Goal: Task Accomplishment & Management: Complete application form

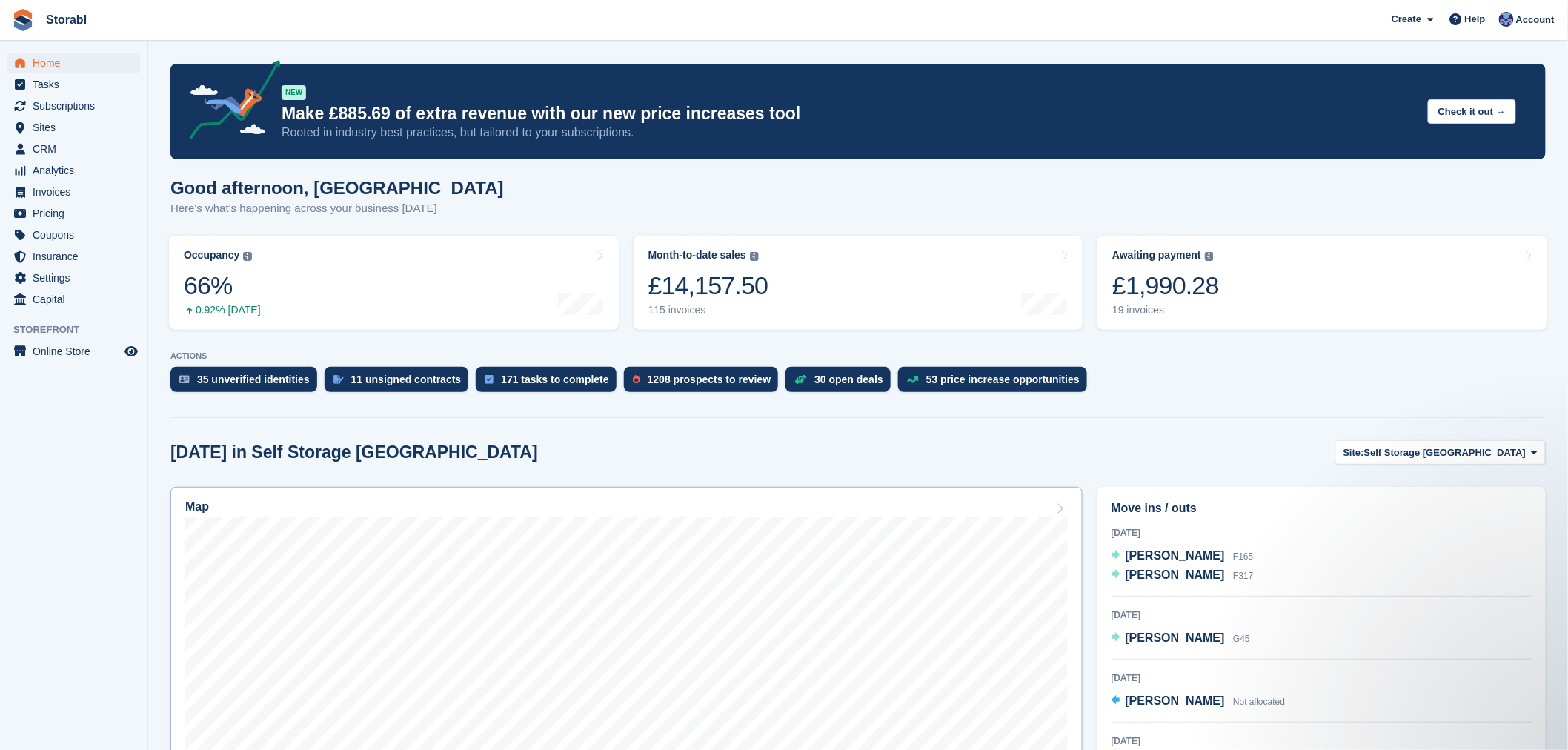
click at [578, 508] on div "Map" at bounding box center [626, 508] width 883 height 16
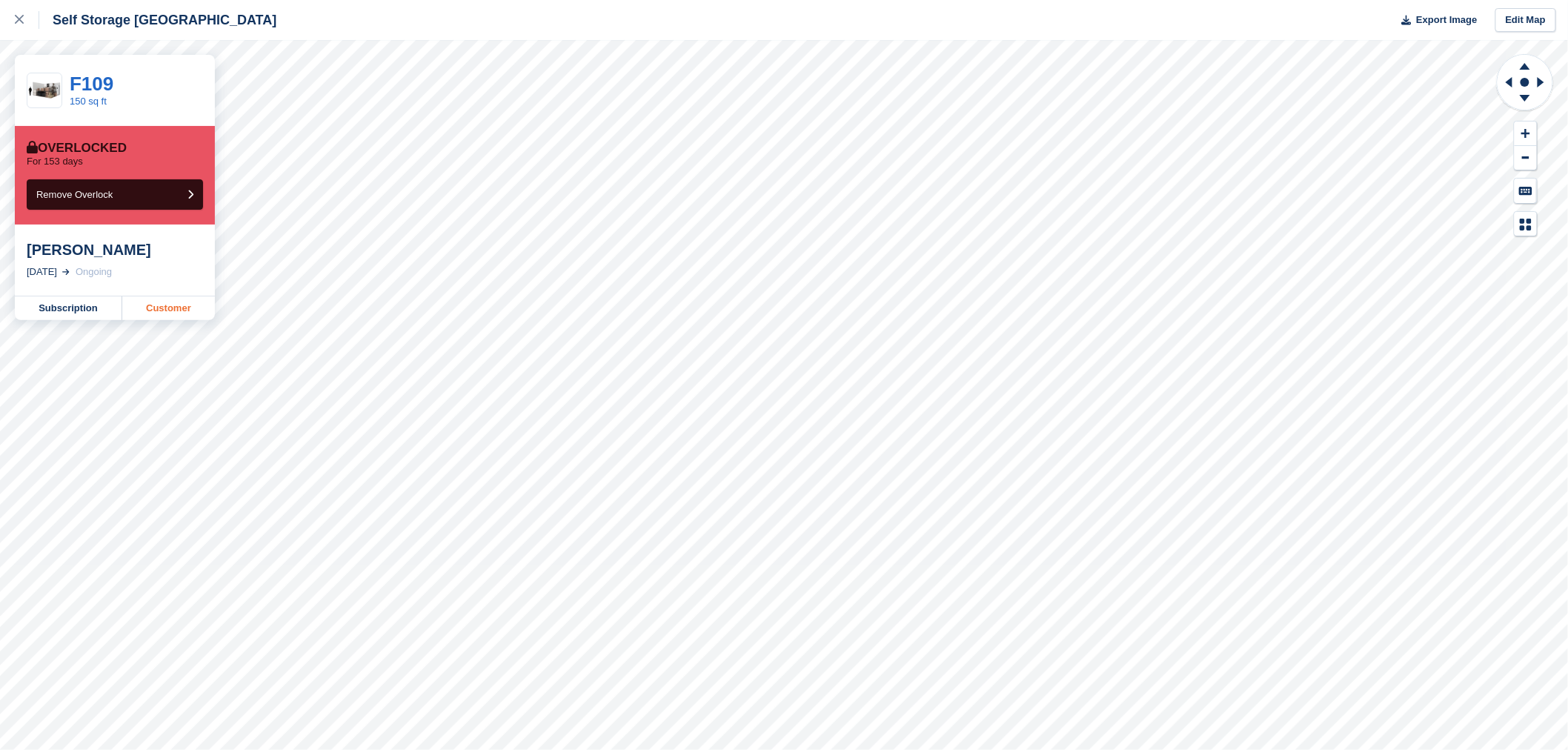
click at [197, 305] on link "Customer" at bounding box center [169, 308] width 93 height 24
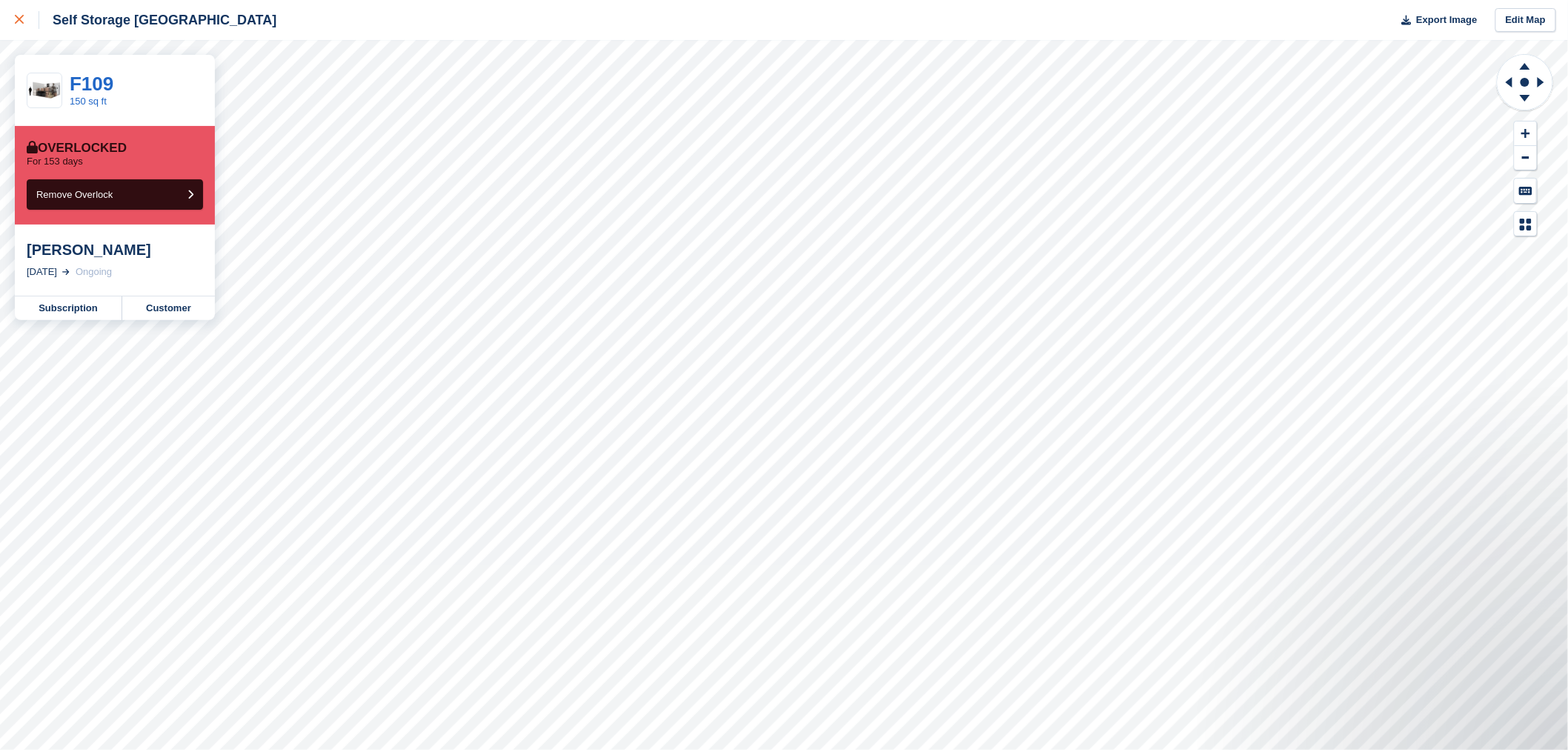
click at [20, 30] on link at bounding box center [20, 20] width 40 height 40
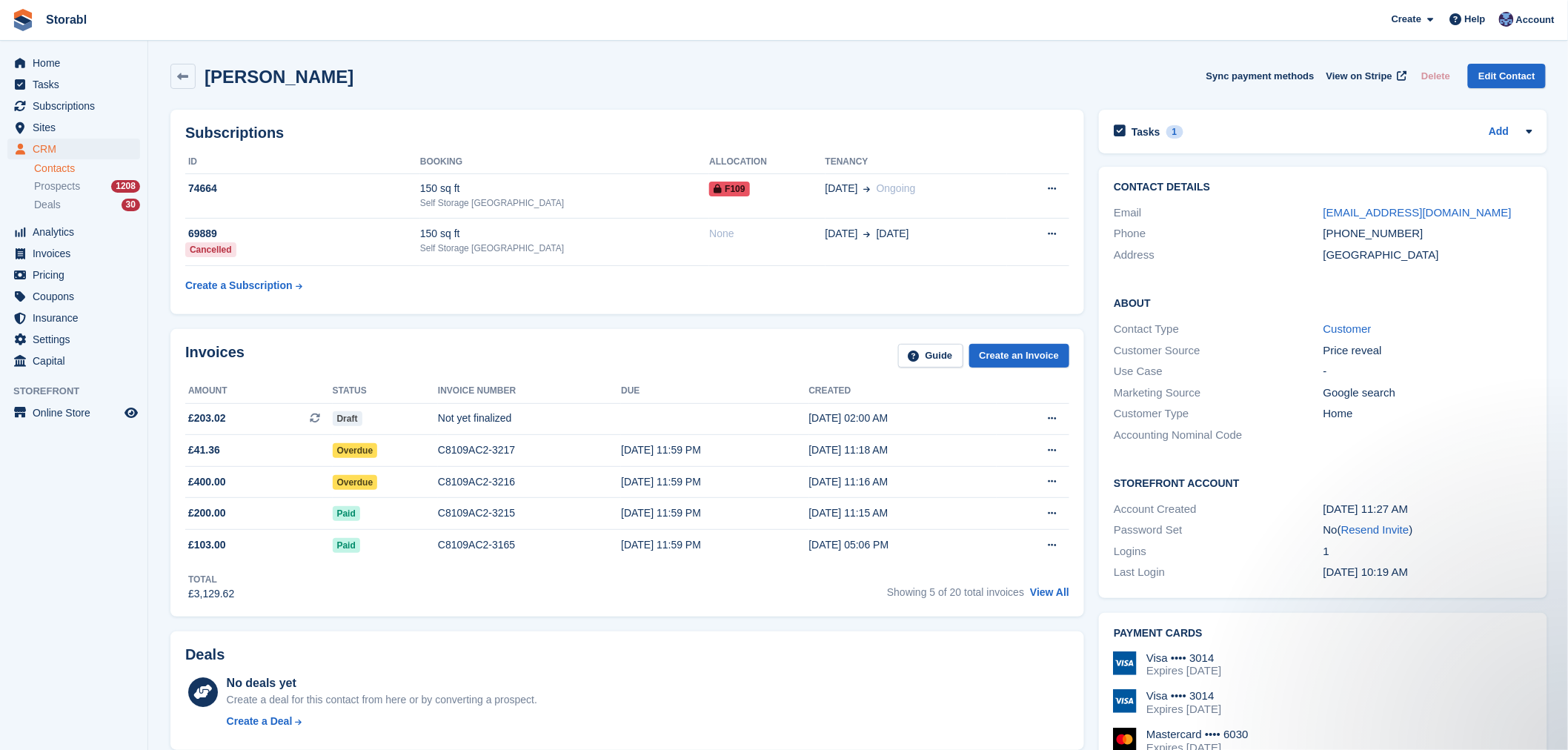
drag, startPoint x: 337, startPoint y: 71, endPoint x: 204, endPoint y: 71, distance: 133.0
click at [204, 71] on div "[PERSON_NAME] Sync payment methods View on Stripe Delete Edit Contact" at bounding box center [858, 76] width 1375 height 25
click at [357, 72] on div "Laura Staniforth Sync payment methods View on Stripe Delete Edit Contact" at bounding box center [858, 76] width 1375 height 25
click at [1276, 123] on div "Tasks 1 Add" at bounding box center [1323, 132] width 419 height 20
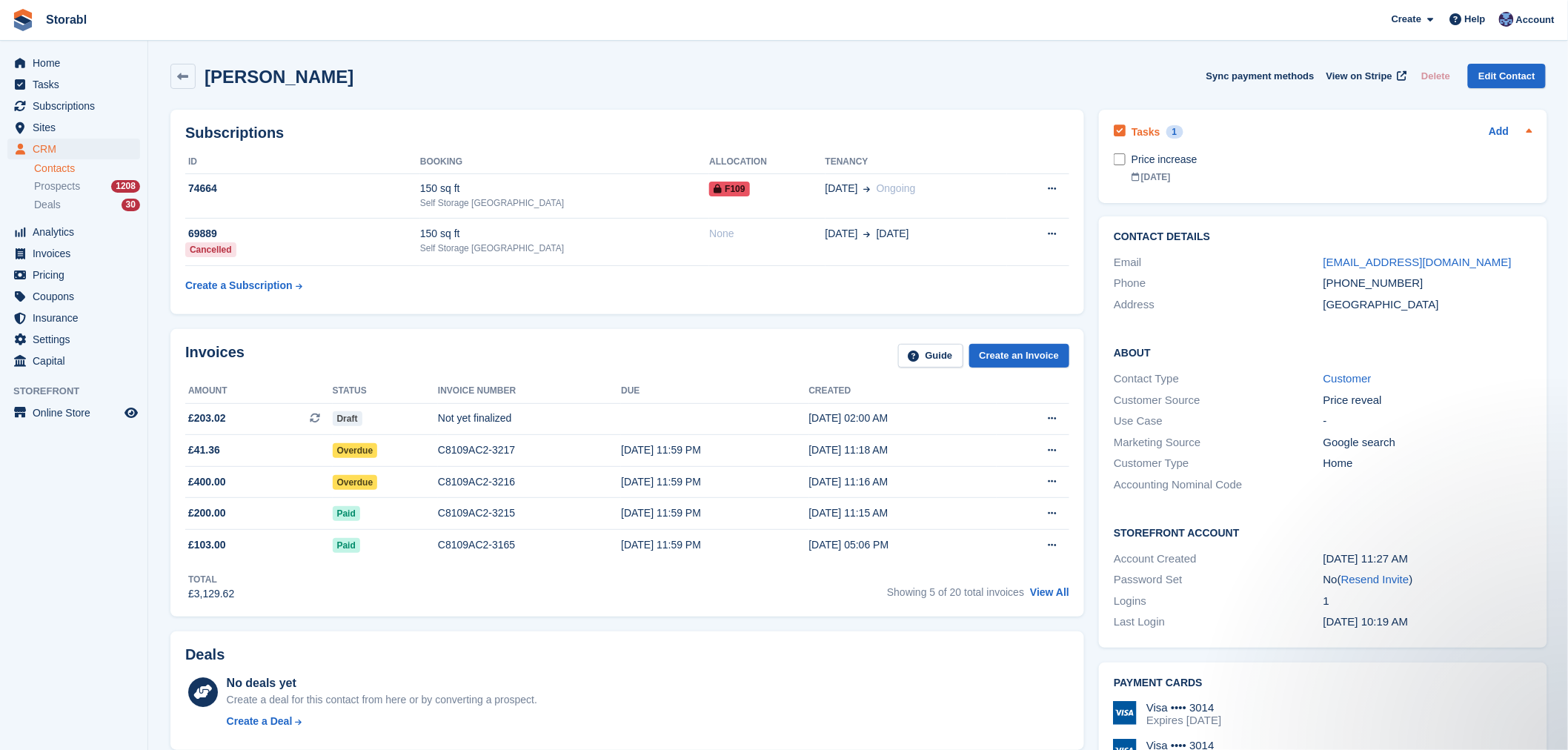
click at [1222, 128] on div "Tasks 1 Add" at bounding box center [1323, 132] width 419 height 20
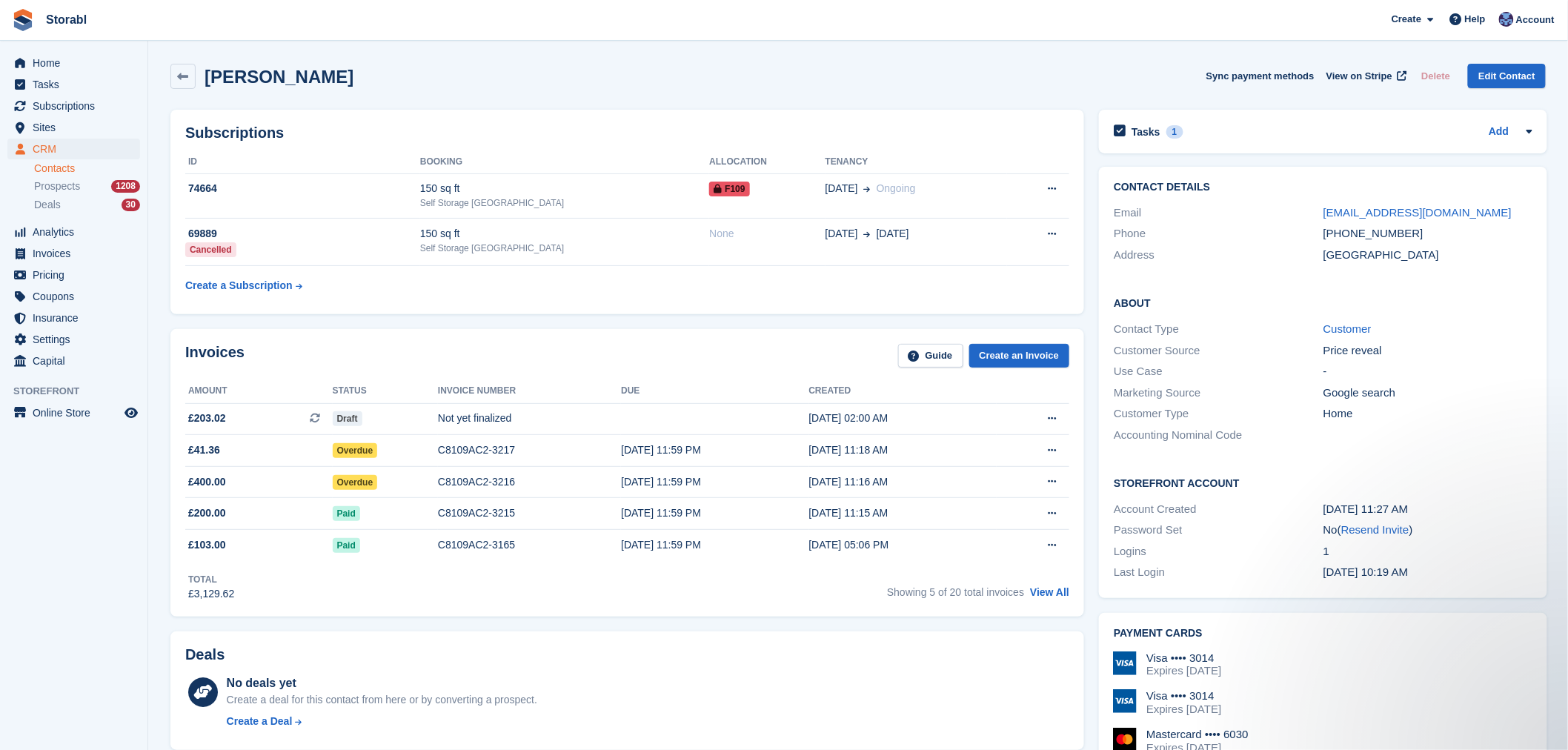
drag, startPoint x: 338, startPoint y: 72, endPoint x: 210, endPoint y: 69, distance: 128.0
click at [210, 69] on div "Laura Staniforth Sync payment methods View on Stripe Delete Edit Contact" at bounding box center [858, 76] width 1375 height 25
click at [209, 71] on h2 "Laura Staniforth" at bounding box center [279, 77] width 149 height 20
drag, startPoint x: 209, startPoint y: 74, endPoint x: 334, endPoint y: 76, distance: 125.0
click at [334, 76] on h2 "Laura Staniforth" at bounding box center [279, 77] width 149 height 20
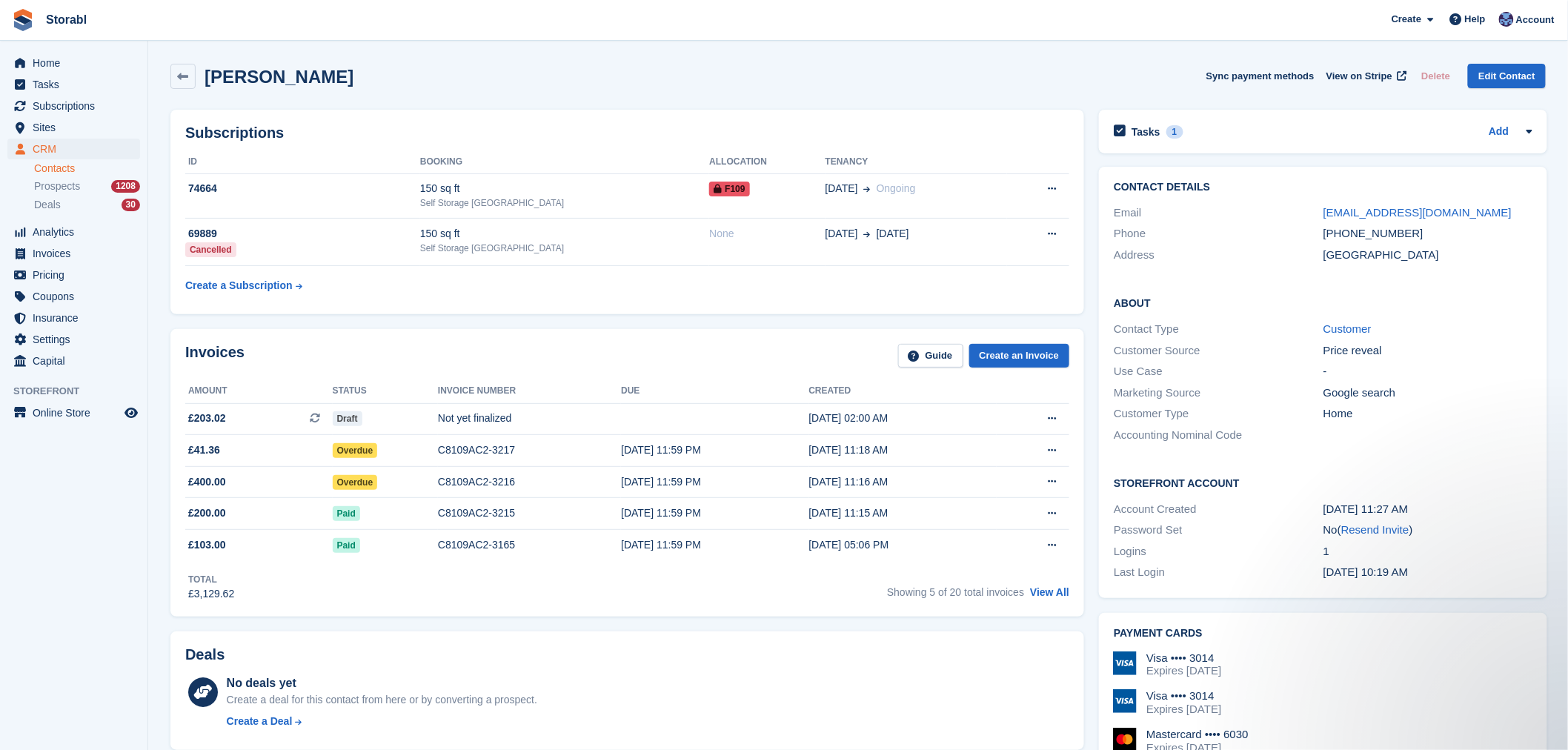
click at [334, 76] on h2 "Laura Staniforth" at bounding box center [279, 77] width 149 height 20
drag, startPoint x: 345, startPoint y: 78, endPoint x: 205, endPoint y: 69, distance: 140.3
click at [205, 69] on div "Laura Staniforth Sync payment methods View on Stripe Delete Edit Contact" at bounding box center [858, 76] width 1375 height 25
click at [267, 78] on h2 "[PERSON_NAME]" at bounding box center [279, 77] width 149 height 20
click at [340, 77] on div "Laura Staniforth Sync payment methods View on Stripe Delete Edit Contact" at bounding box center [858, 76] width 1375 height 25
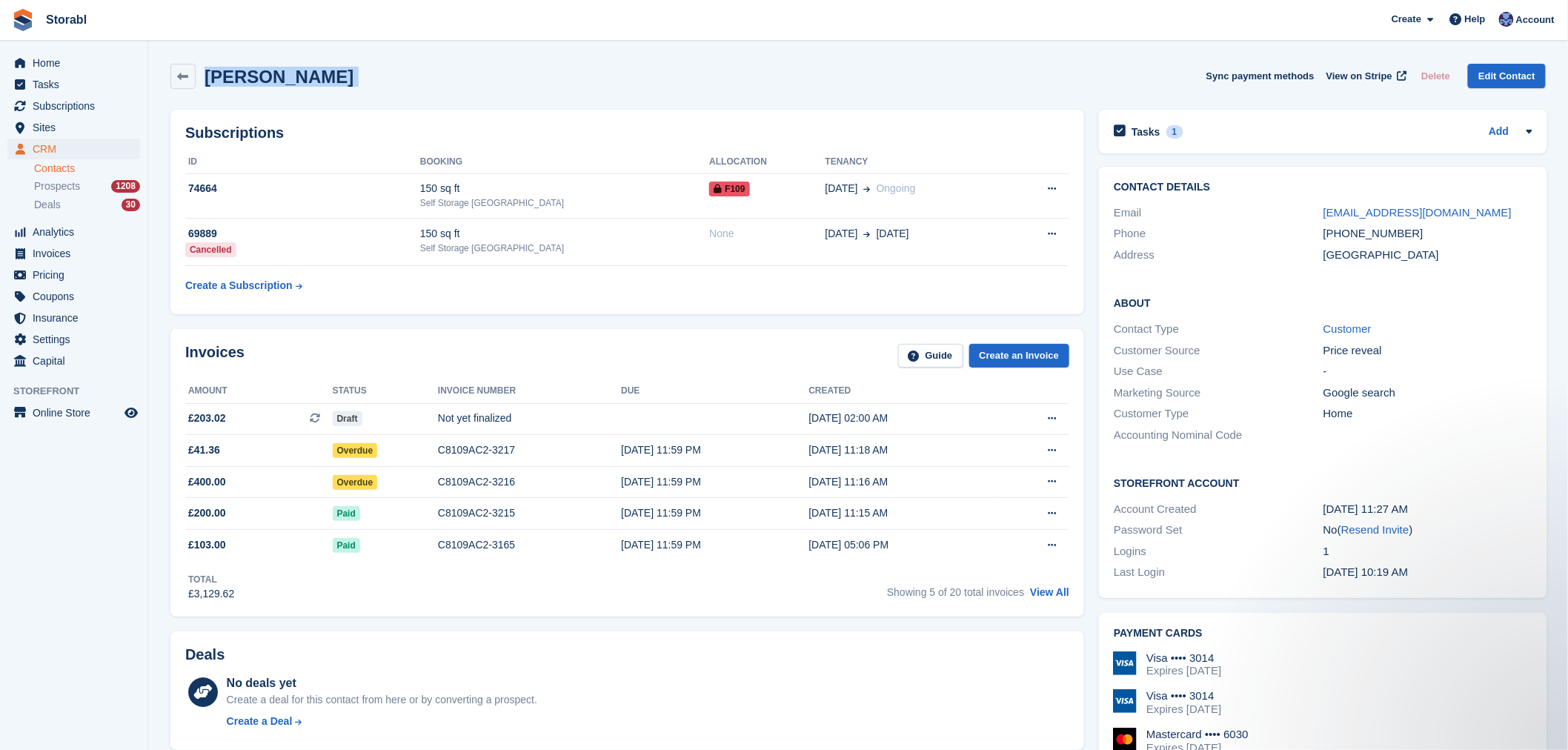
drag, startPoint x: 335, startPoint y: 79, endPoint x: 227, endPoint y: 79, distance: 108.0
click at [227, 79] on div "Laura Staniforth Sync payment methods View on Stripe Delete Edit Contact" at bounding box center [858, 76] width 1375 height 25
click at [378, 91] on div "Laura Staniforth Sync payment methods View on Stripe Delete Edit Contact" at bounding box center [857, 79] width 1390 height 46
click at [372, 75] on div "Laura Staniforth Sync payment methods View on Stripe Delete Edit Contact" at bounding box center [858, 76] width 1375 height 25
click at [338, 74] on div "Laura Staniforth Sync payment methods View on Stripe Delete Edit Contact" at bounding box center [858, 76] width 1375 height 25
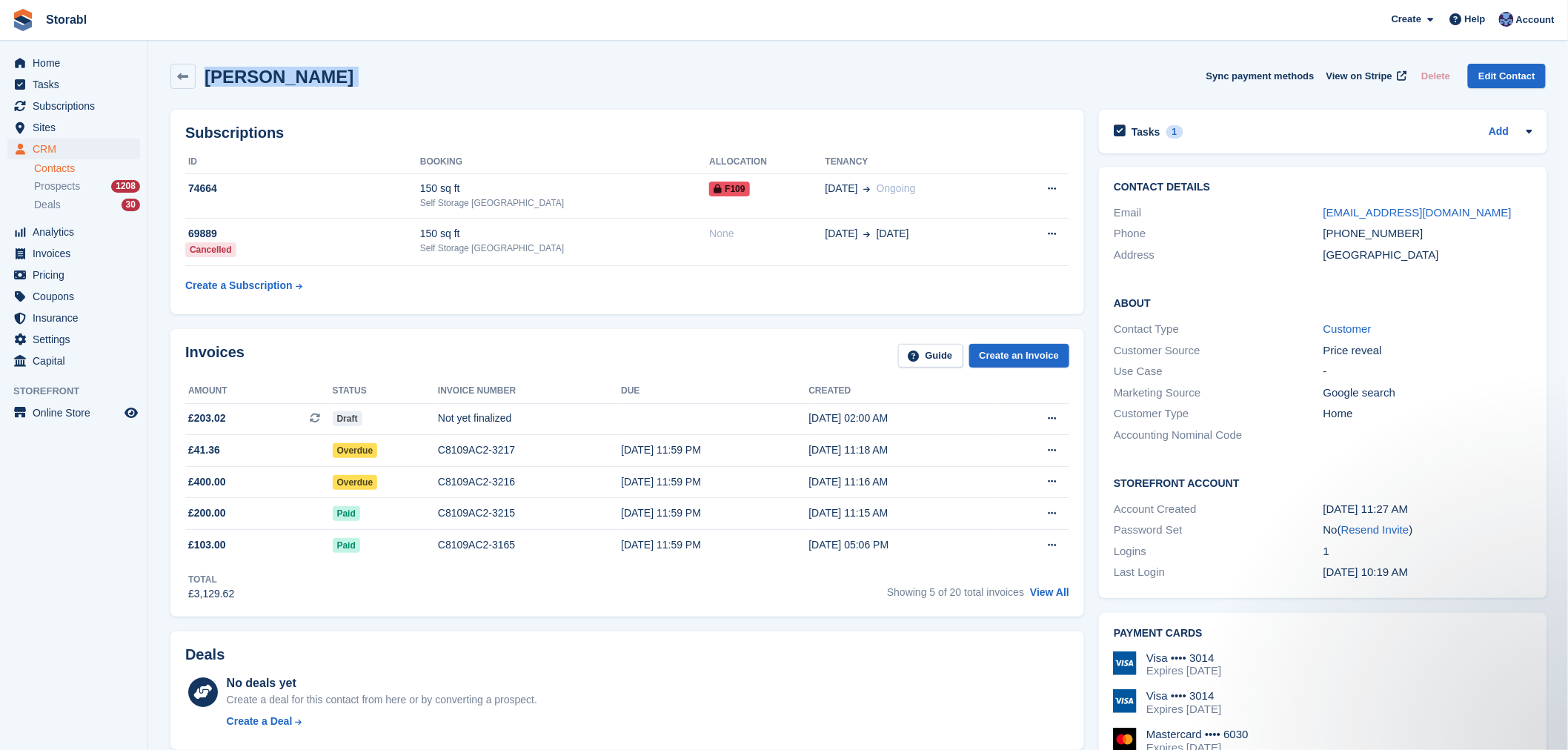
click at [334, 75] on div "Laura Staniforth Sync payment methods View on Stripe Delete Edit Contact" at bounding box center [858, 76] width 1375 height 25
click at [378, 69] on div "Laura Staniforth Sync payment methods View on Stripe Delete Edit Contact" at bounding box center [858, 76] width 1375 height 25
click at [329, 79] on h2 "[PERSON_NAME]" at bounding box center [279, 77] width 149 height 20
click at [319, 80] on h2 "[PERSON_NAME]" at bounding box center [279, 77] width 149 height 20
drag, startPoint x: 331, startPoint y: 79, endPoint x: 426, endPoint y: 163, distance: 126.8
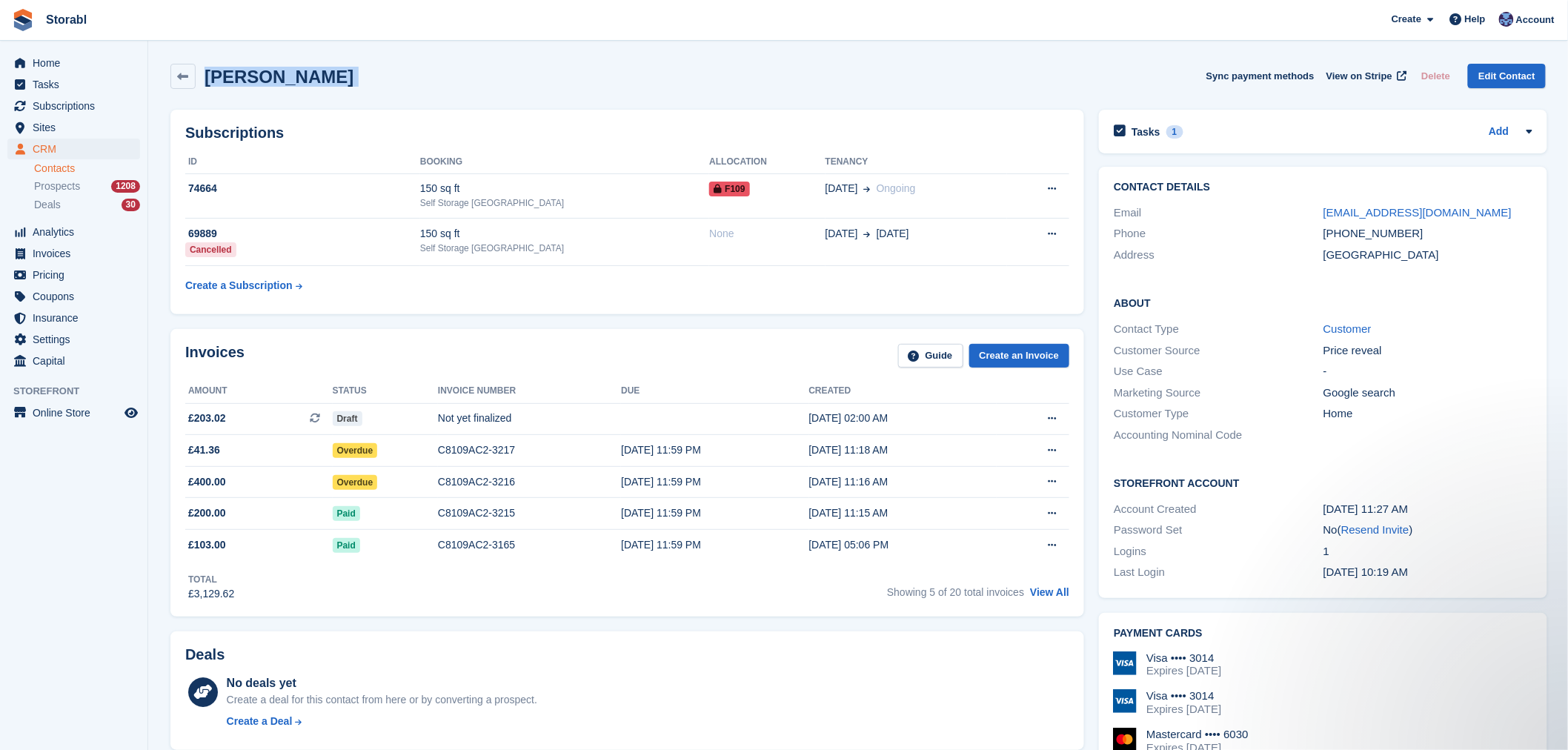
click at [202, 75] on div "[PERSON_NAME]" at bounding box center [274, 77] width 158 height 20
drag, startPoint x: 1052, startPoint y: 410, endPoint x: 1045, endPoint y: 416, distance: 9.2
click at [1050, 410] on button at bounding box center [1052, 418] width 27 height 22
click at [895, 415] on div "[DATE] 02:00 AM" at bounding box center [902, 418] width 187 height 15
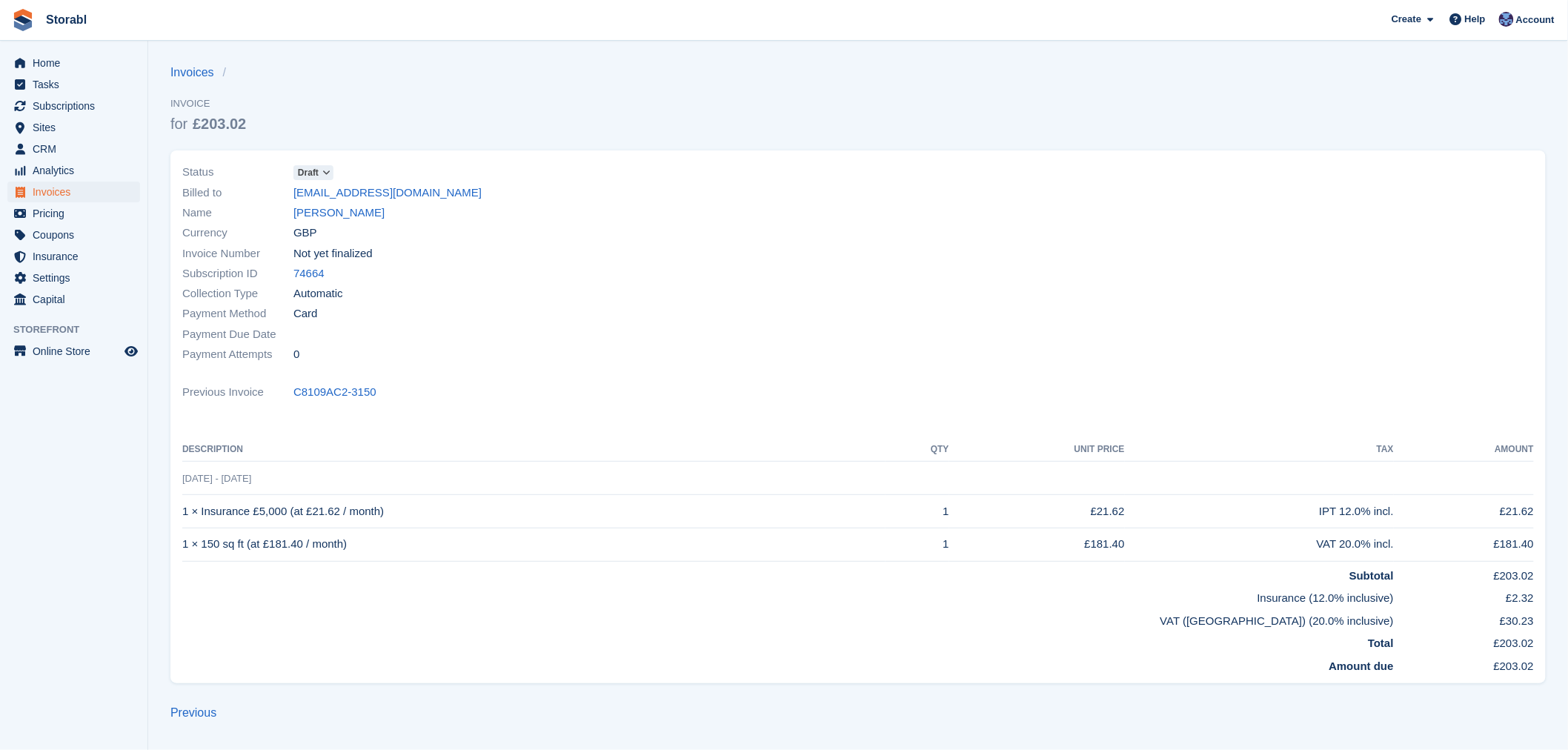
click at [334, 174] on span "Draft" at bounding box center [313, 172] width 40 height 14
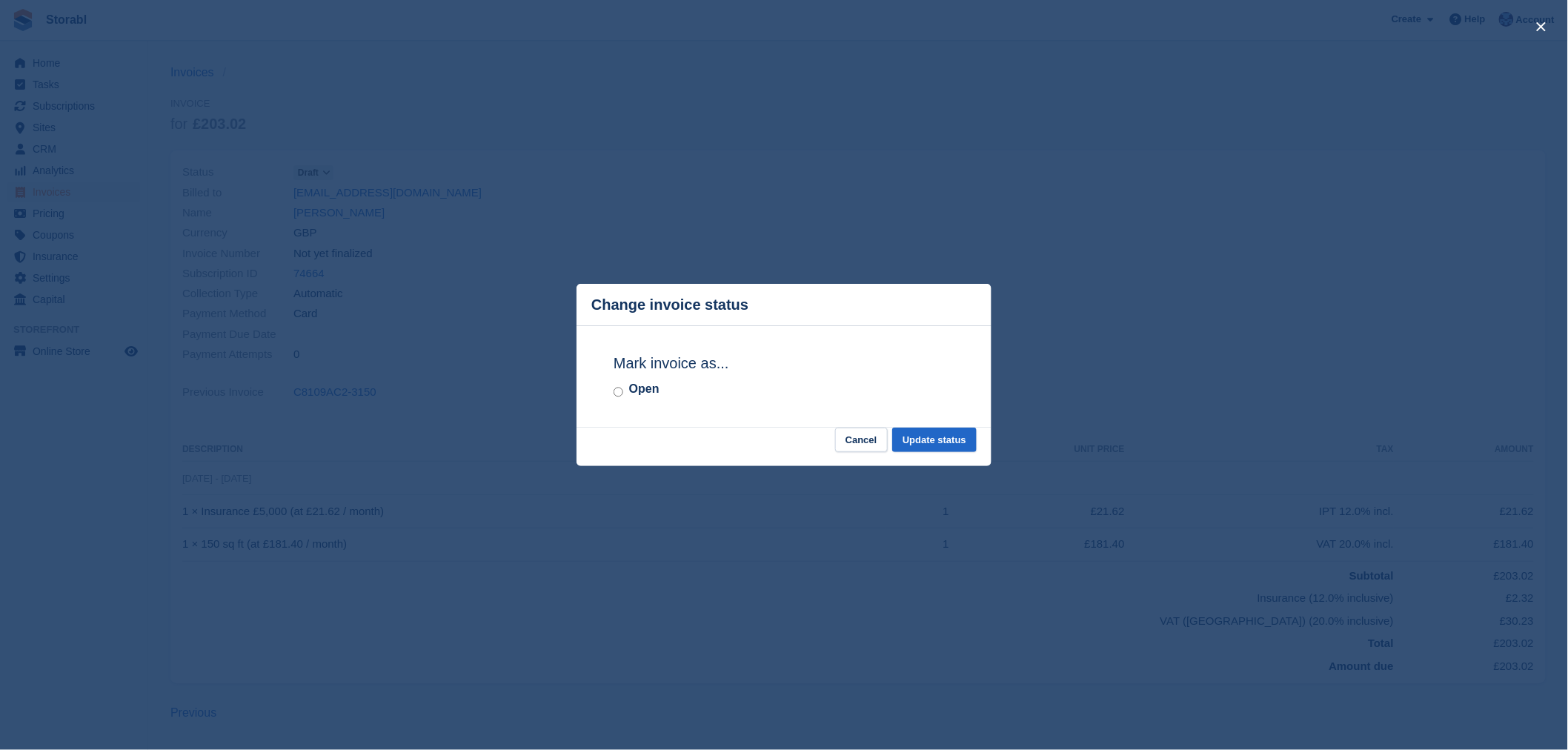
click at [660, 384] on div "Open" at bounding box center [784, 388] width 341 height 18
click at [654, 385] on label "Open" at bounding box center [644, 388] width 30 height 18
click at [924, 432] on button "Update status" at bounding box center [934, 439] width 85 height 24
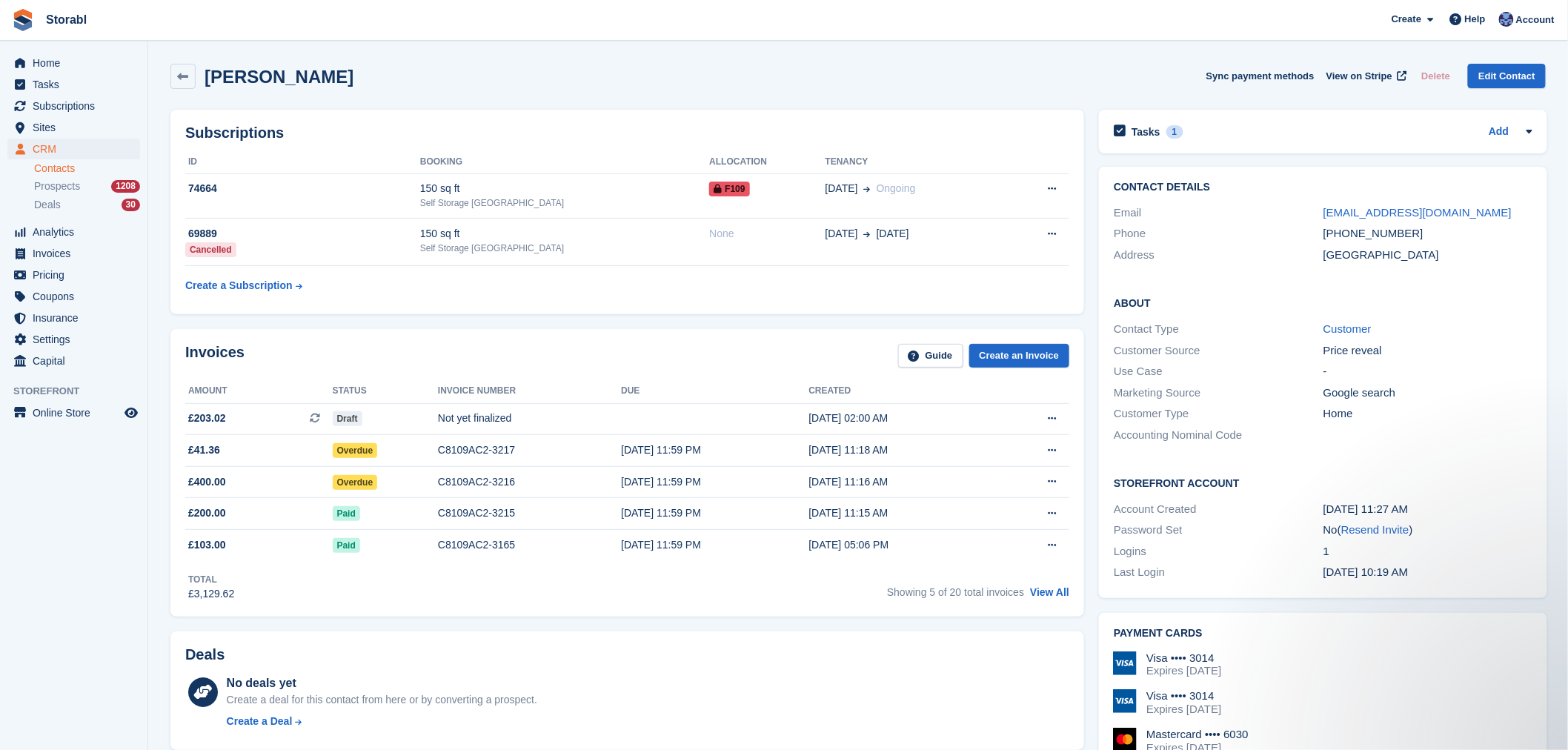
click at [648, 90] on div "Laura Staniforth Sync payment methods View on Stripe Delete Edit Contact" at bounding box center [857, 79] width 1390 height 46
drag, startPoint x: 366, startPoint y: 81, endPoint x: 203, endPoint y: 78, distance: 163.0
click at [203, 78] on div "Laura Staniforth Sync payment methods View on Stripe Delete Edit Contact" at bounding box center [858, 76] width 1375 height 25
click at [203, 78] on div "[PERSON_NAME]" at bounding box center [274, 77] width 158 height 20
drag, startPoint x: 343, startPoint y: 78, endPoint x: 208, endPoint y: 78, distance: 135.0
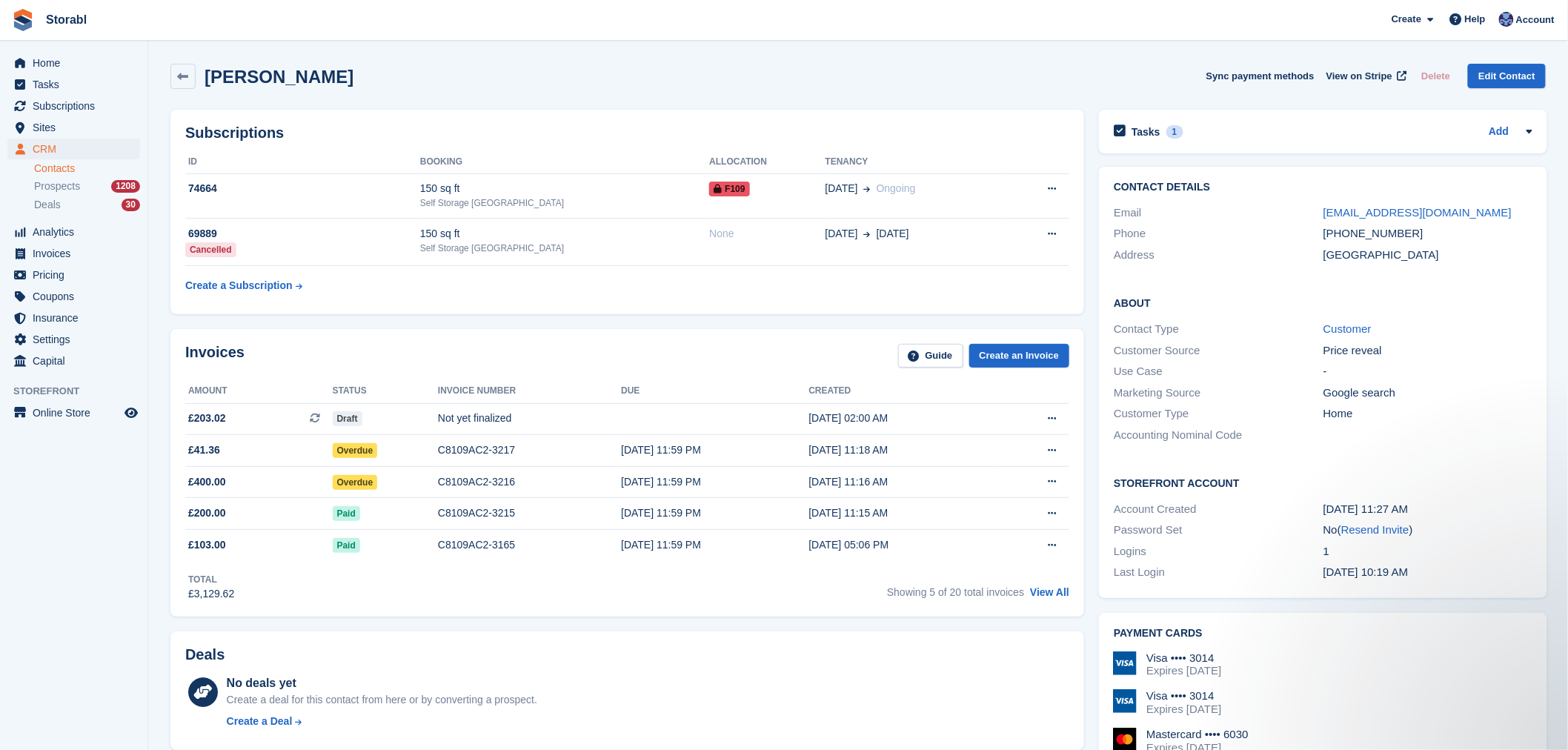
click at [208, 78] on div "Laura Staniforth Sync payment methods View on Stripe Delete Edit Contact" at bounding box center [858, 76] width 1375 height 25
click at [208, 78] on h2 "[PERSON_NAME]" at bounding box center [279, 77] width 149 height 20
click at [1154, 133] on h2 "Tasks" at bounding box center [1146, 132] width 29 height 14
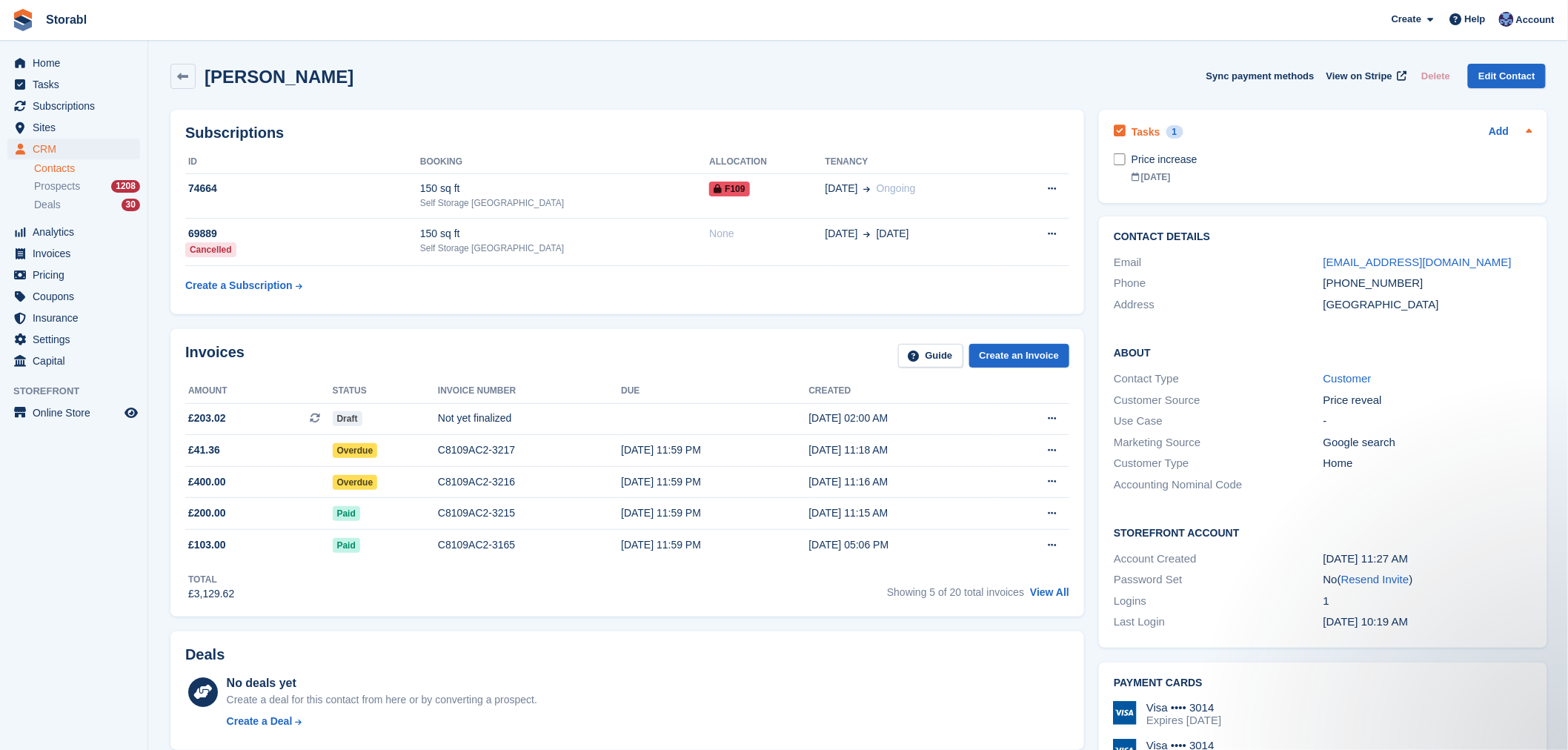
click at [1156, 129] on div "Tasks 1" at bounding box center [1148, 132] width 69 height 20
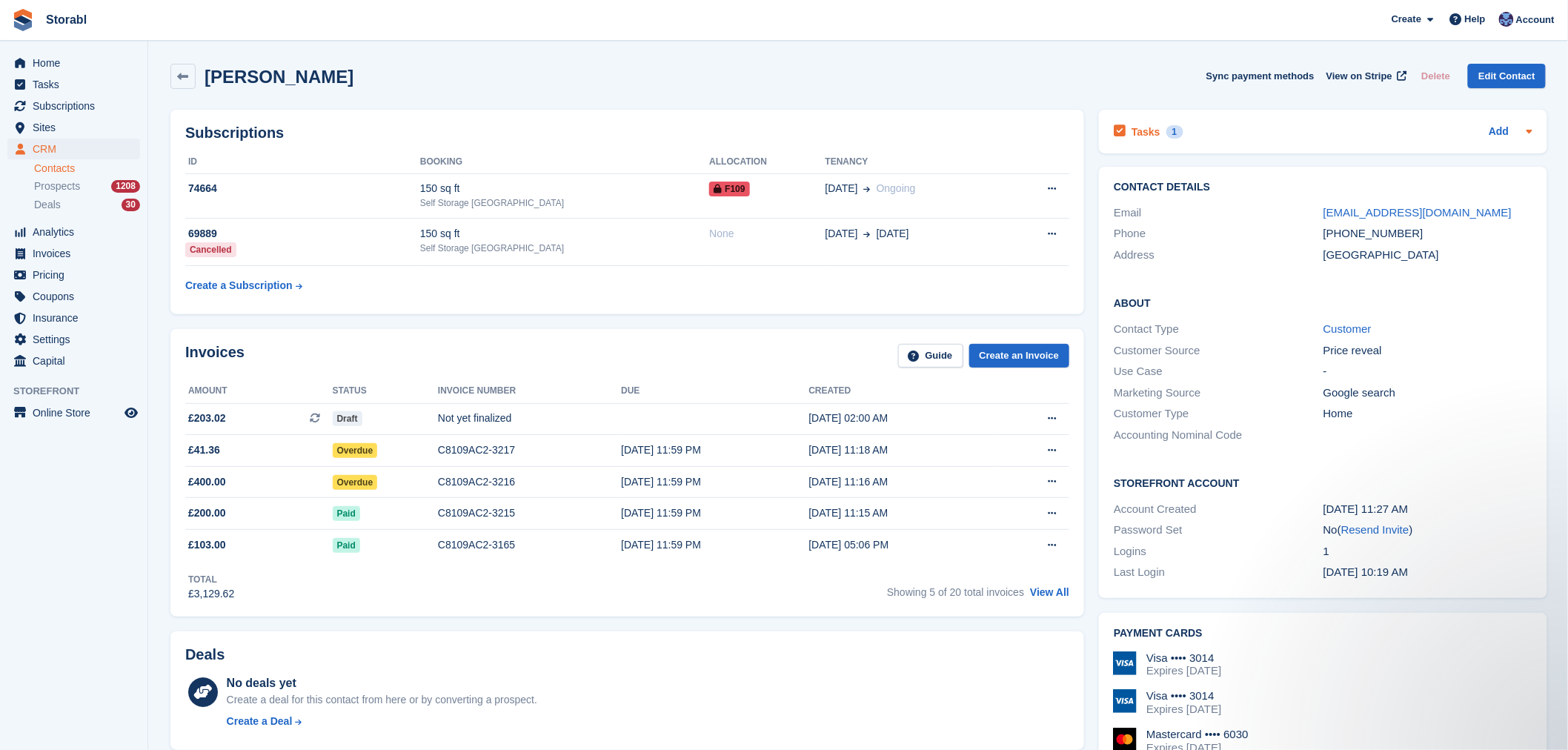
drag, startPoint x: 1268, startPoint y: 144, endPoint x: 1208, endPoint y: 132, distance: 61.2
click at [1267, 144] on div "Tasks 1 Add Price increase 01 Oct" at bounding box center [1323, 131] width 449 height 43
click at [1205, 132] on div "Tasks 1 Add" at bounding box center [1323, 132] width 419 height 20
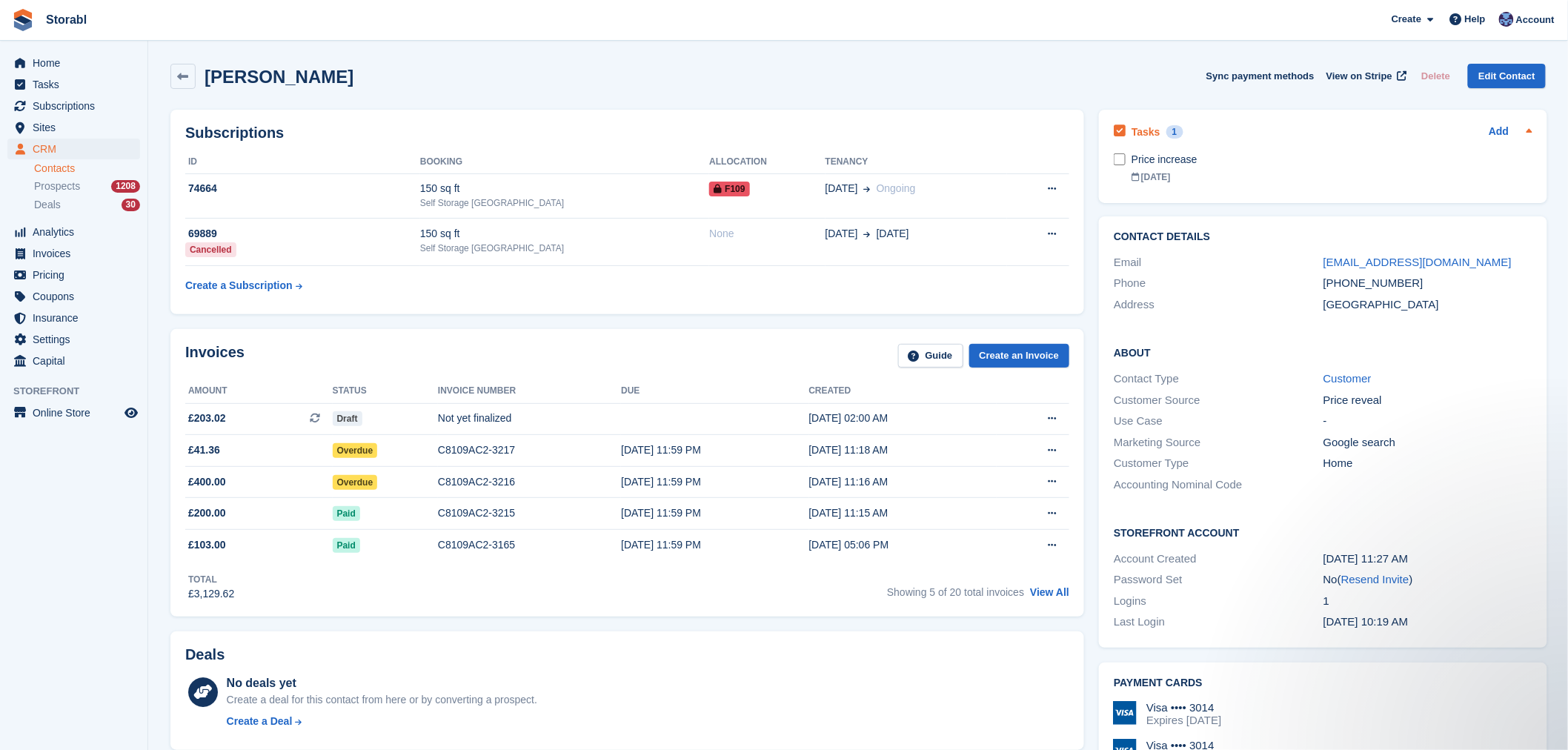
click at [1182, 134] on div "Tasks 1 Add" at bounding box center [1323, 132] width 419 height 20
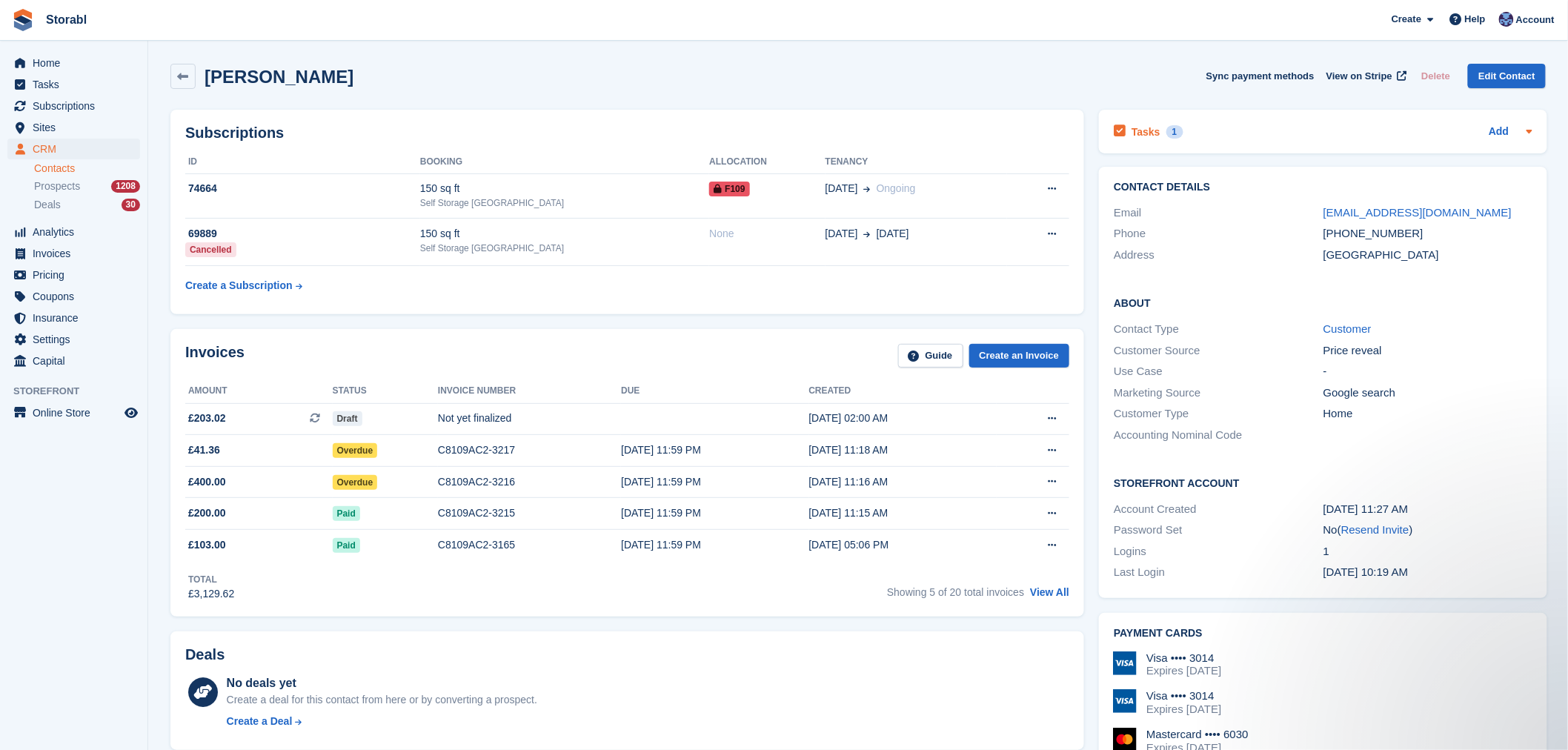
click at [1195, 124] on div "Tasks 1 Add" at bounding box center [1323, 132] width 419 height 20
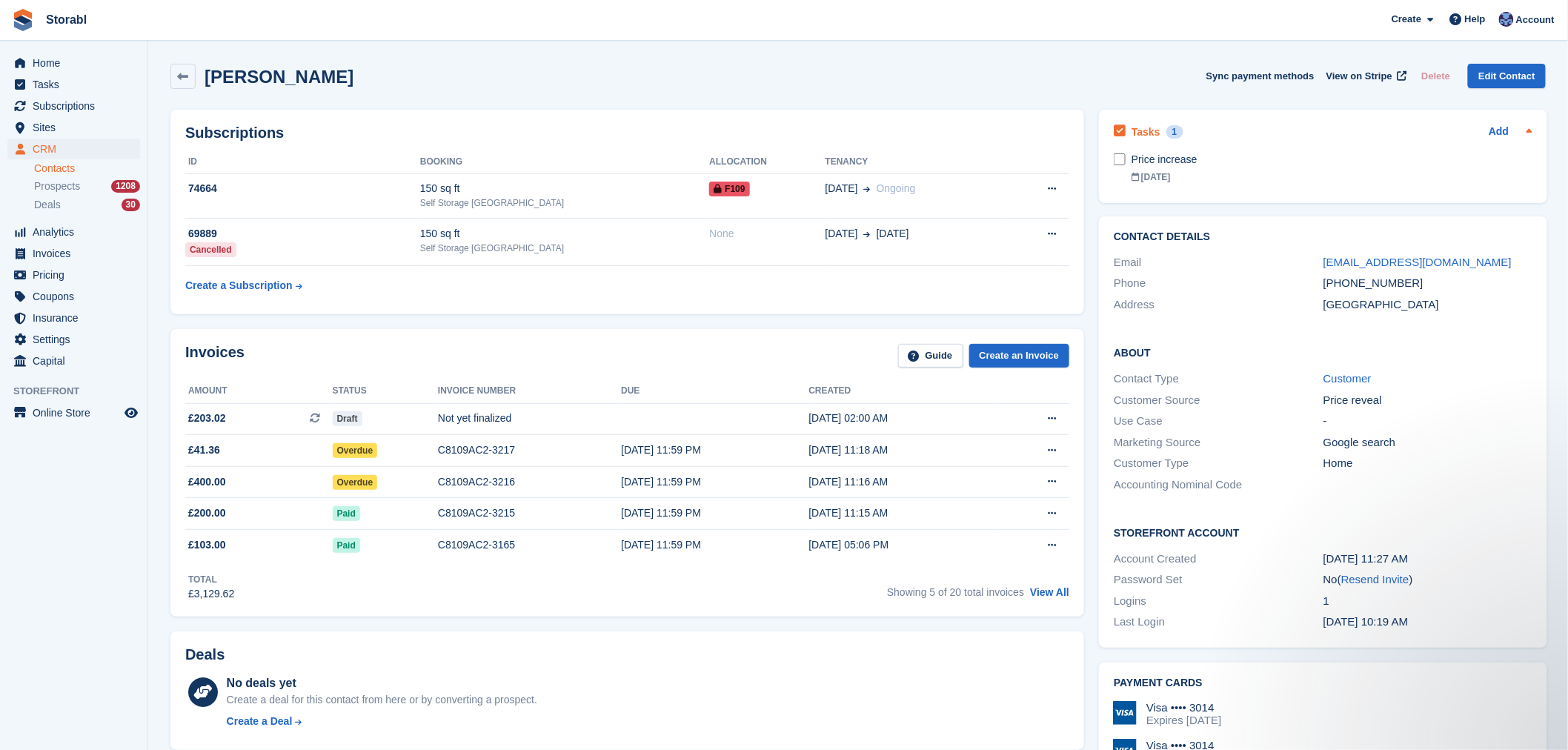
click at [1179, 127] on div "Tasks 1 Add" at bounding box center [1323, 132] width 419 height 20
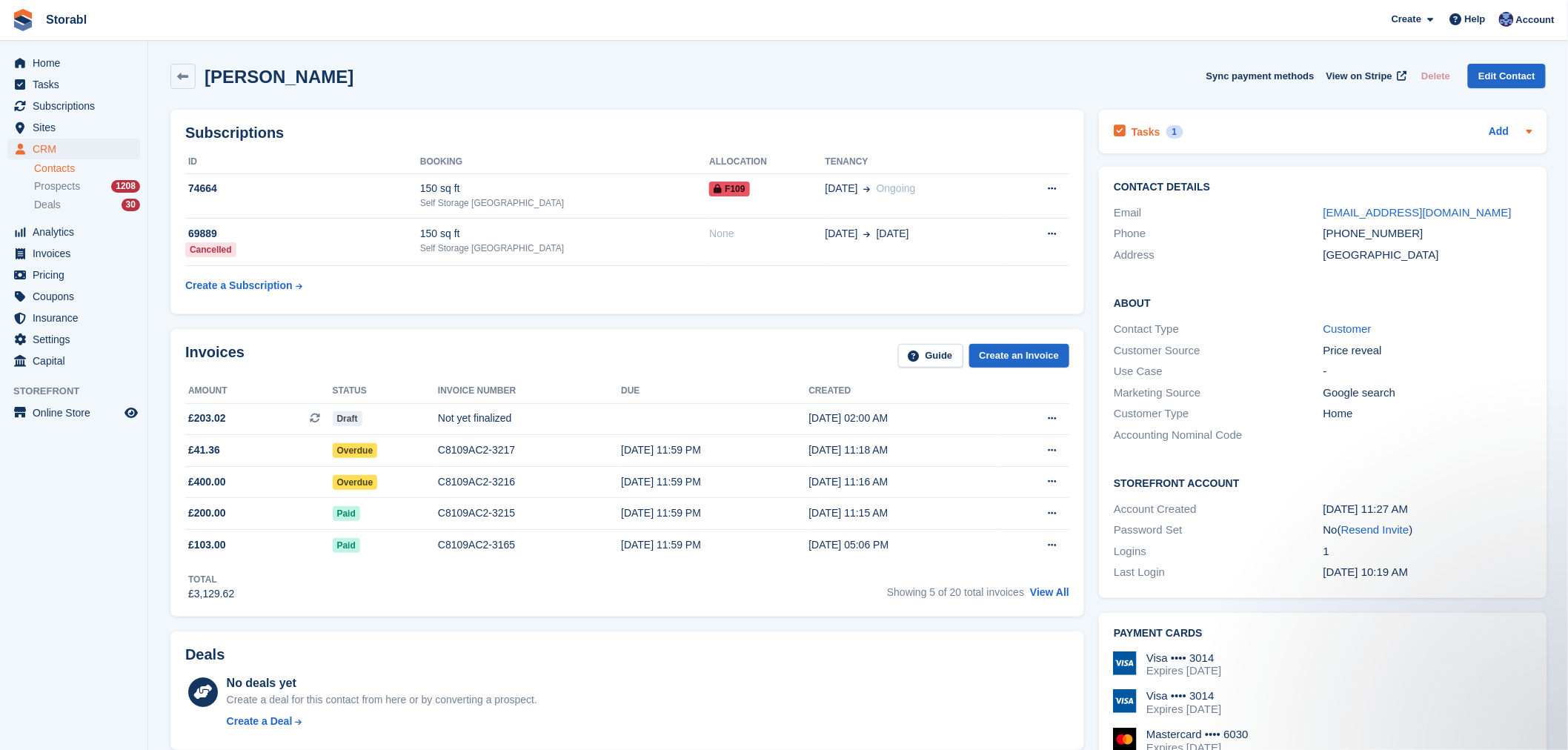
click at [1182, 122] on div "Tasks 1 Add" at bounding box center [1323, 132] width 419 height 20
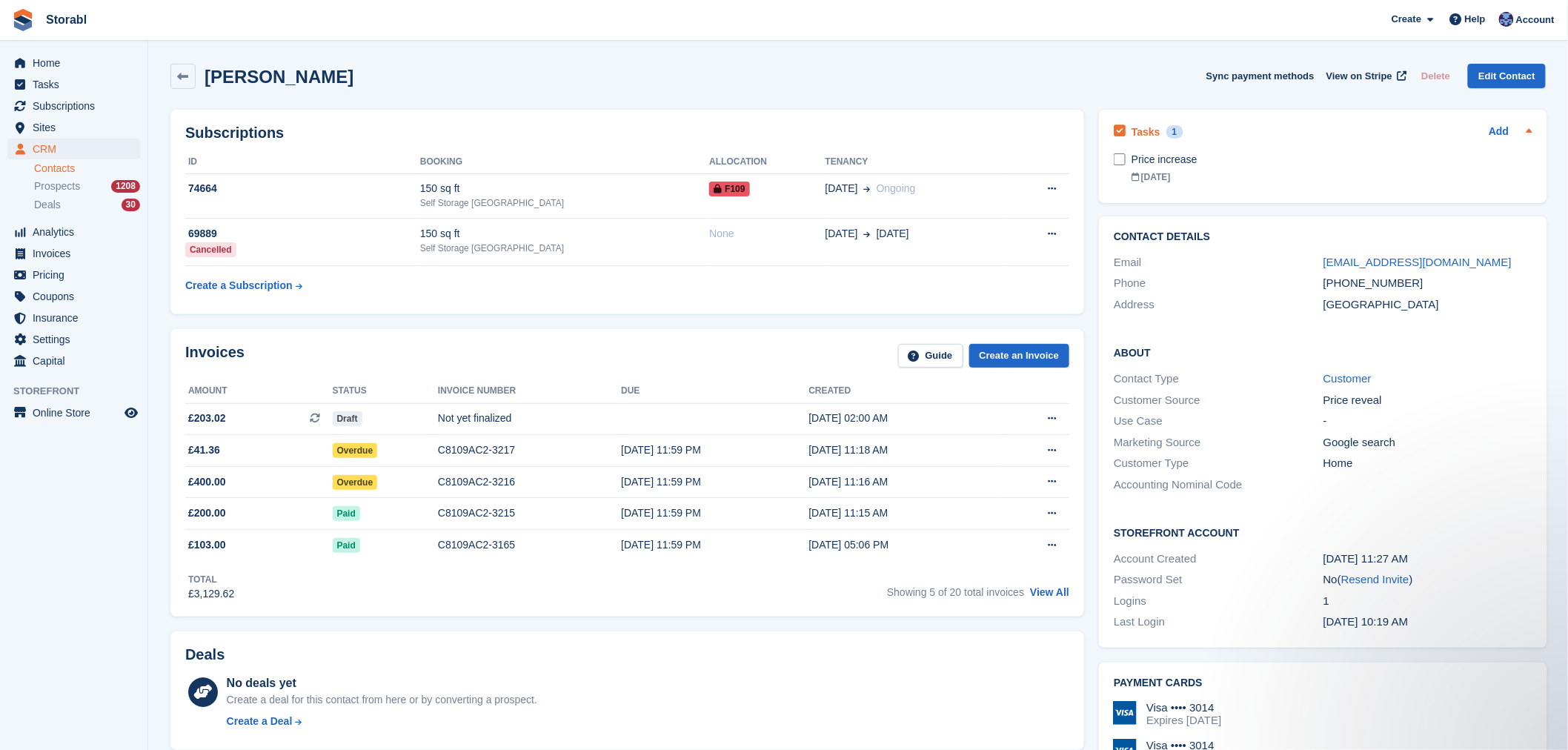
click at [1175, 122] on div "Tasks 1" at bounding box center [1148, 132] width 69 height 20
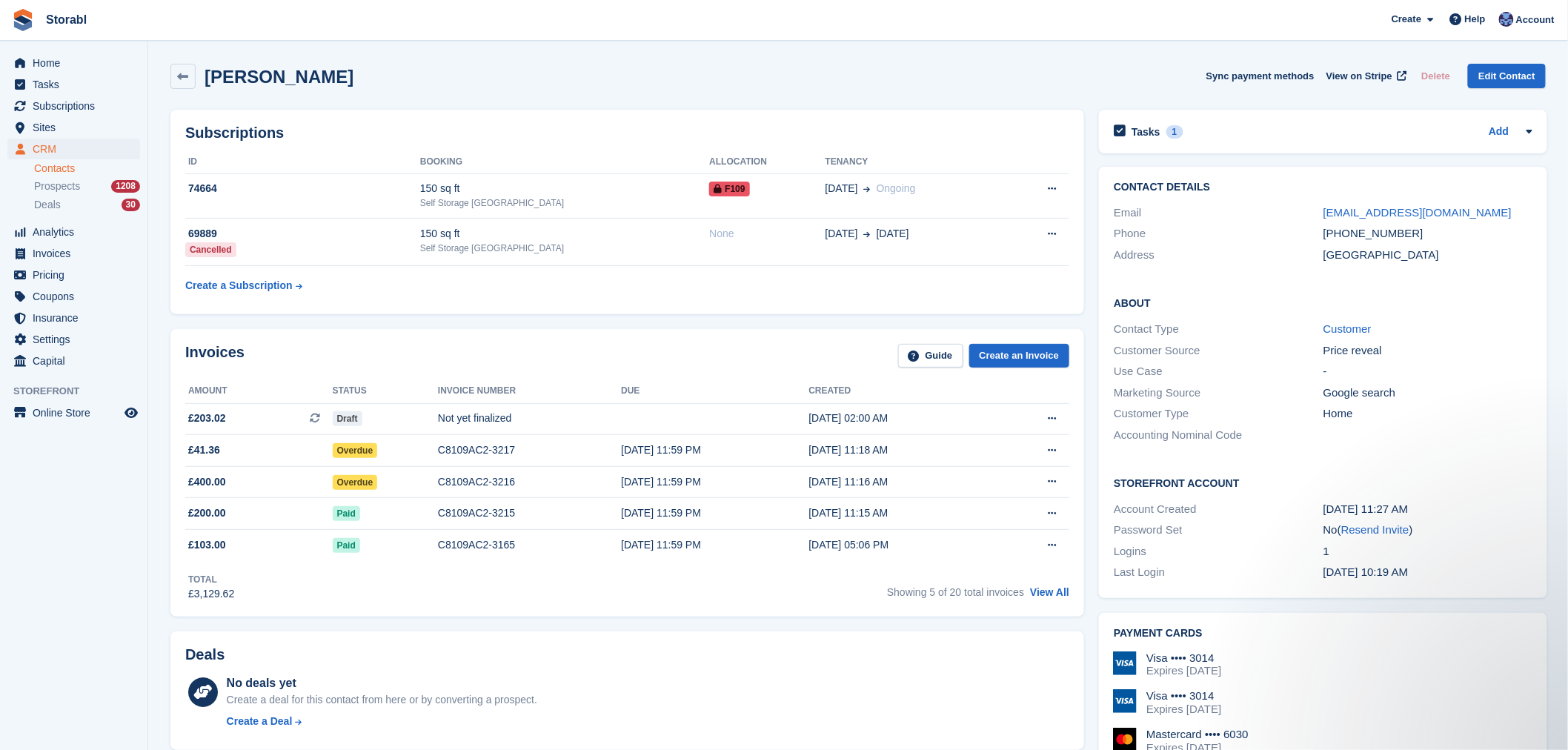
click at [846, 56] on div "Laura Staniforth Sync payment methods View on Stripe Delete Edit Contact" at bounding box center [857, 79] width 1390 height 46
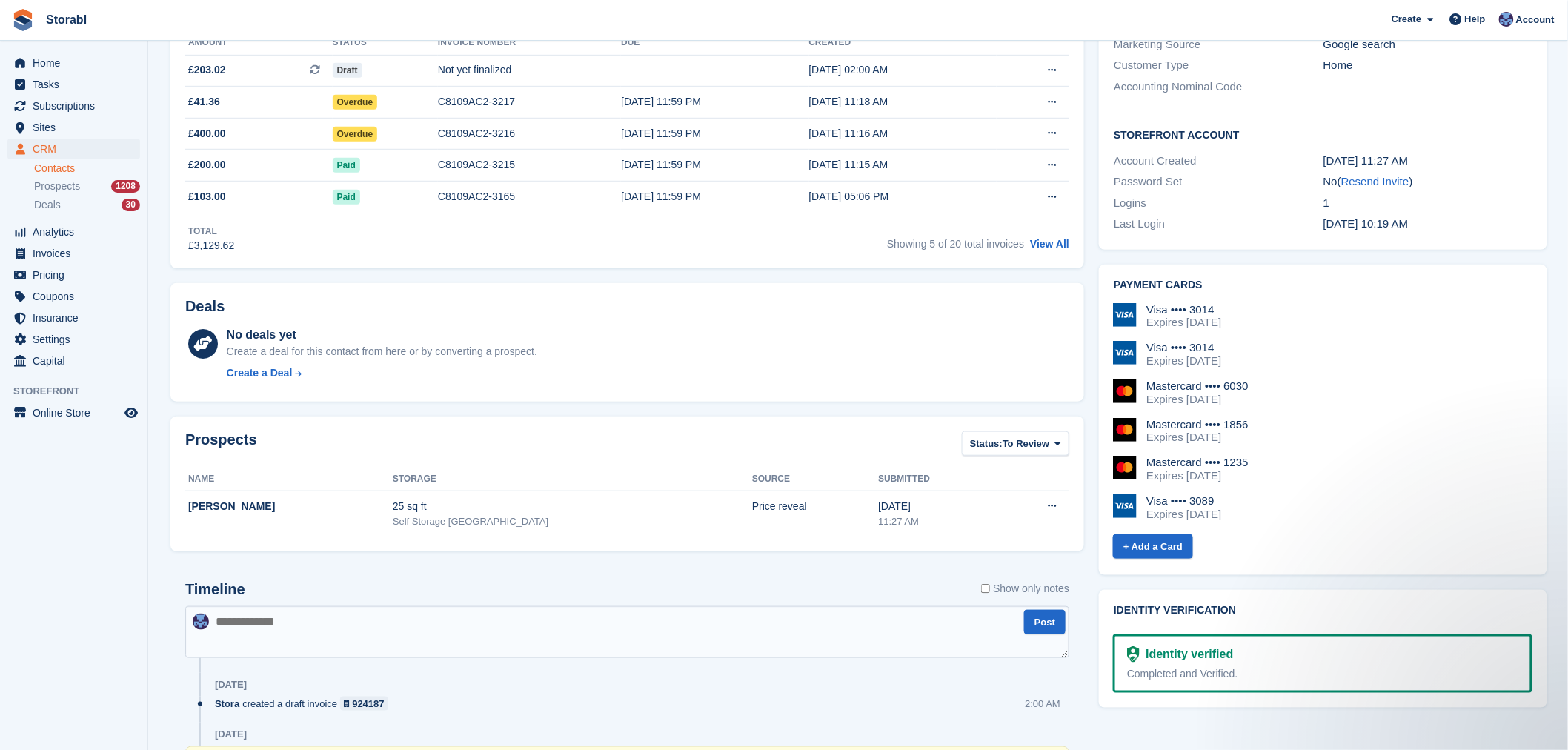
scroll to position [164, 0]
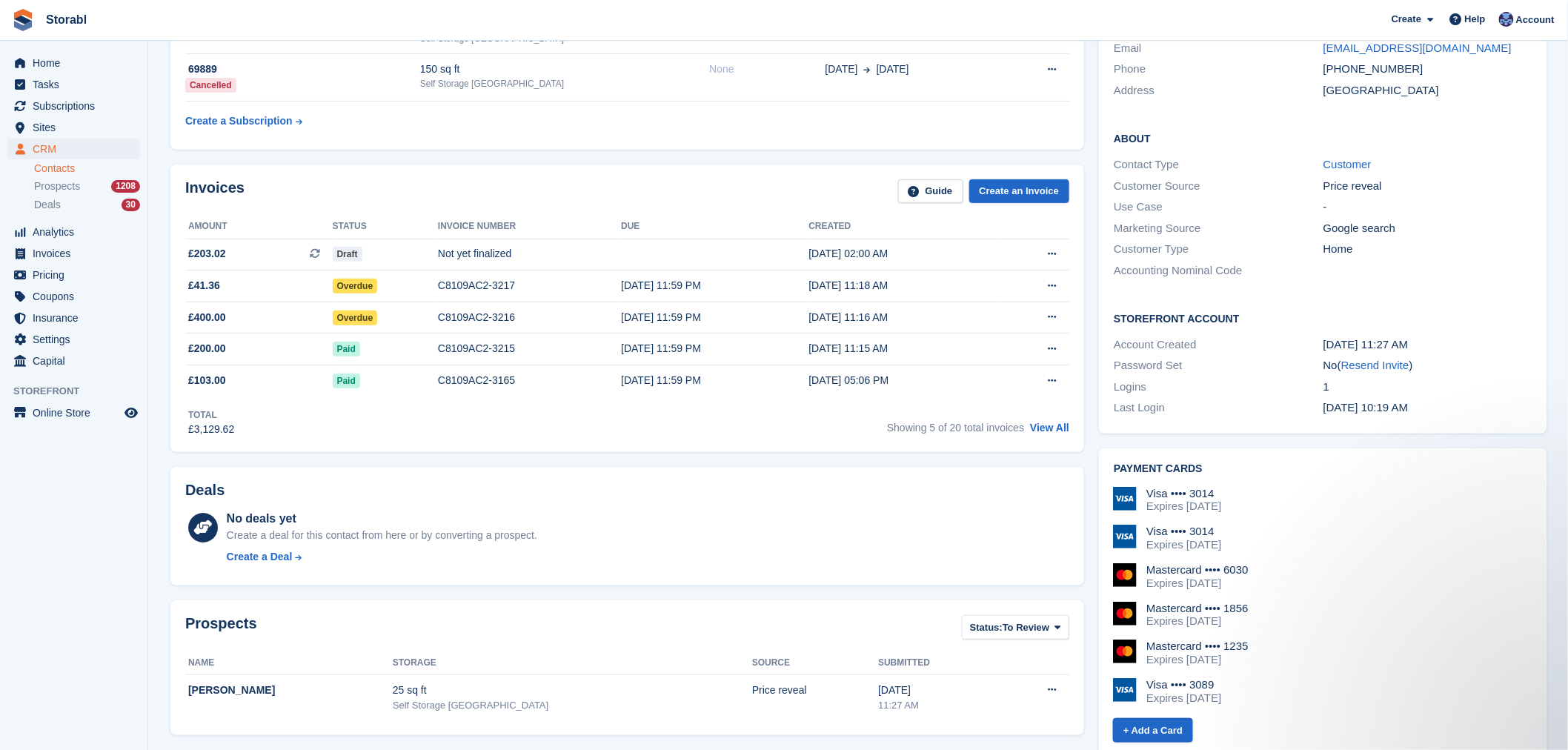
click at [624, 235] on th "Due" at bounding box center [714, 226] width 187 height 24
click at [641, 247] on td at bounding box center [714, 254] width 187 height 32
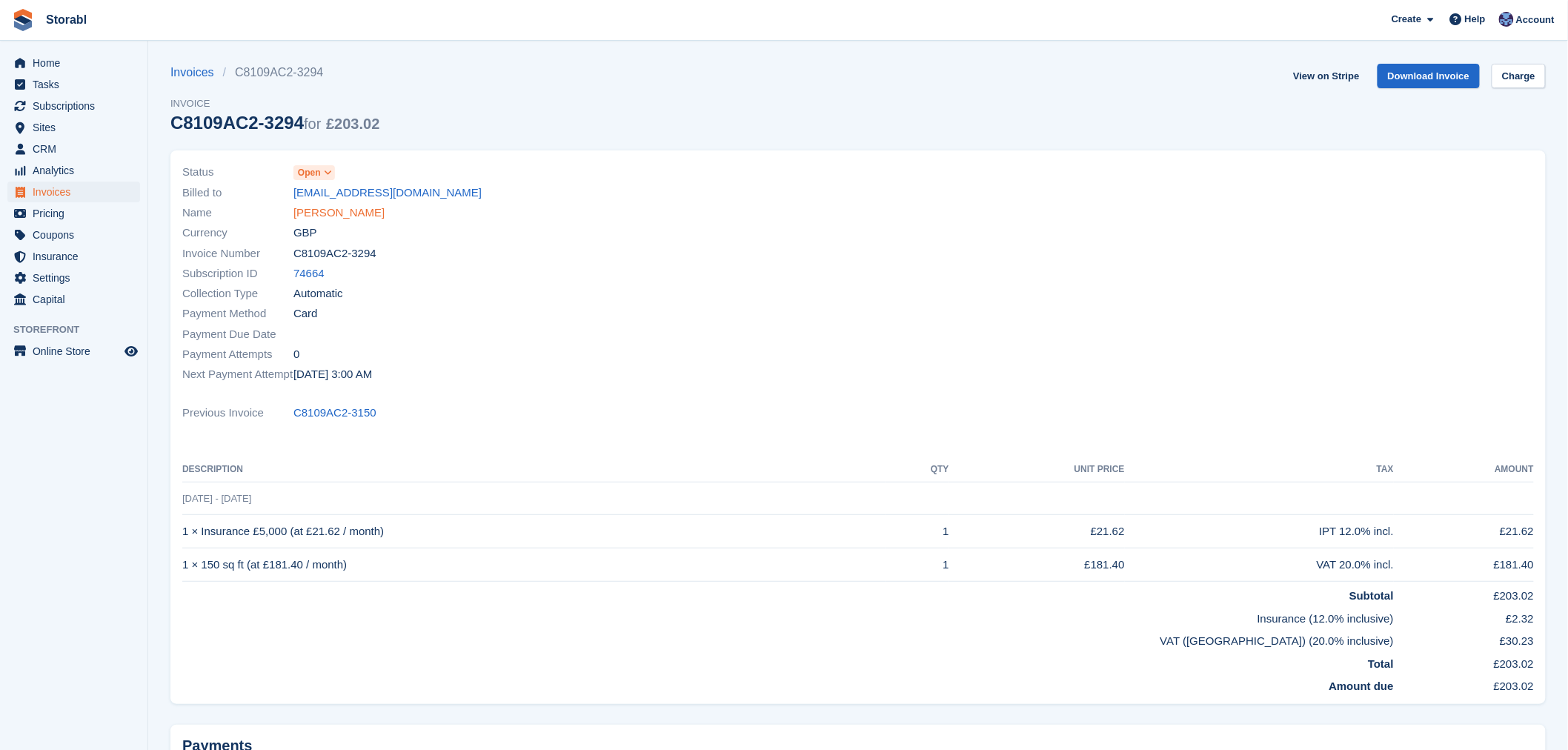
drag, startPoint x: 0, startPoint y: 0, endPoint x: 321, endPoint y: 220, distance: 389.2
click at [321, 220] on link "[PERSON_NAME]" at bounding box center [339, 213] width 91 height 17
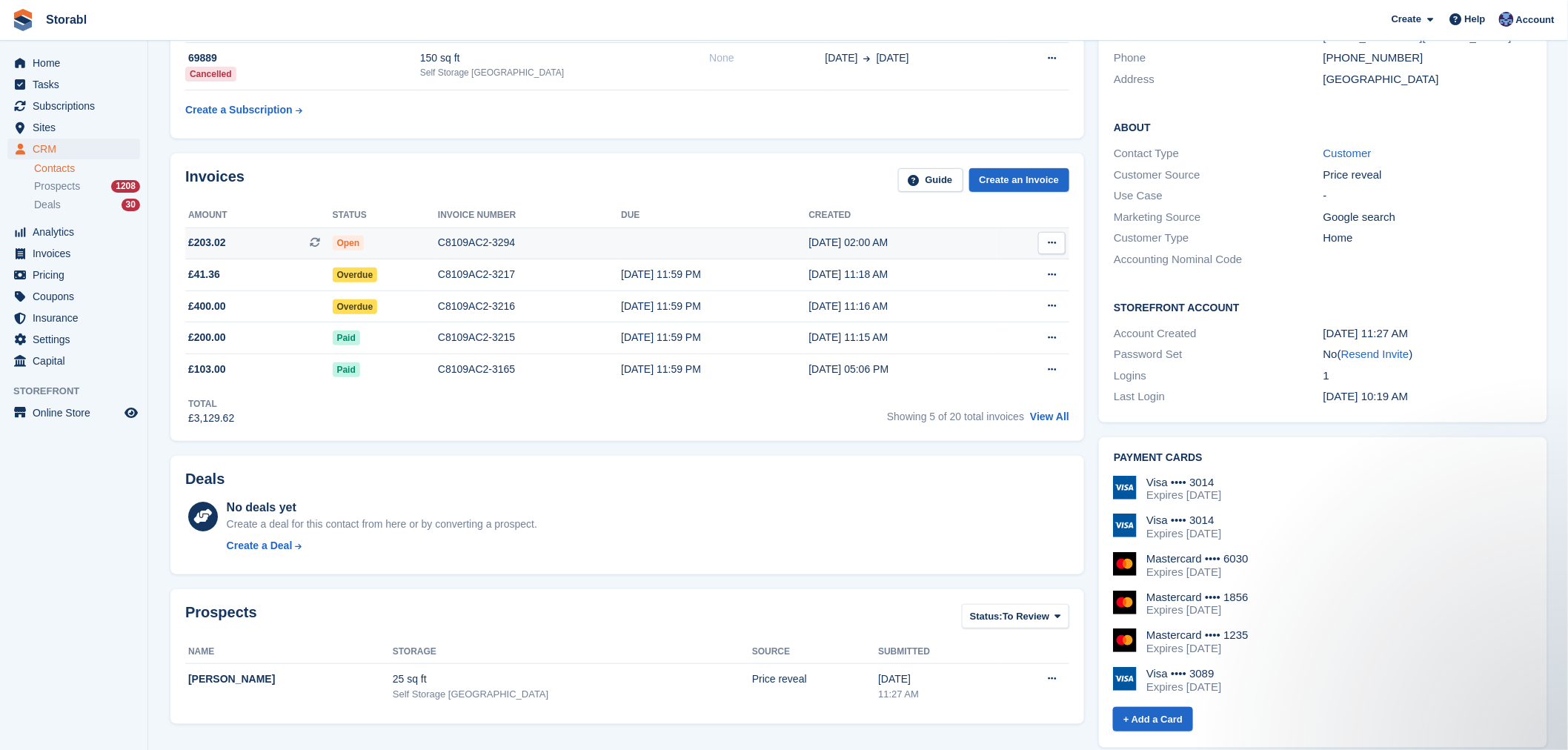
scroll to position [82, 0]
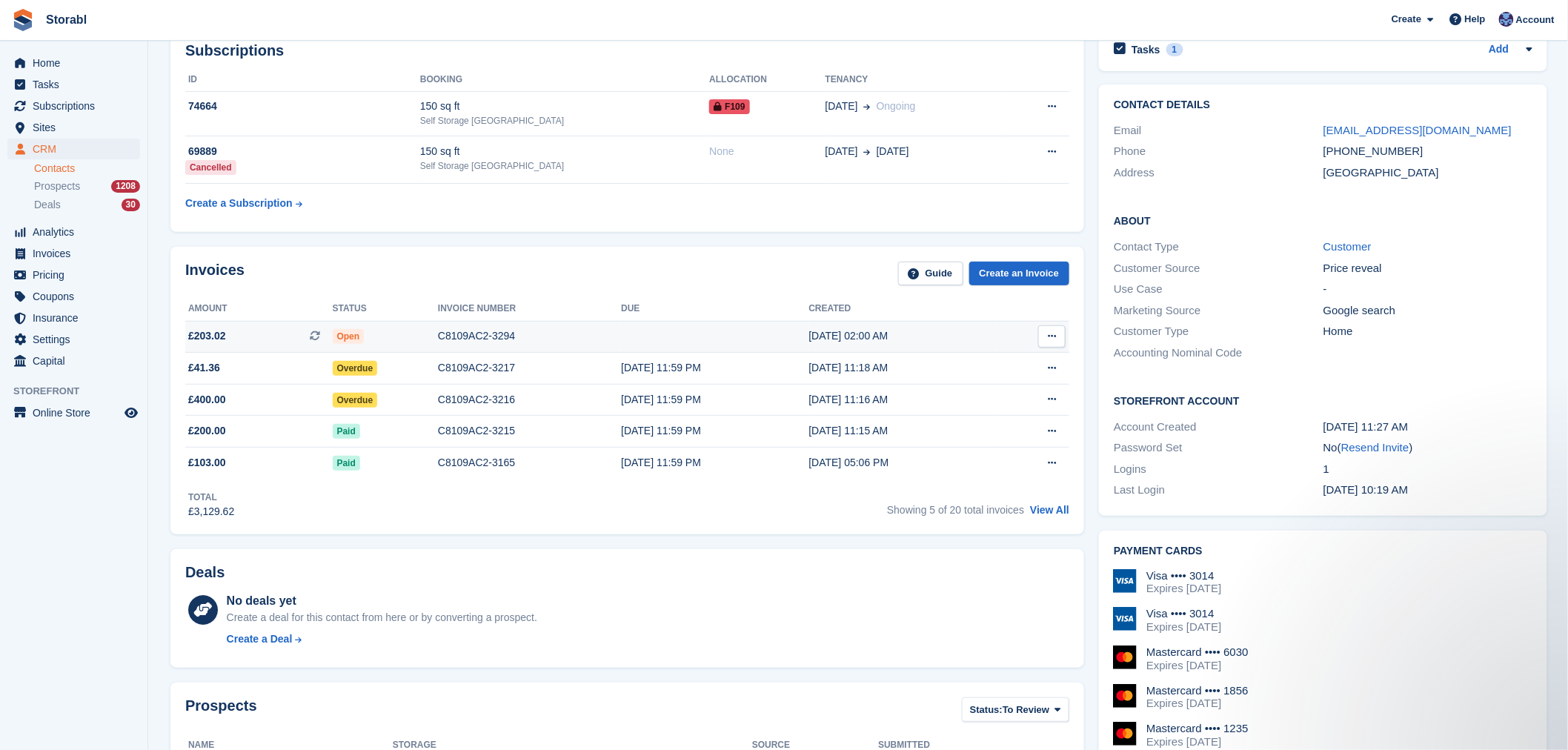
click at [1052, 343] on button at bounding box center [1052, 336] width 27 height 22
click at [835, 305] on th "Created" at bounding box center [902, 308] width 187 height 24
drag, startPoint x: 803, startPoint y: 282, endPoint x: 872, endPoint y: 304, distance: 72.4
click at [796, 282] on div "Invoices Guide Create an Invoice" at bounding box center [627, 278] width 884 height 34
click at [1052, 341] on icon at bounding box center [1052, 336] width 8 height 10
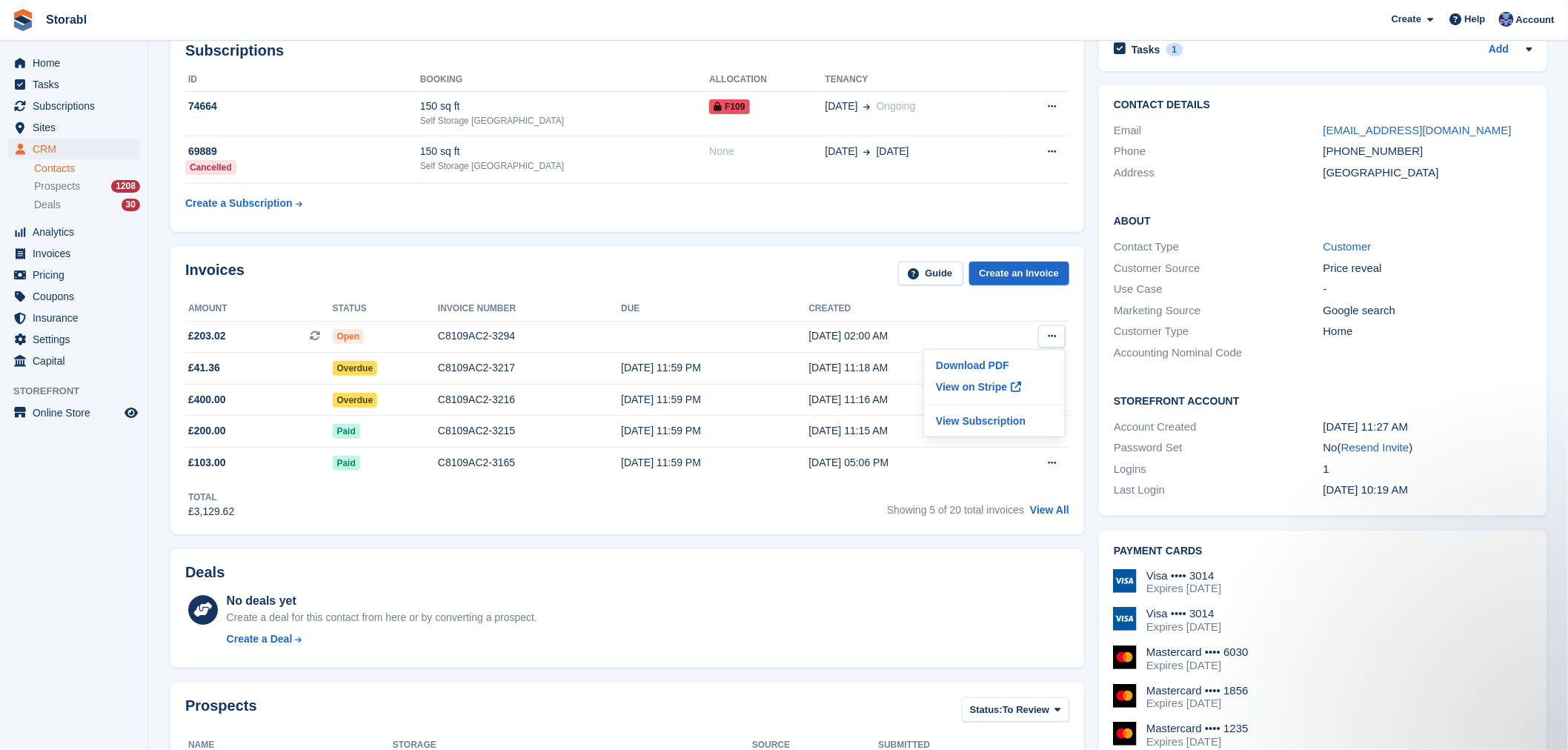
click at [800, 270] on div "Invoices Guide Create an Invoice" at bounding box center [627, 278] width 884 height 34
click at [1050, 330] on button at bounding box center [1052, 336] width 27 height 22
click at [805, 282] on div "Invoices Guide Create an Invoice" at bounding box center [627, 278] width 884 height 34
click at [847, 282] on div "Invoices Guide Create an Invoice" at bounding box center [627, 278] width 884 height 34
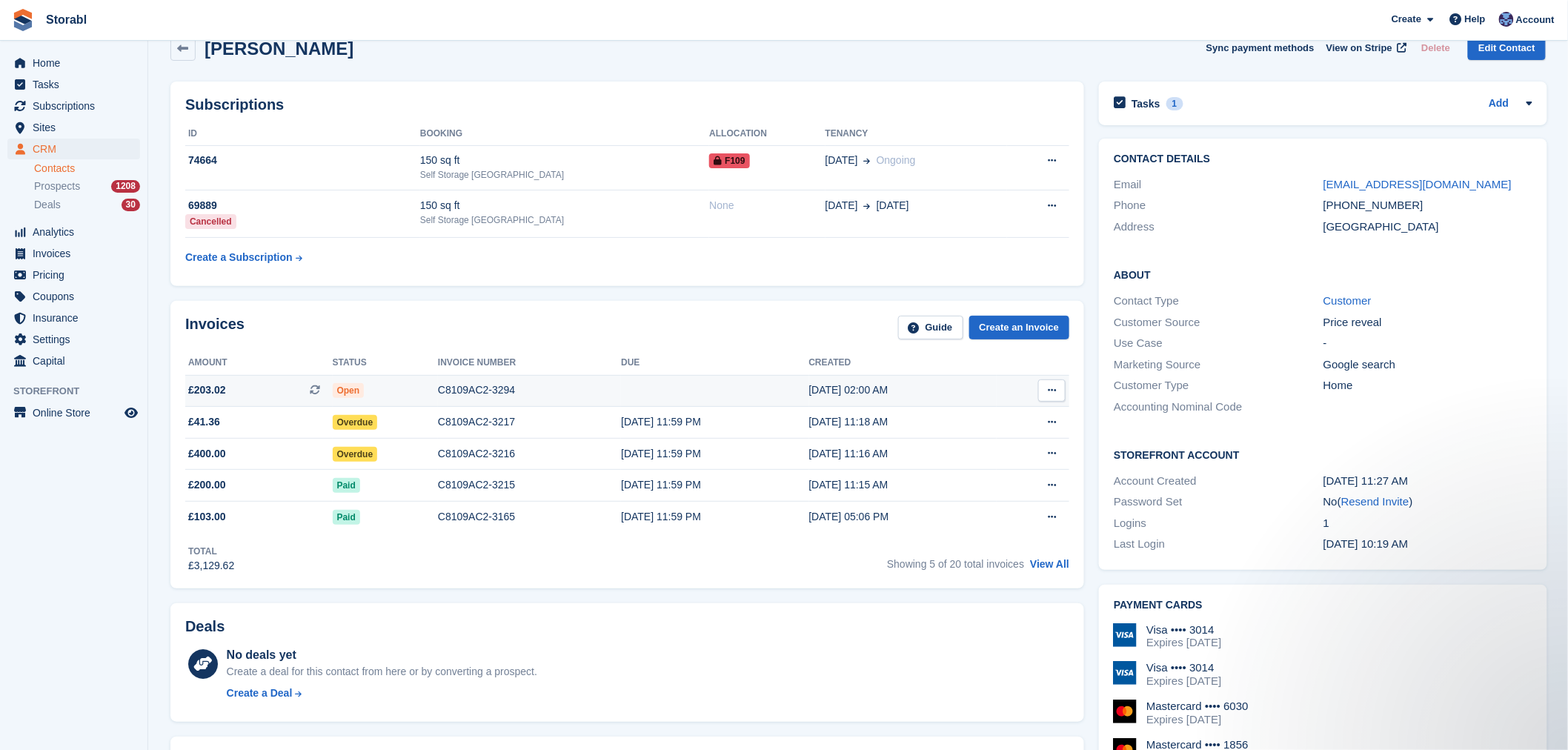
scroll to position [0, 0]
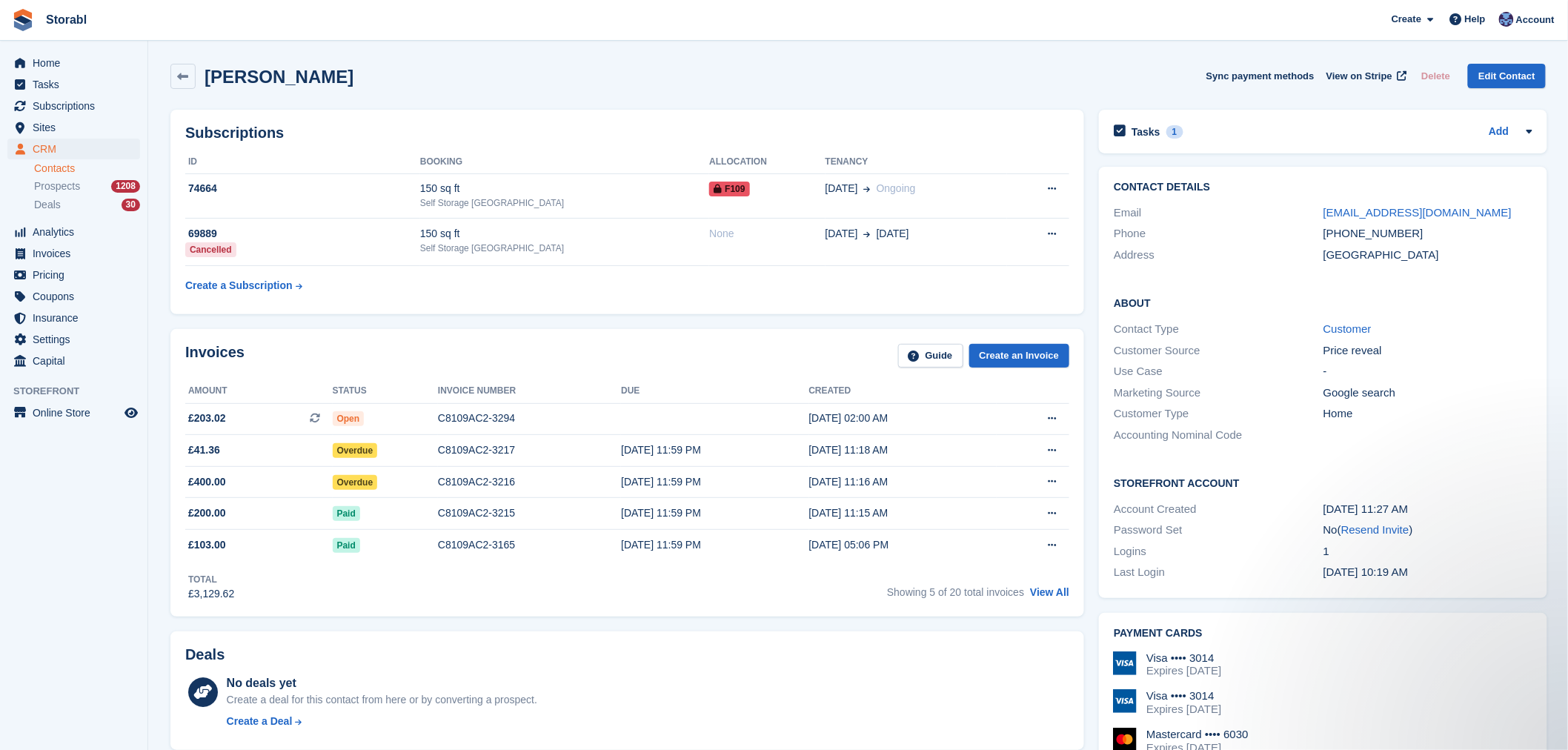
click at [1182, 116] on div "Tasks 1 Add Price increase 01 Oct" at bounding box center [1323, 131] width 449 height 43
click at [1177, 119] on div "Tasks 1 Add Price increase 01 Oct" at bounding box center [1323, 131] width 449 height 43
drag, startPoint x: 1176, startPoint y: 123, endPoint x: 1168, endPoint y: 120, distance: 8.5
click at [1176, 123] on div "Tasks 1" at bounding box center [1148, 132] width 69 height 20
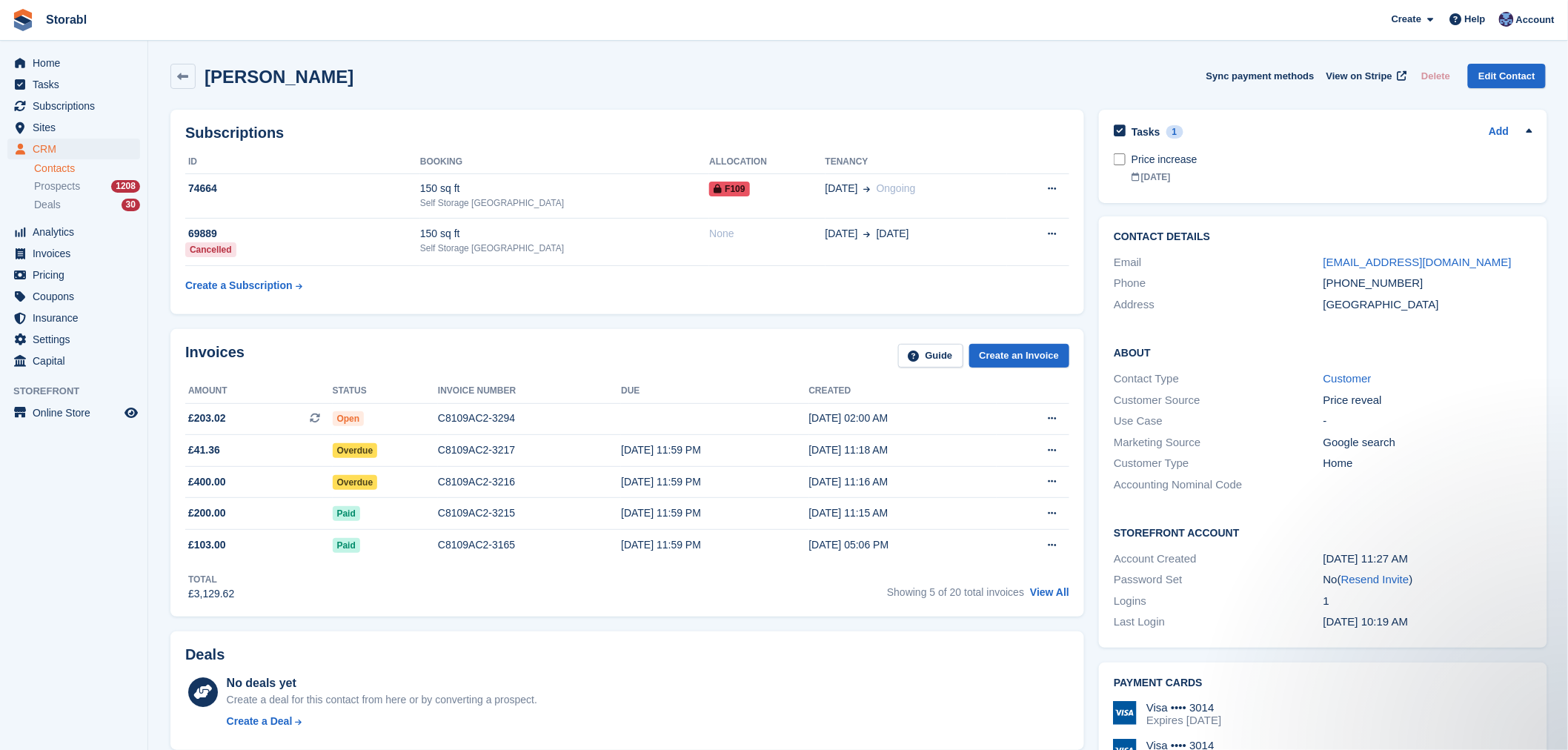
click at [1186, 119] on div "Tasks 1 Add Price increase 01 Oct" at bounding box center [1323, 156] width 449 height 94
click at [1160, 123] on div "Tasks 1" at bounding box center [1148, 132] width 69 height 20
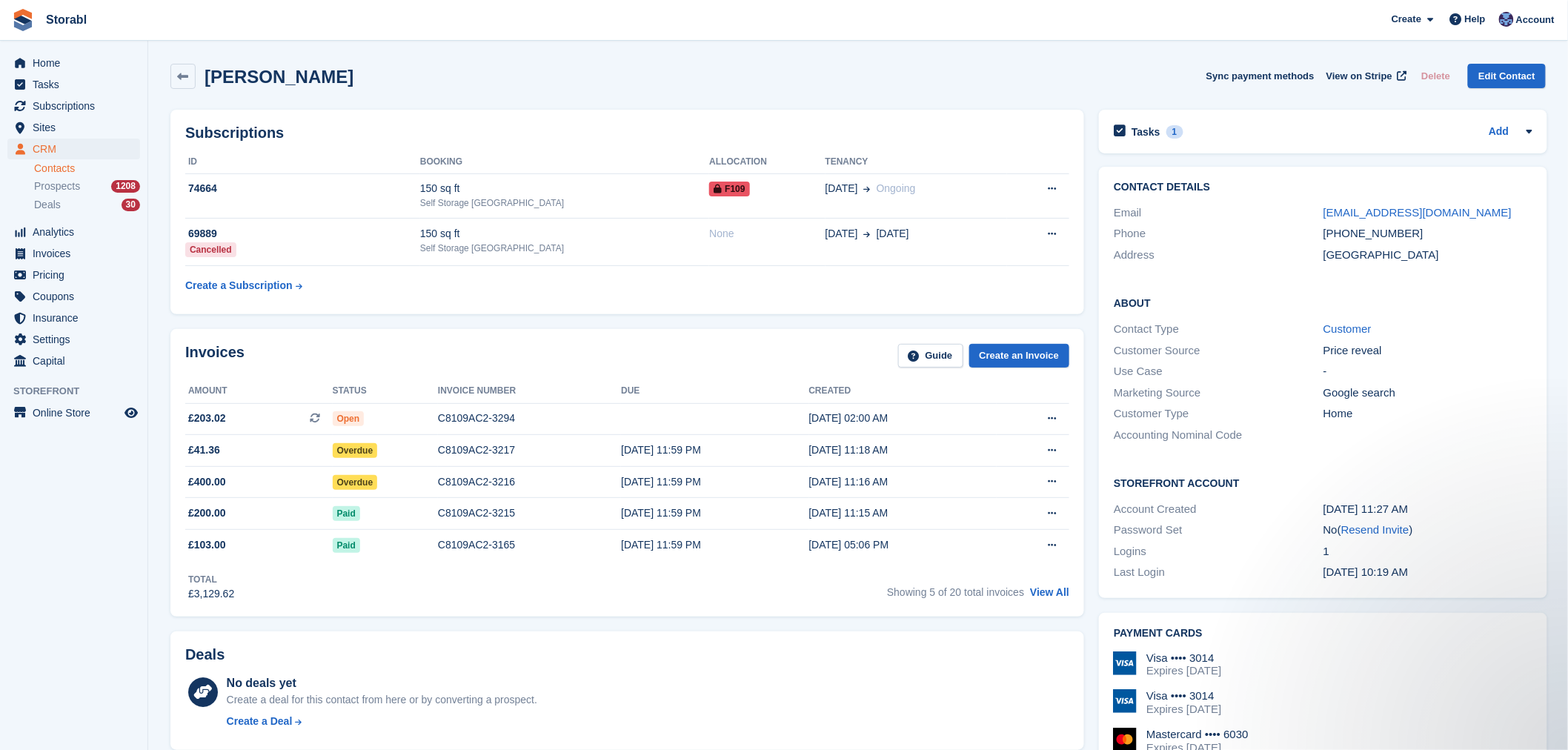
drag, startPoint x: 58, startPoint y: 601, endPoint x: 388, endPoint y: 614, distance: 330.3
click at [58, 601] on aside "Home Tasks Subscriptions Subscriptions Subscriptions Contracts Price increases …" at bounding box center [74, 378] width 148 height 675
click at [616, 344] on div "Invoices Guide Create an Invoice" at bounding box center [627, 360] width 884 height 34
click at [1168, 122] on div "Tasks 1" at bounding box center [1148, 132] width 69 height 20
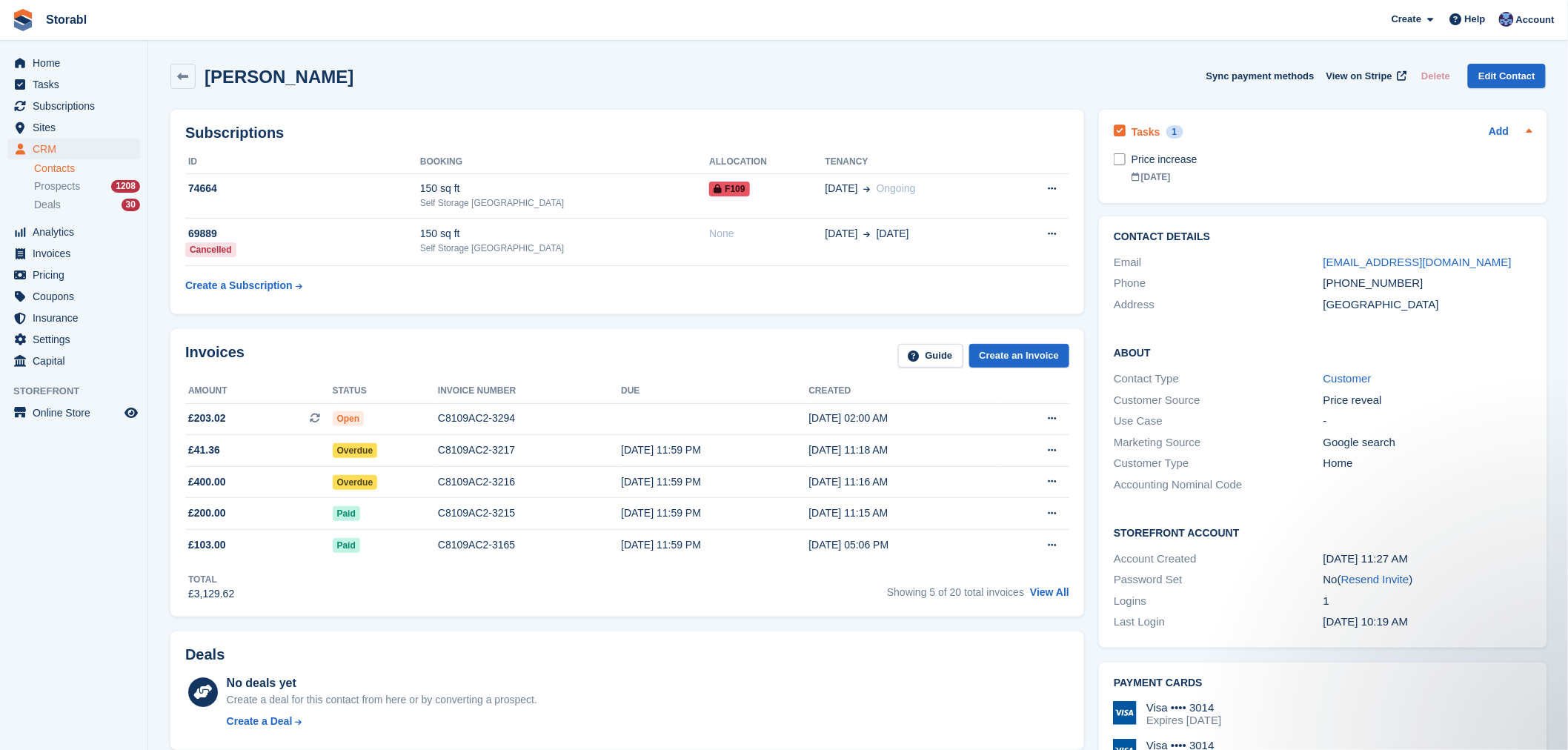
click at [1180, 122] on div "Tasks 1 Add" at bounding box center [1323, 132] width 419 height 20
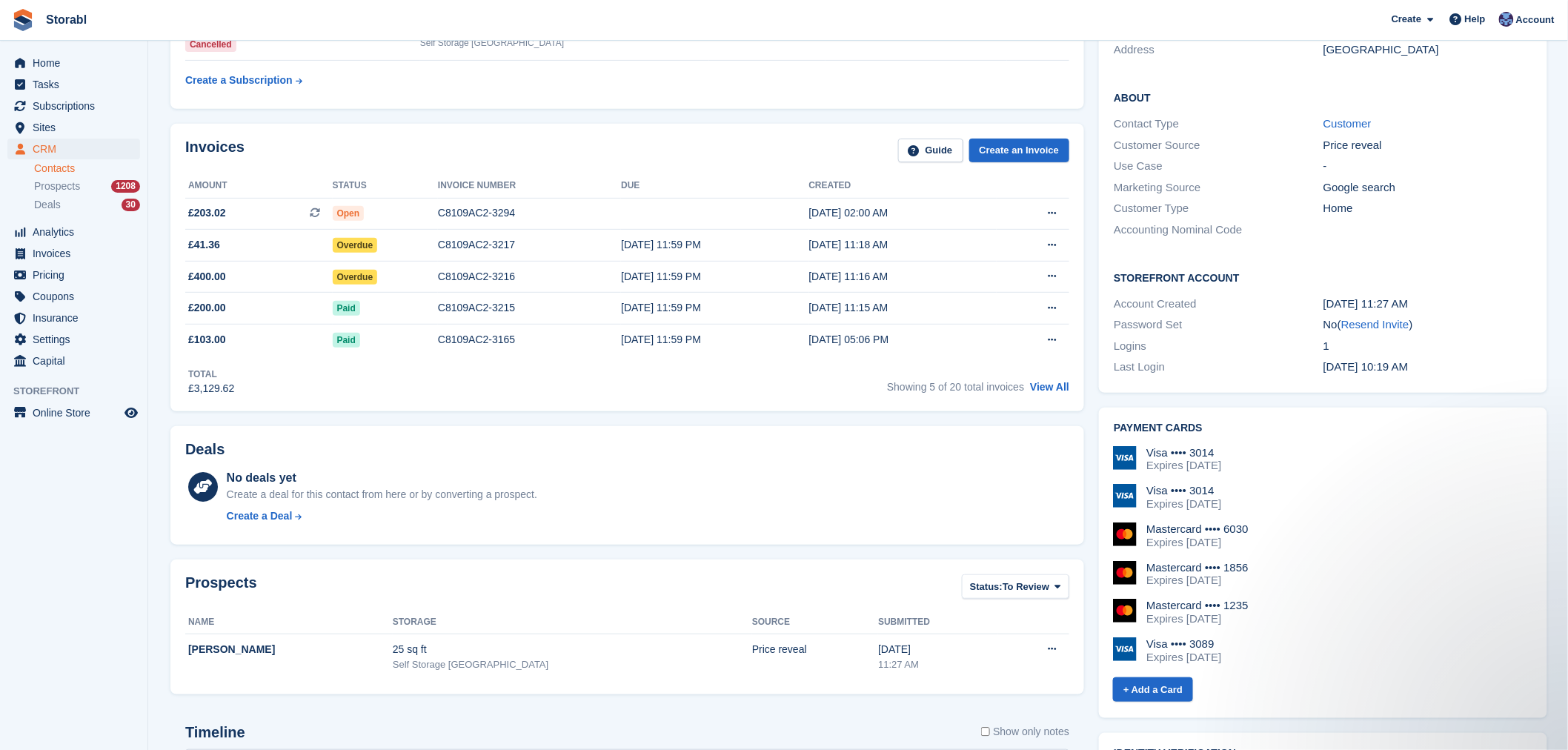
scroll to position [411, 0]
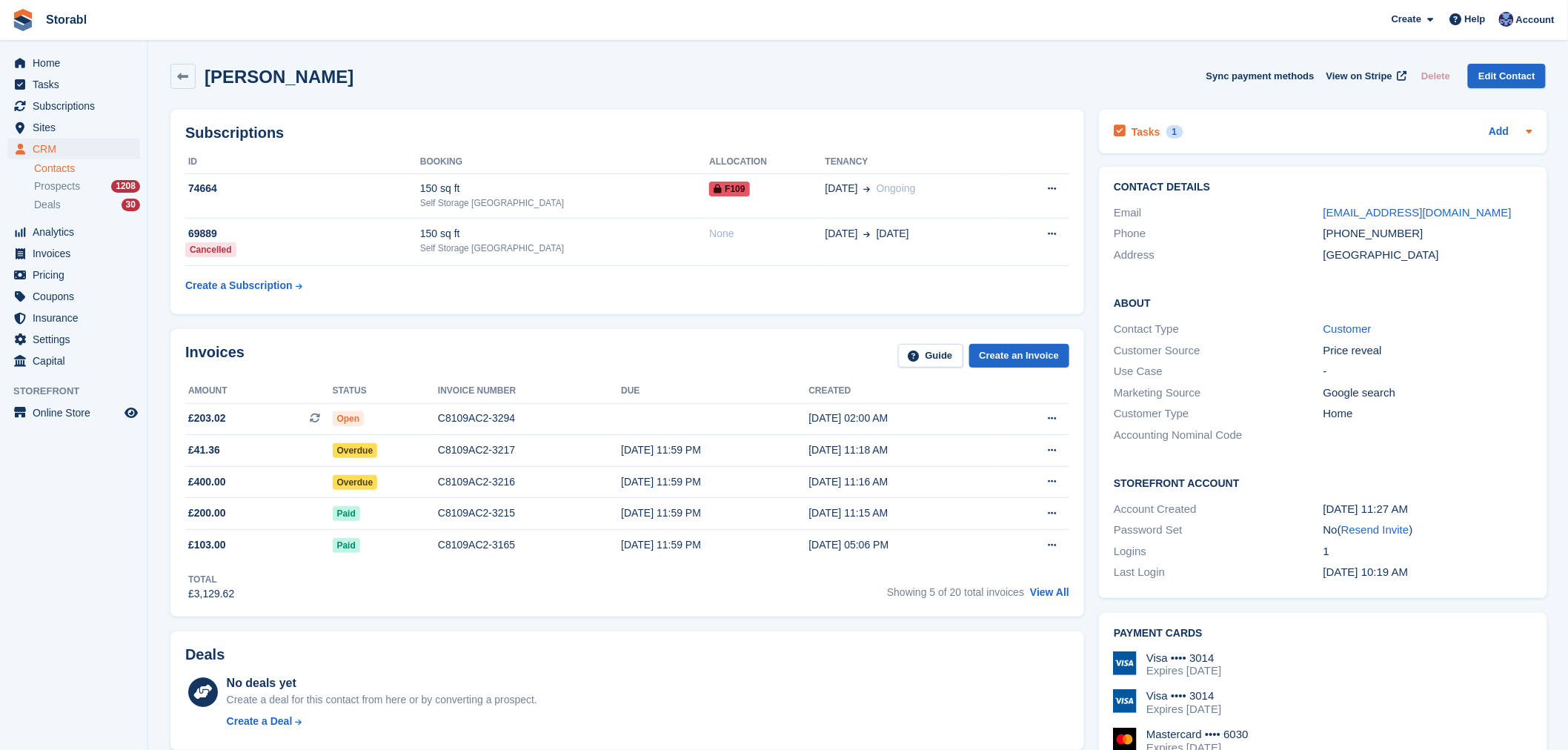
click at [1202, 128] on div "Tasks 1 Add" at bounding box center [1323, 132] width 419 height 20
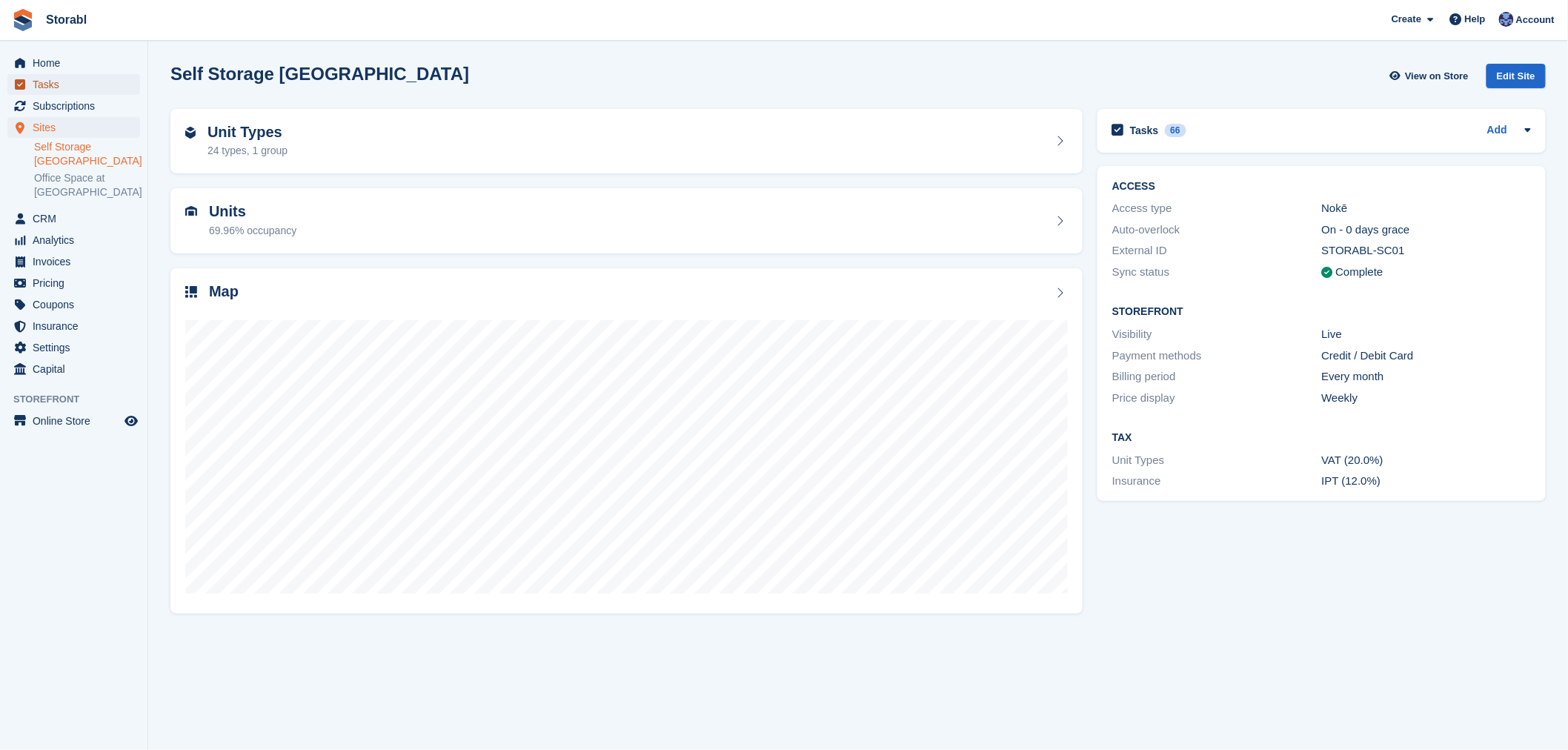
click at [72, 85] on span "Tasks" at bounding box center [77, 84] width 89 height 21
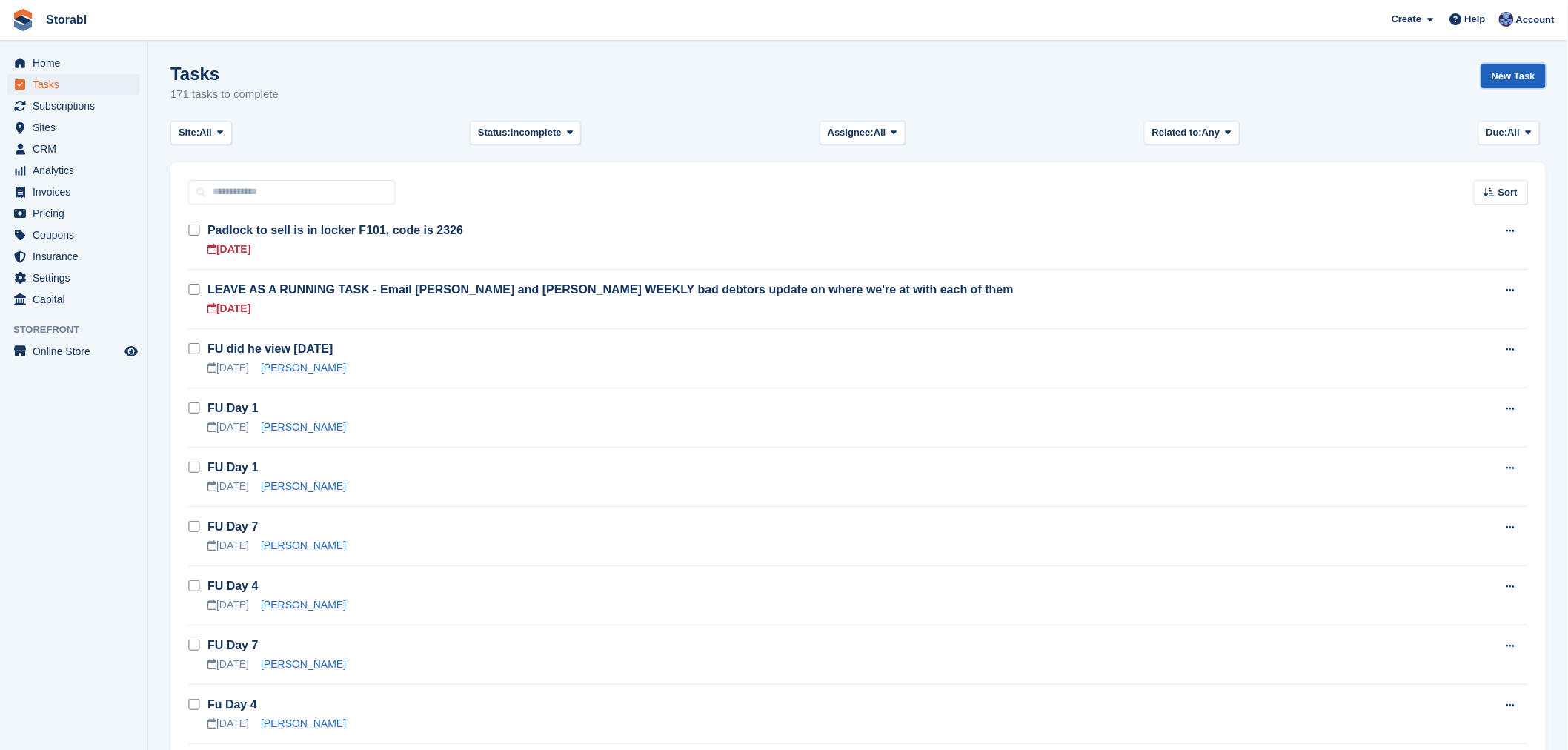
click at [1513, 84] on link "New Task" at bounding box center [1513, 76] width 65 height 24
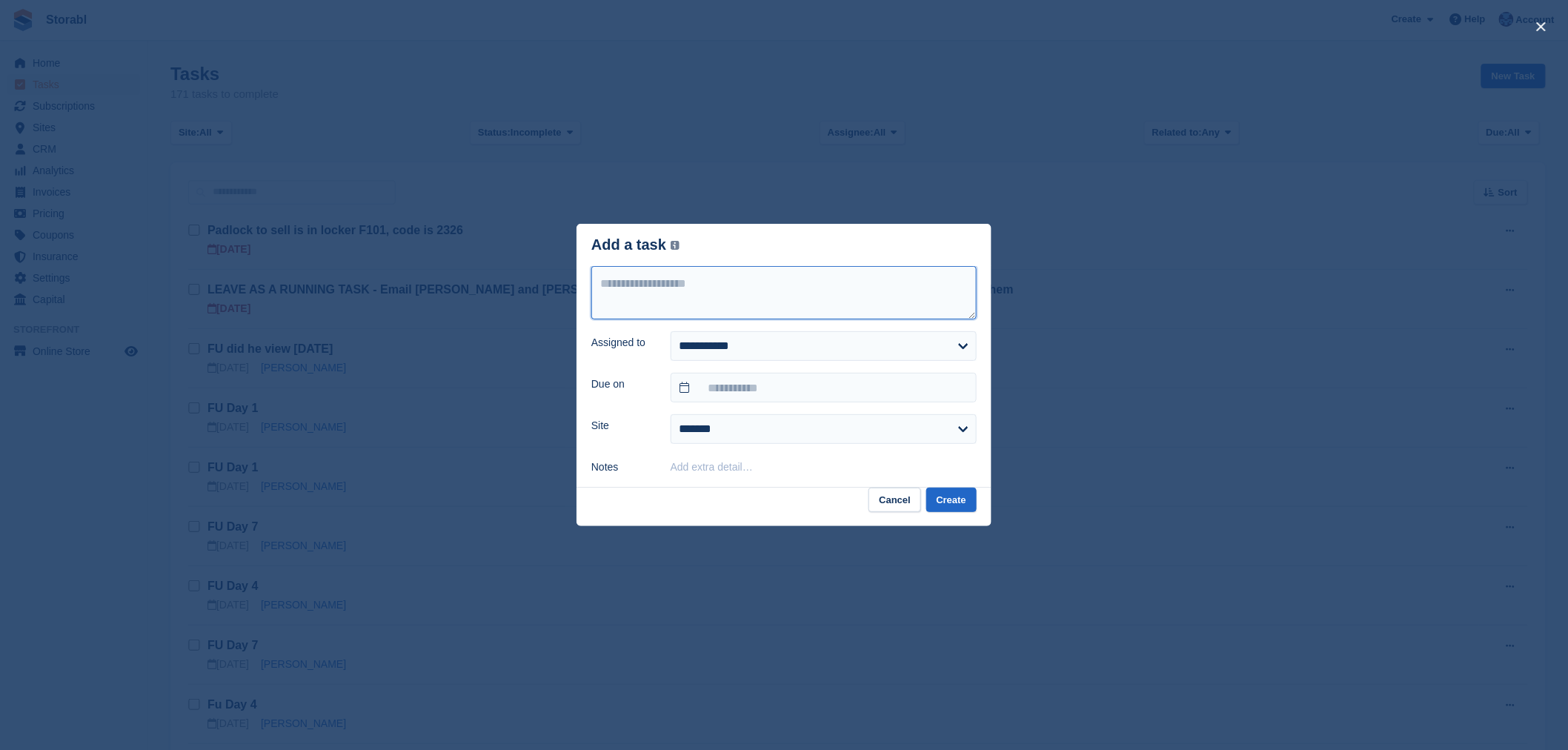
click at [868, 284] on textarea at bounding box center [784, 292] width 385 height 53
type textarea "**********"
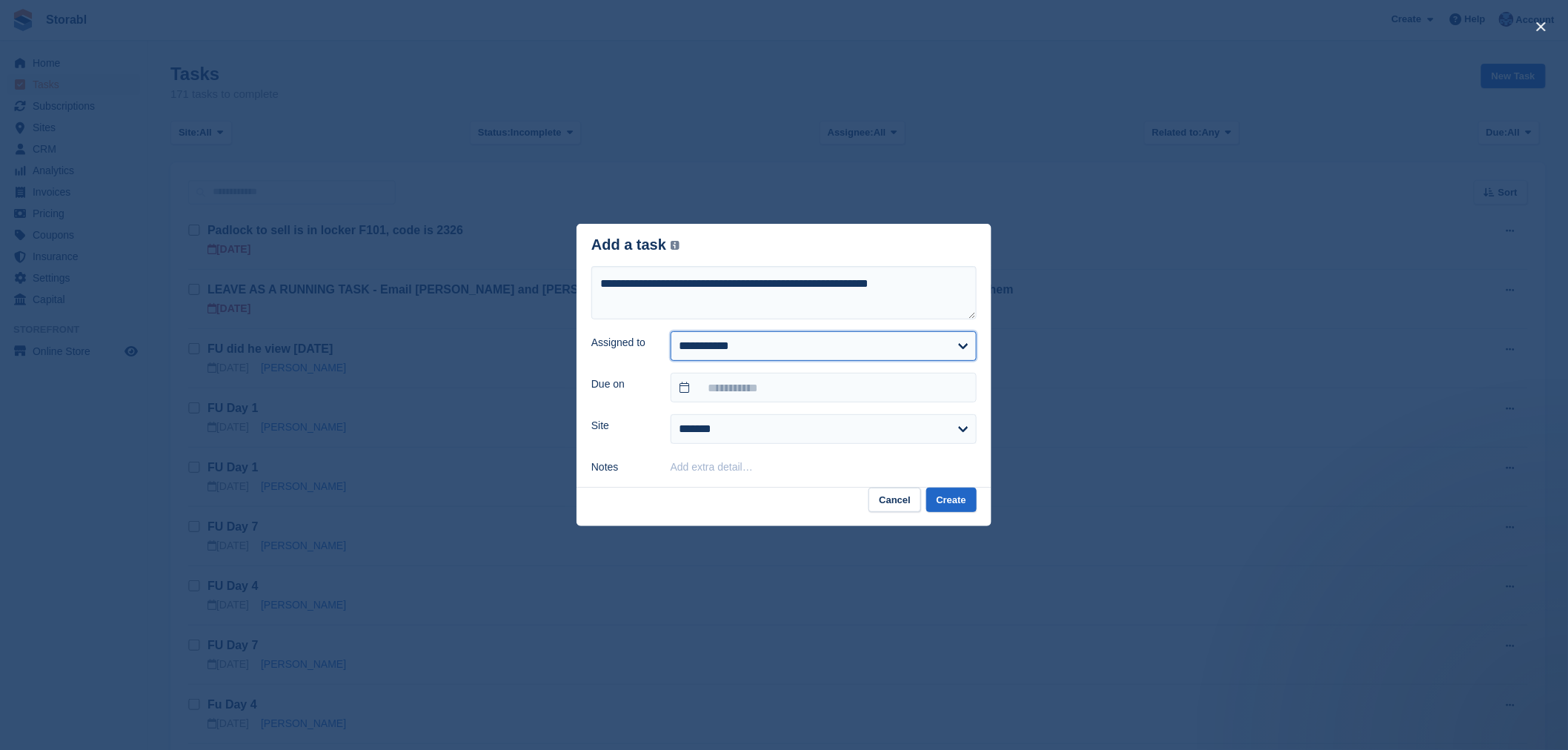
click at [909, 358] on select "**********" at bounding box center [823, 346] width 306 height 30
click at [910, 339] on select "**********" at bounding box center [823, 346] width 306 height 30
click at [894, 382] on input "text" at bounding box center [823, 387] width 306 height 30
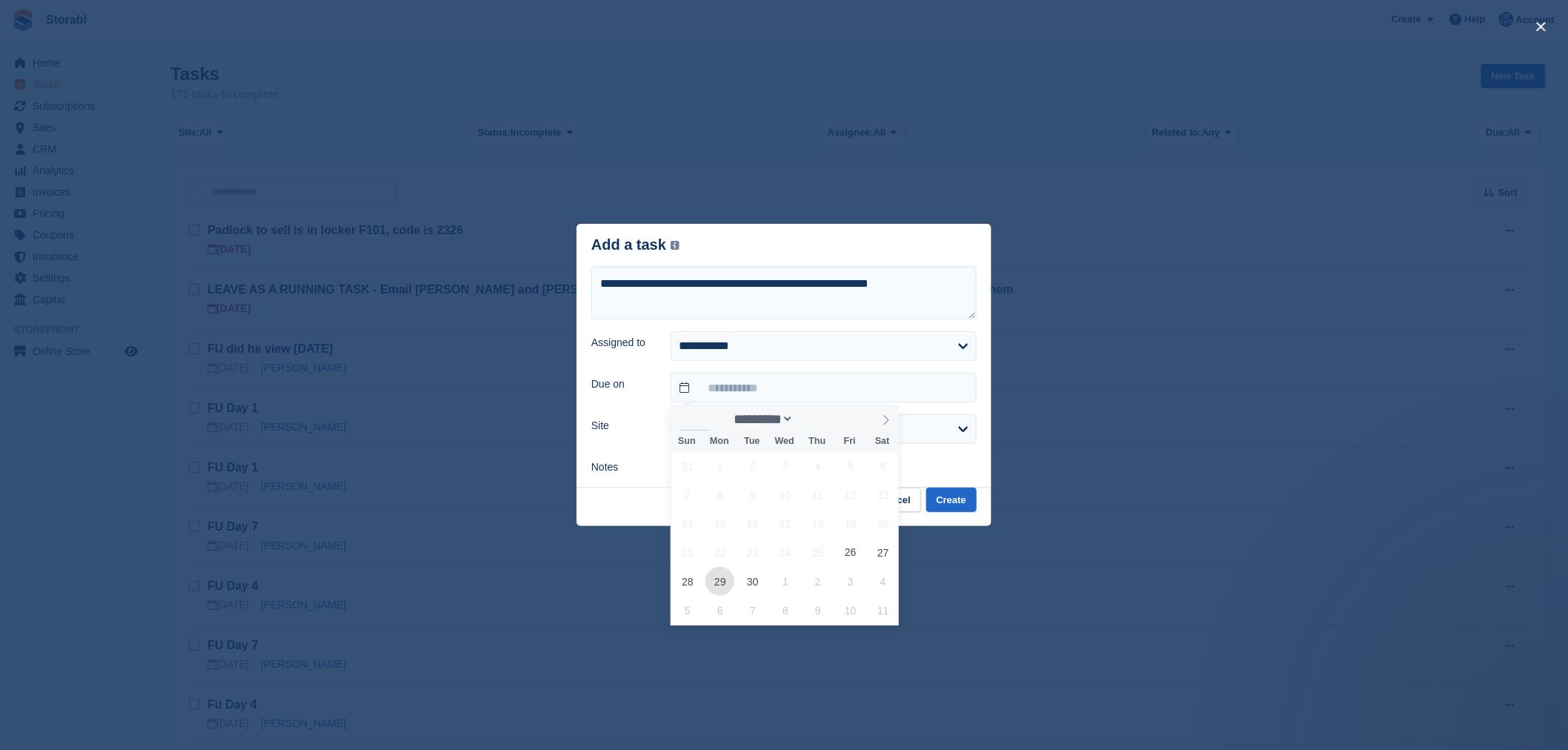
click at [727, 586] on span "29" at bounding box center [720, 581] width 29 height 29
type input "**********"
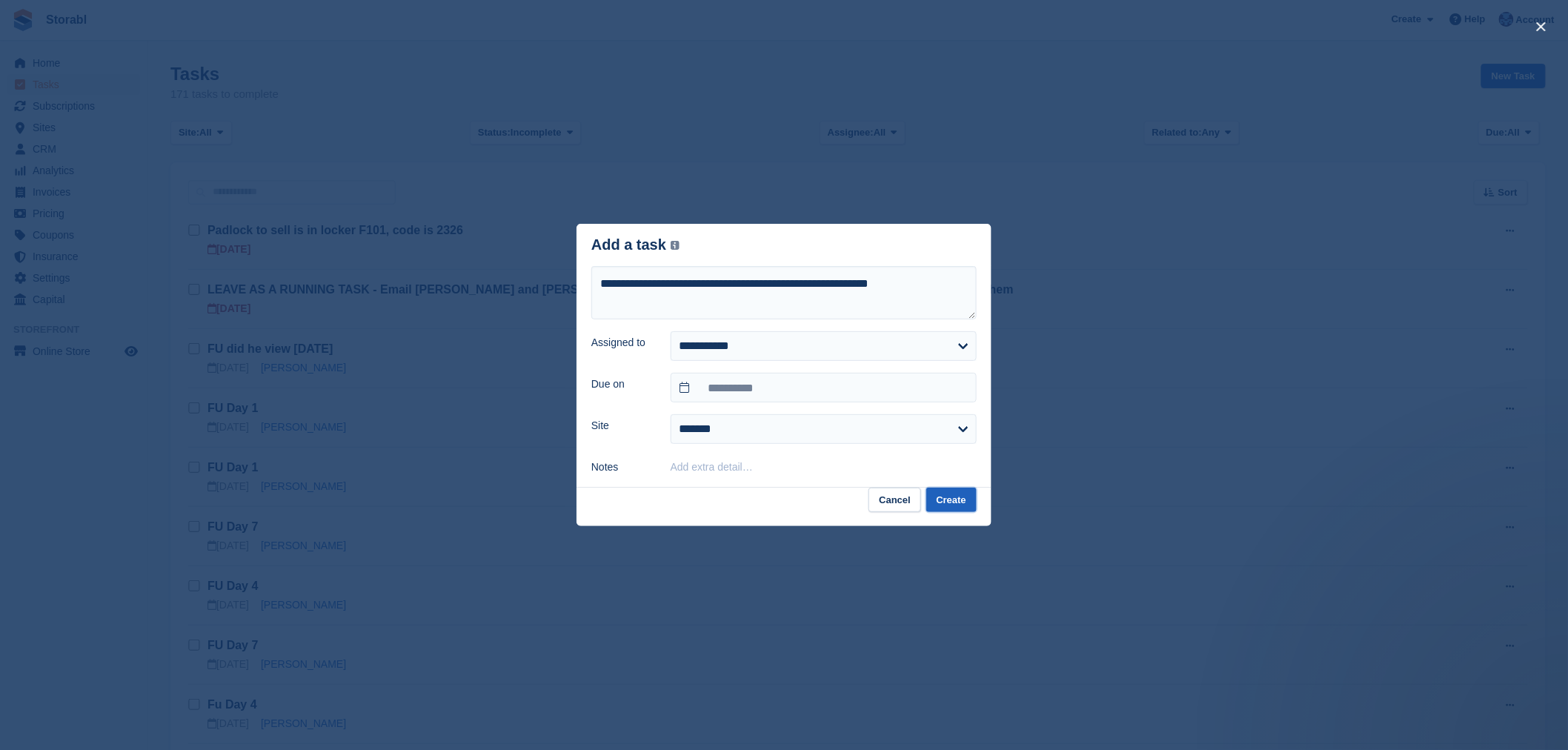
click at [950, 495] on button "Create" at bounding box center [951, 499] width 50 height 24
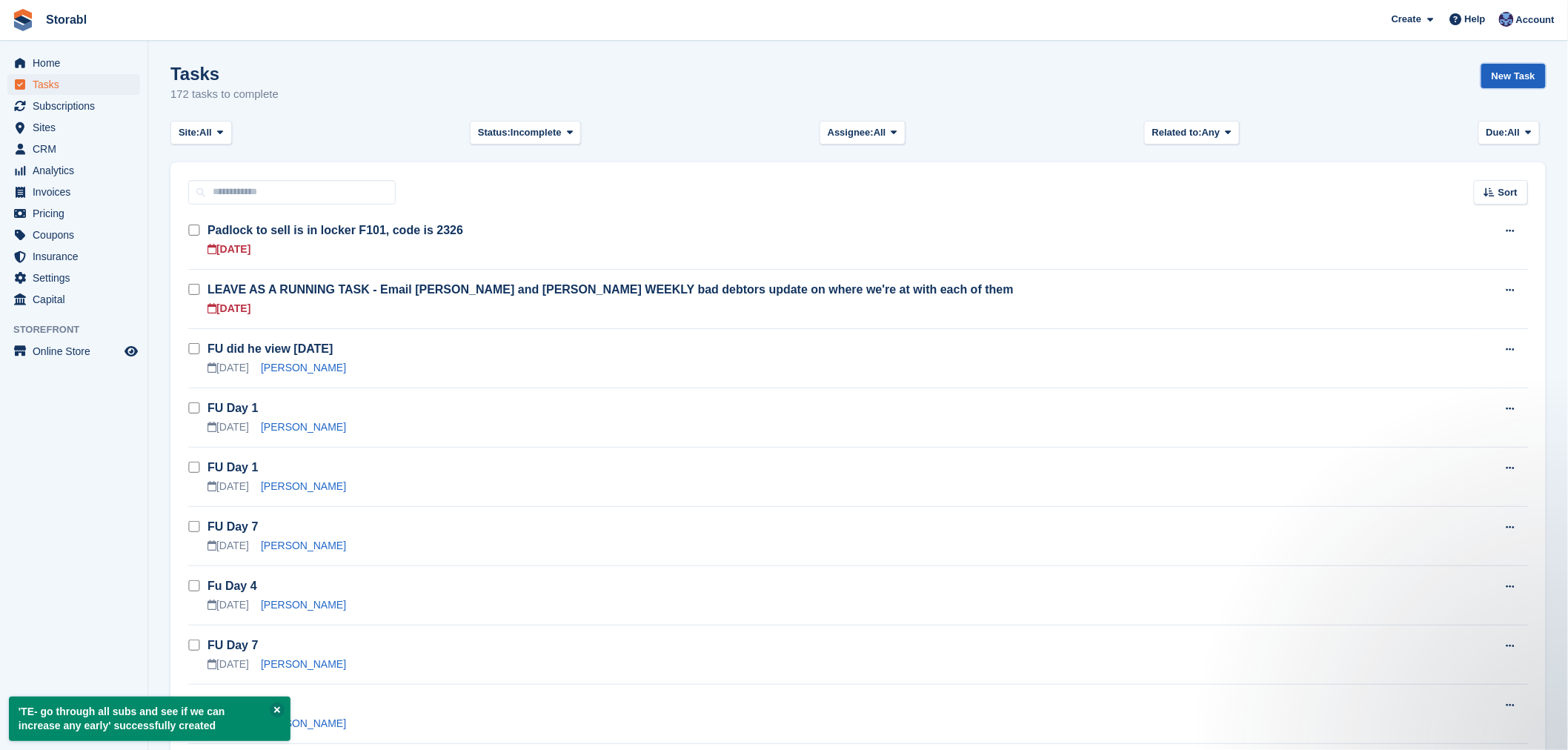
click at [1514, 75] on link "New Task" at bounding box center [1513, 76] width 65 height 24
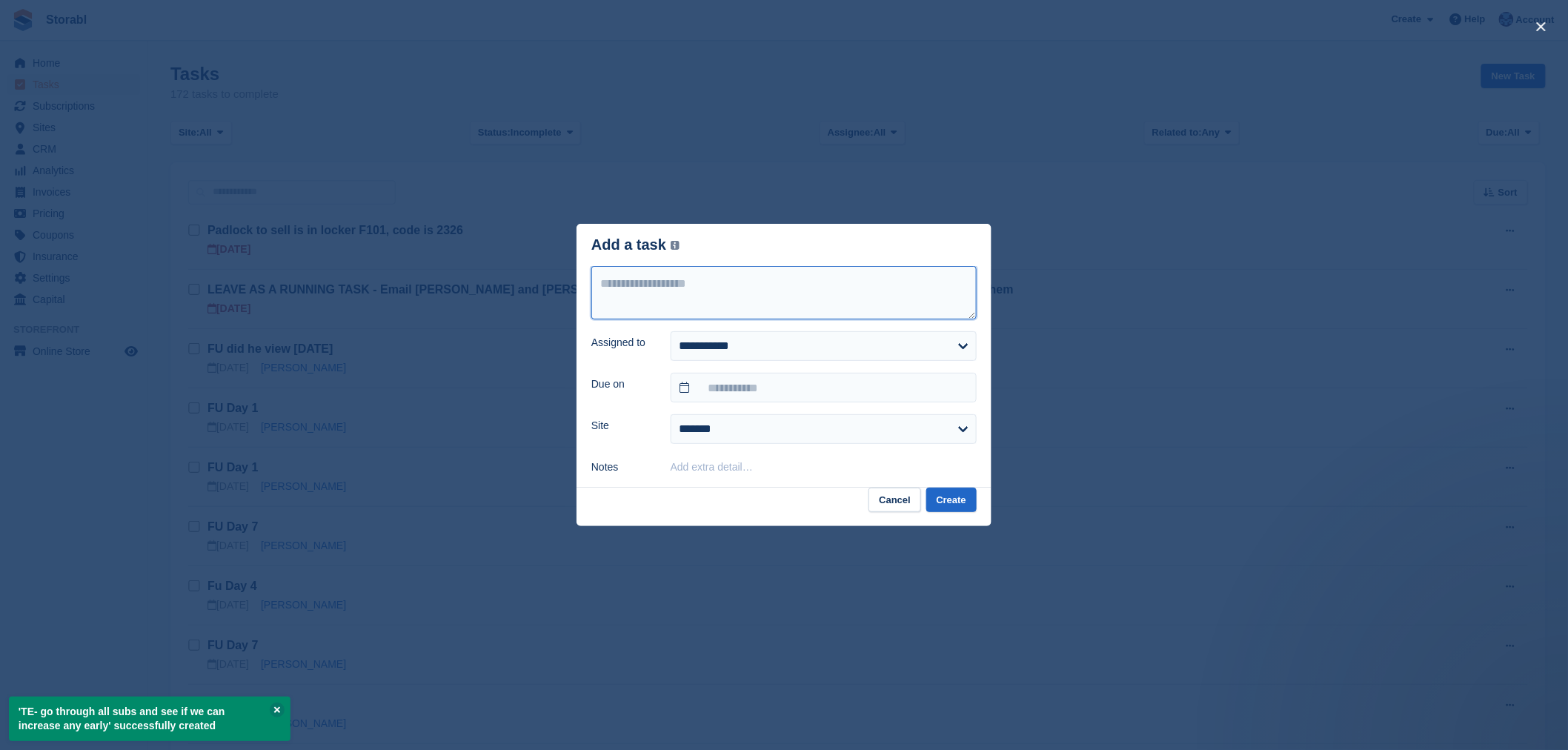
click at [878, 304] on textarea at bounding box center [784, 292] width 385 height 53
type textarea "**********"
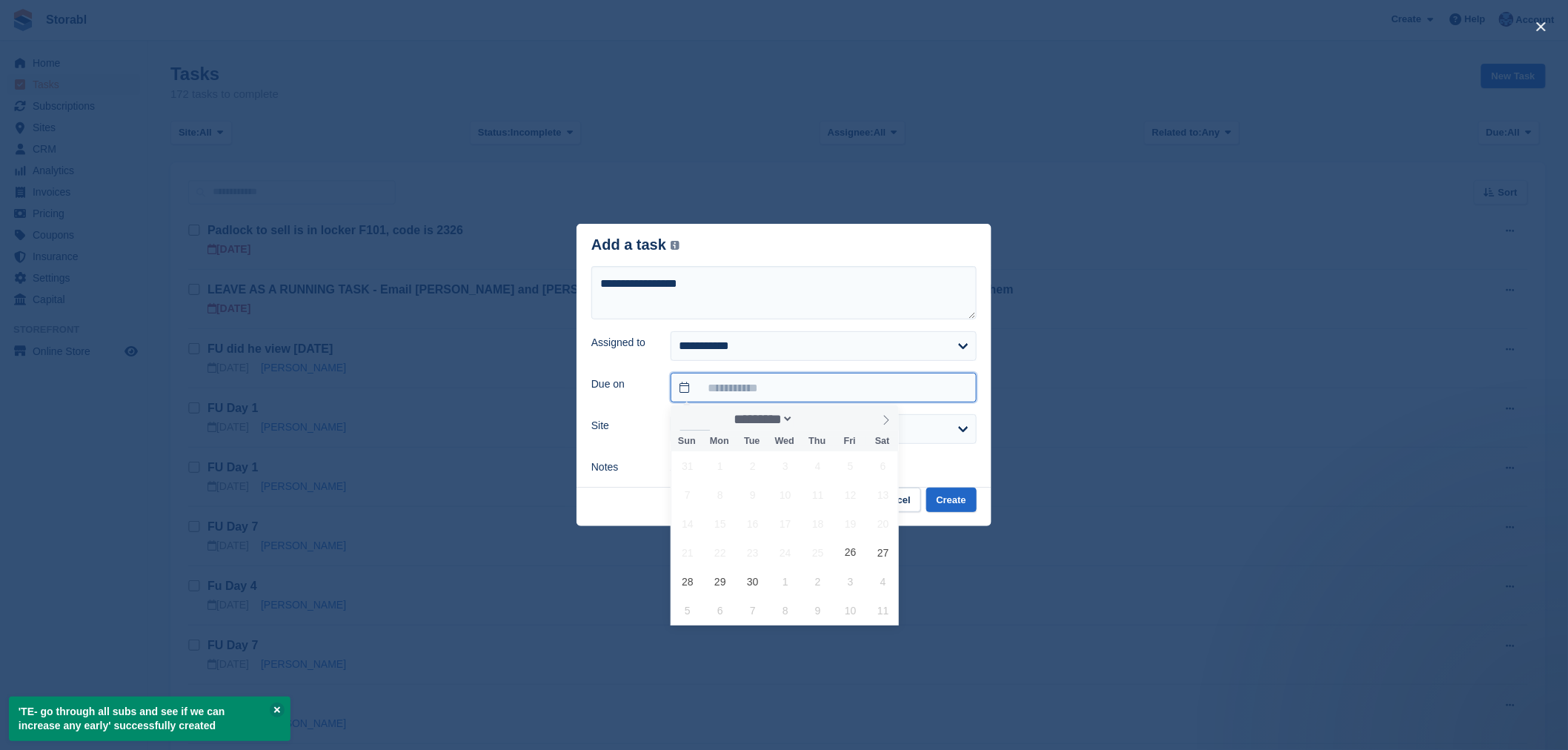
click at [869, 390] on input "text" at bounding box center [823, 387] width 306 height 30
click at [710, 578] on span "29" at bounding box center [720, 581] width 29 height 29
type input "**********"
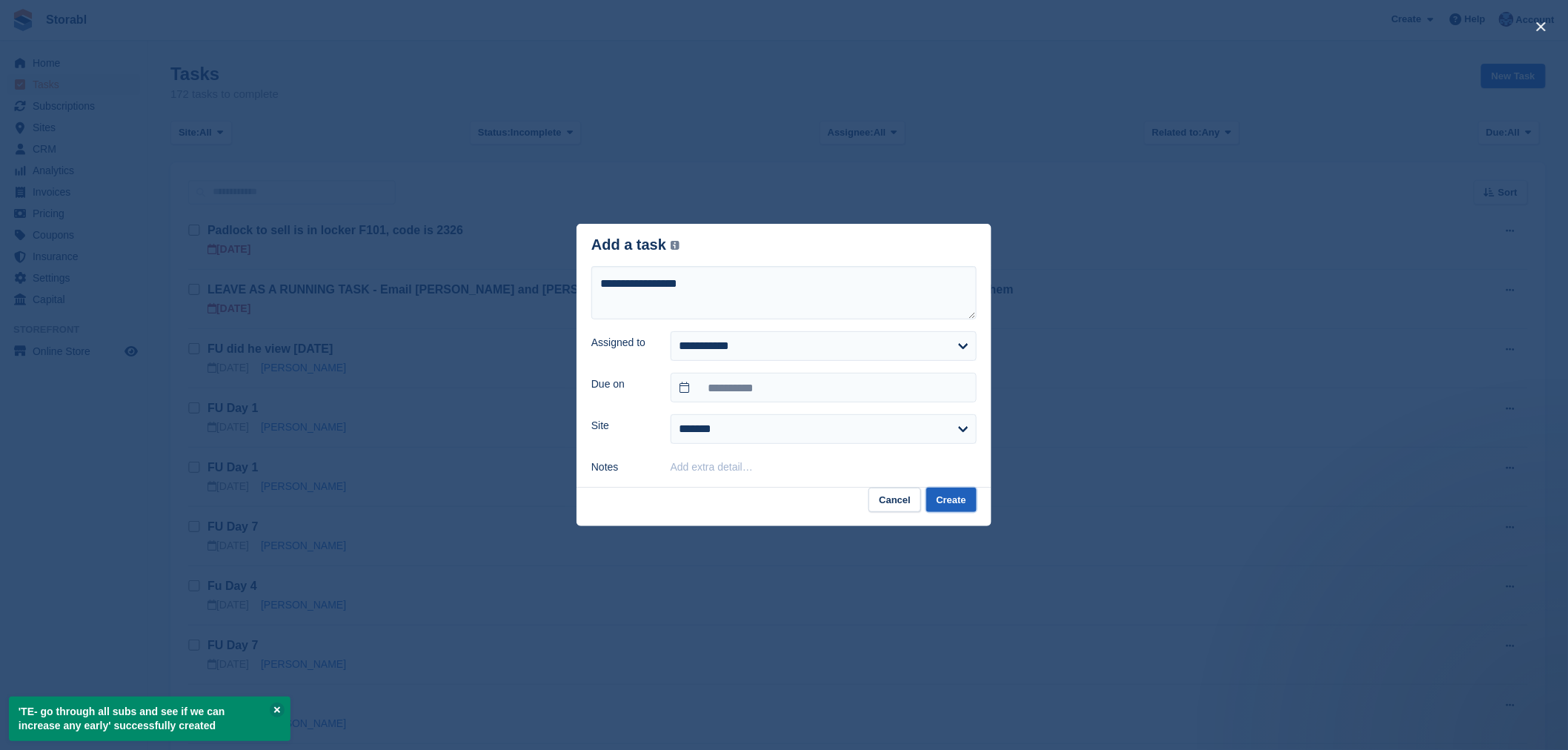
click at [972, 500] on button "Create" at bounding box center [951, 499] width 50 height 24
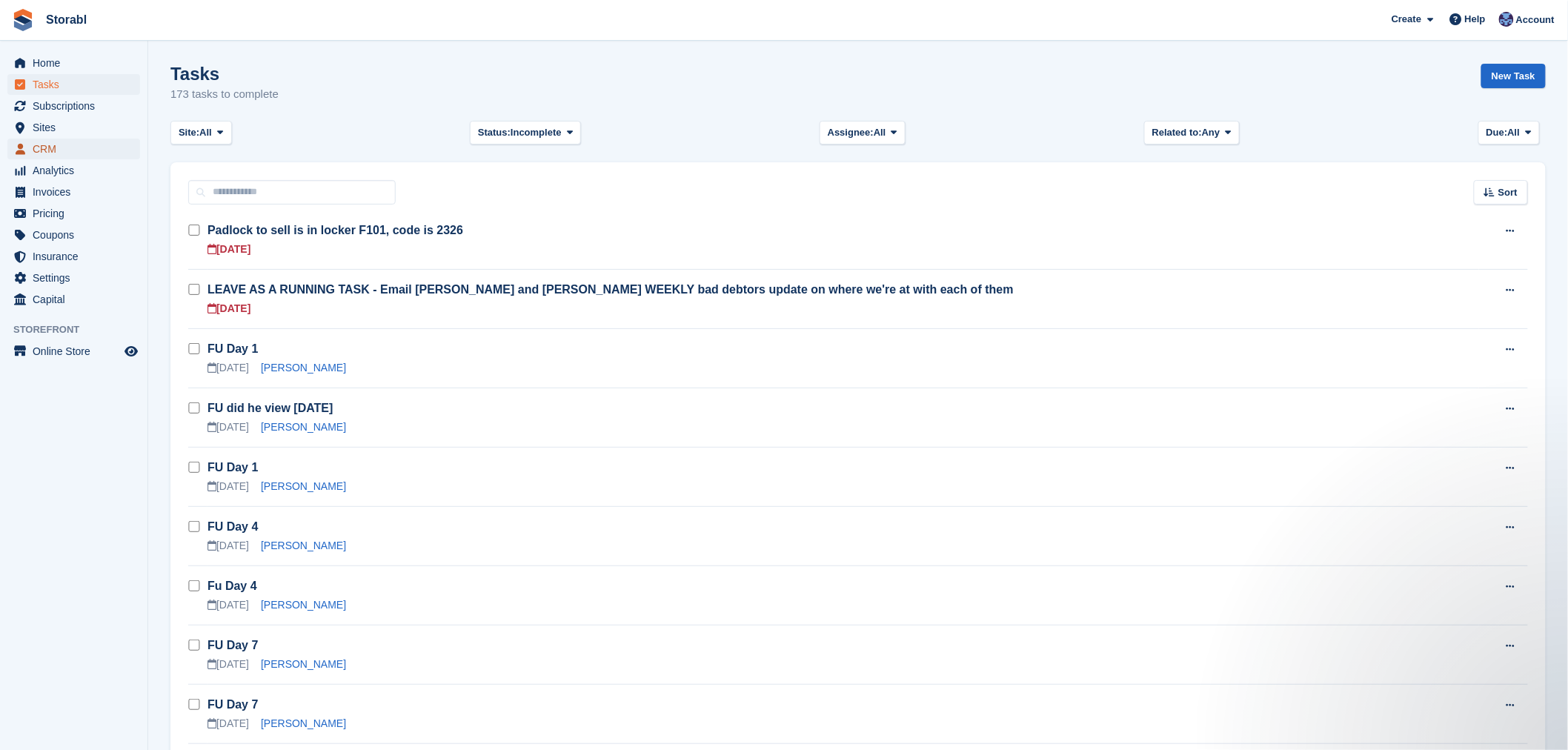
click at [67, 144] on span "CRM" at bounding box center [77, 148] width 89 height 21
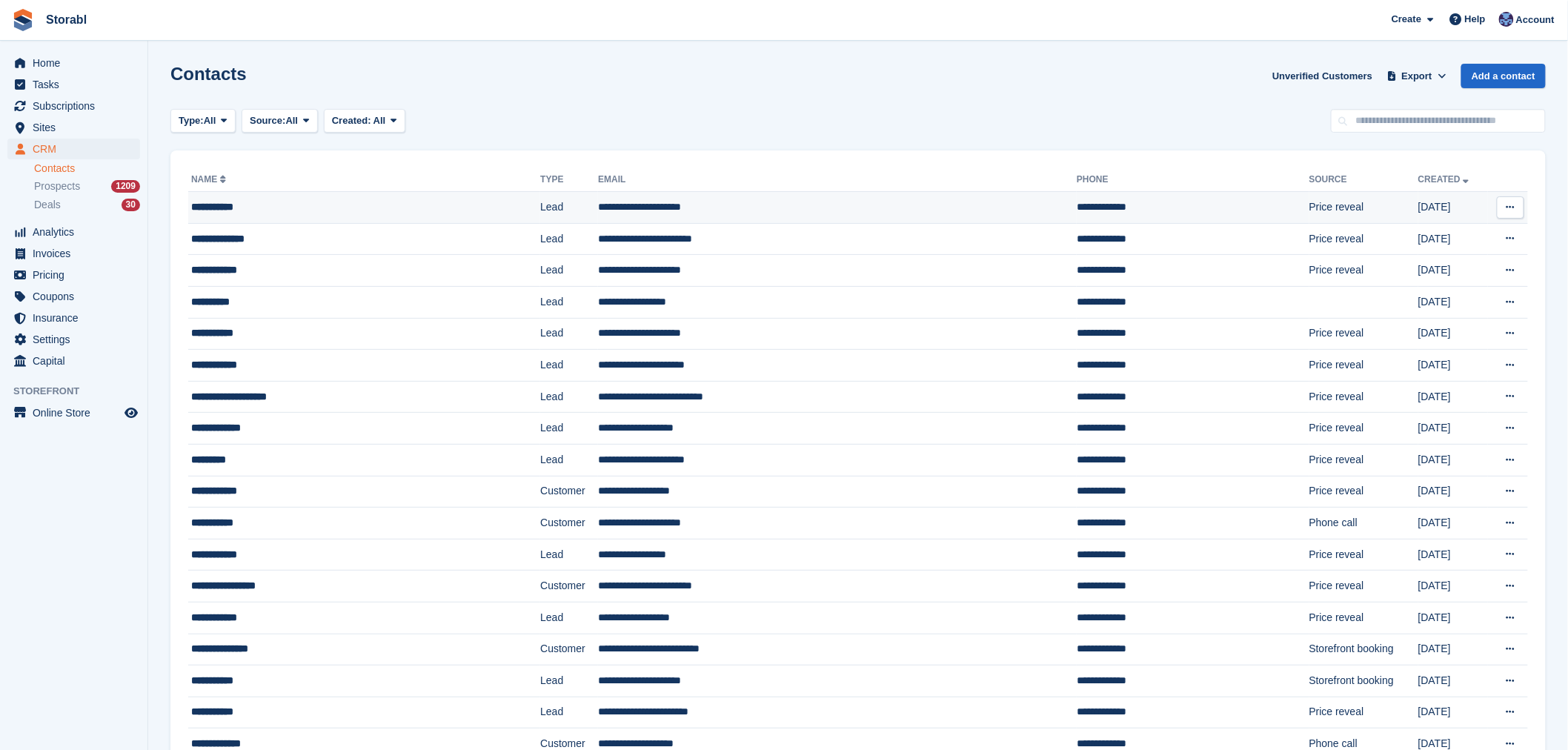
click at [457, 205] on div "**********" at bounding box center [326, 207] width 270 height 15
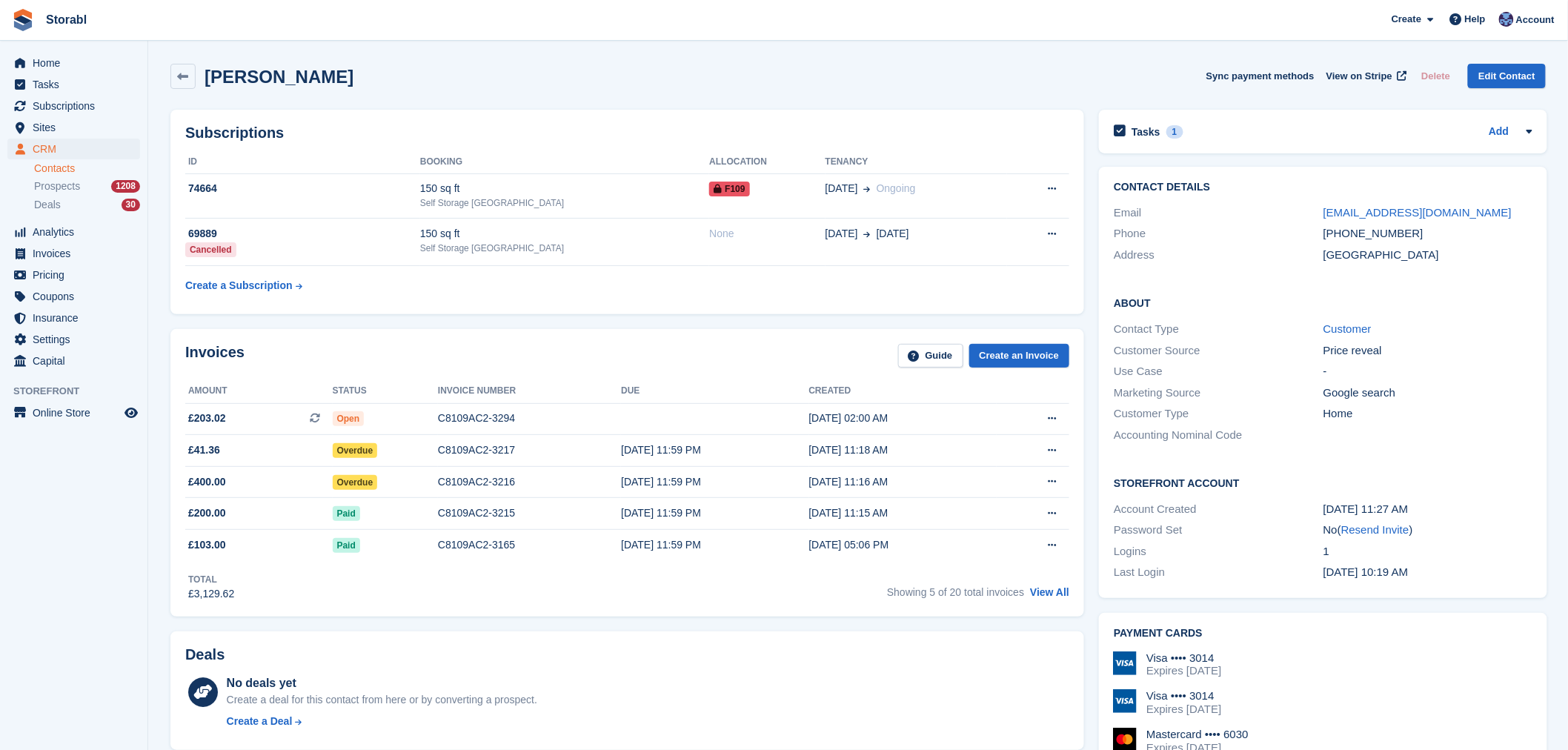
click at [1179, 128] on div "Tasks 1 Add" at bounding box center [1323, 132] width 419 height 20
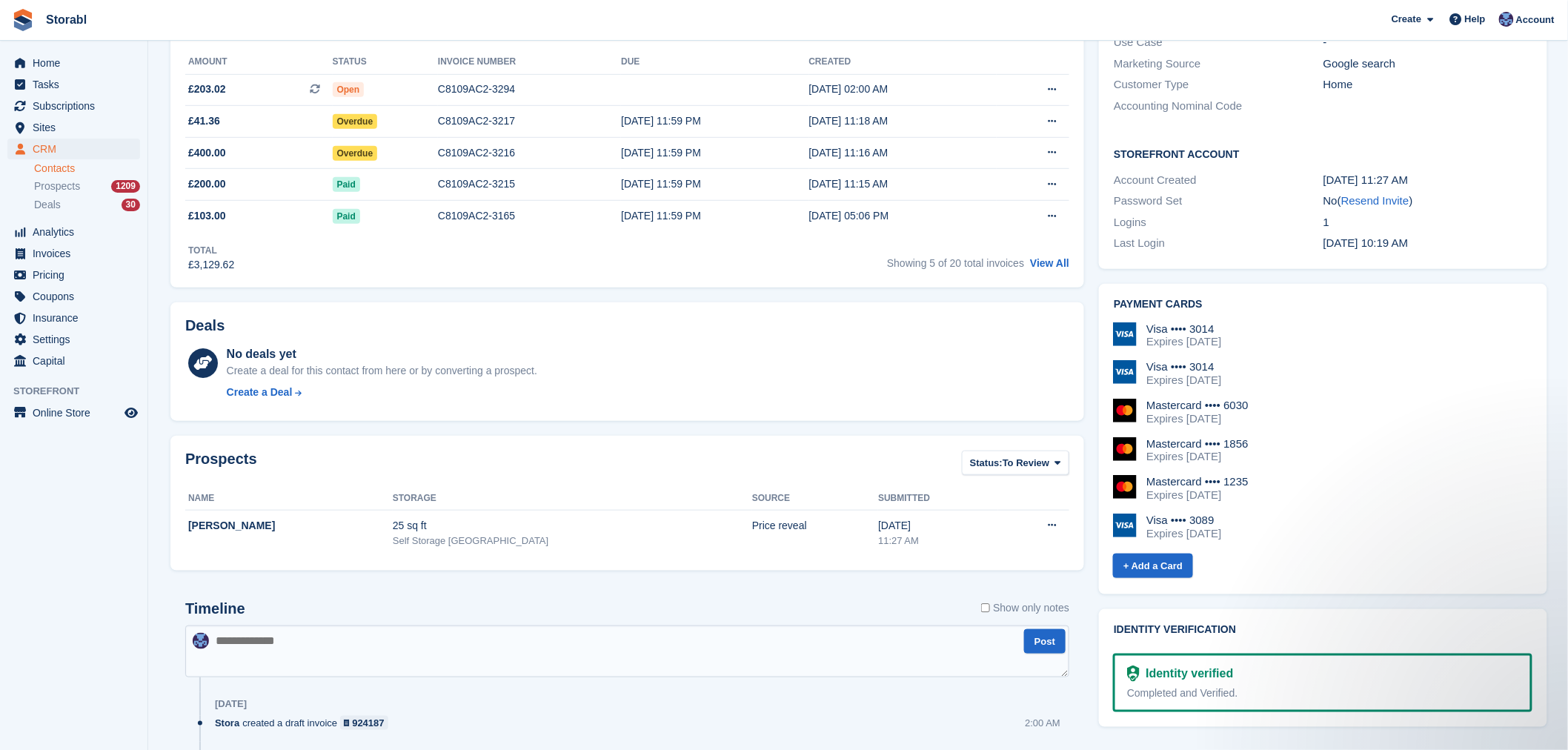
click at [436, 646] on textarea at bounding box center [627, 651] width 884 height 52
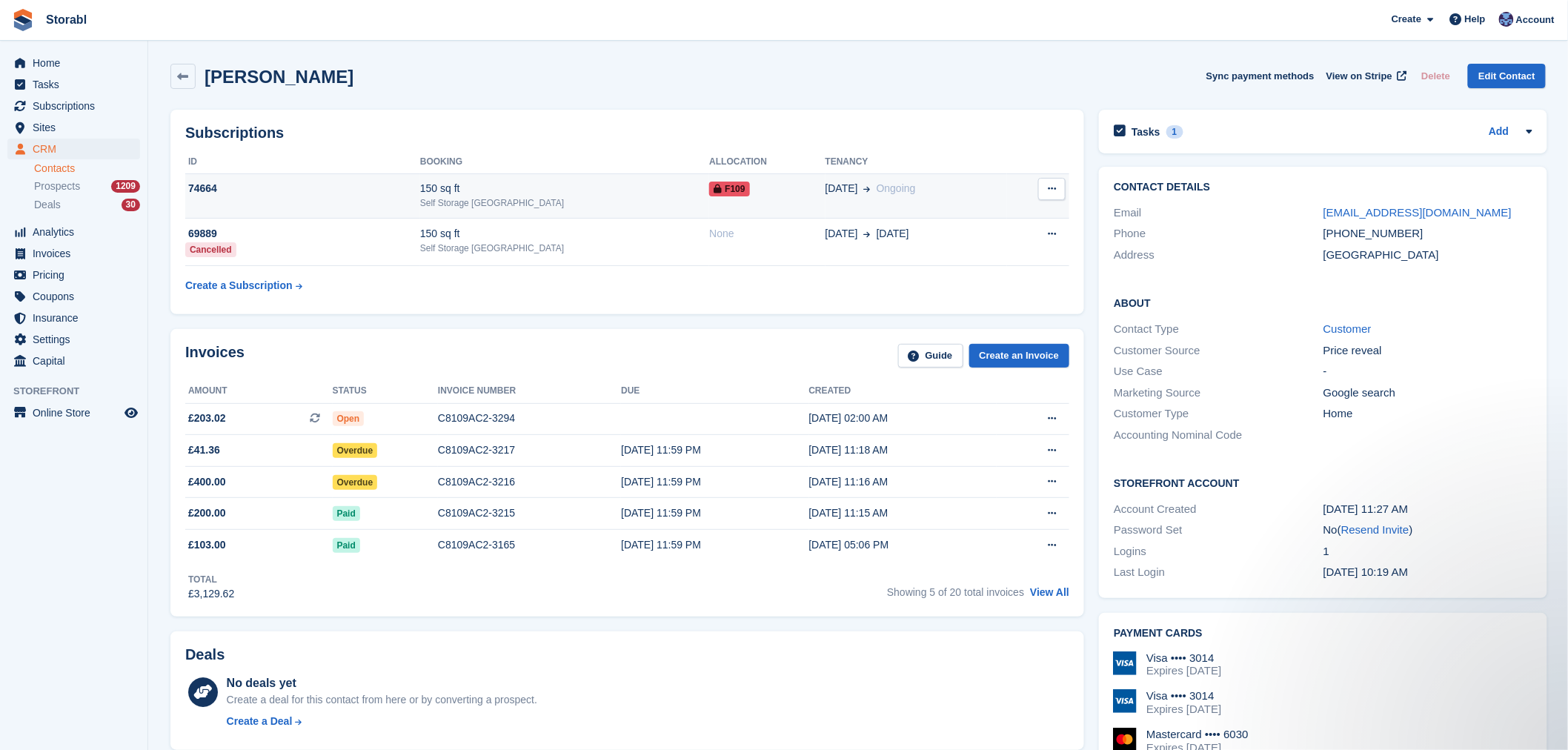
type textarea "**********"
drag, startPoint x: 720, startPoint y: 194, endPoint x: 700, endPoint y: 215, distance: 29.0
click at [720, 193] on div "F109" at bounding box center [767, 188] width 116 height 15
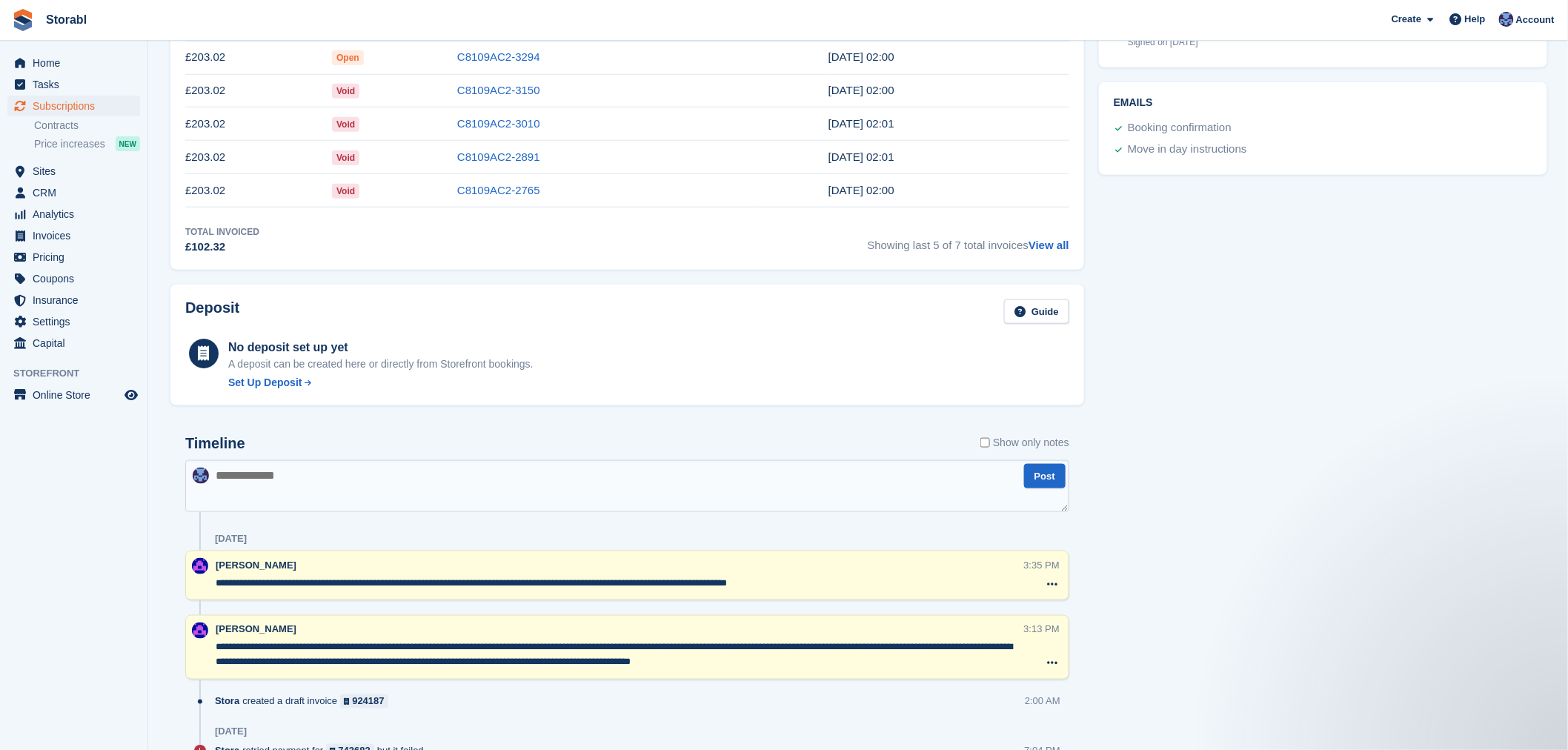
drag, startPoint x: 847, startPoint y: 664, endPoint x: 205, endPoint y: 578, distance: 647.7
click at [1151, 619] on div "Tasks 0 Add No tasks related to Subscription #74664 Booking Customer Laura Stan…" at bounding box center [1323, 758] width 463 height 2465
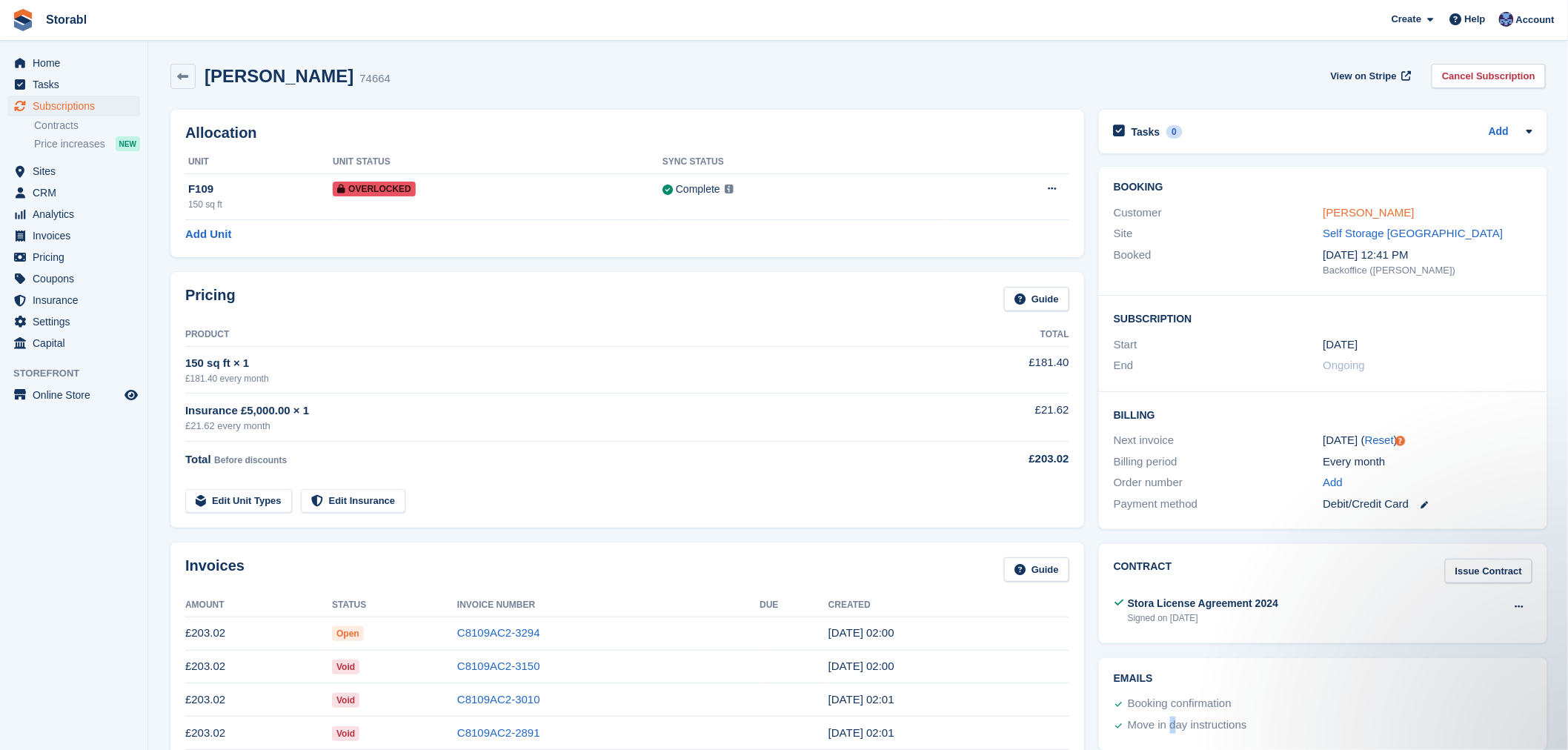
click at [1345, 212] on link "Laura Staniforth" at bounding box center [1368, 212] width 91 height 13
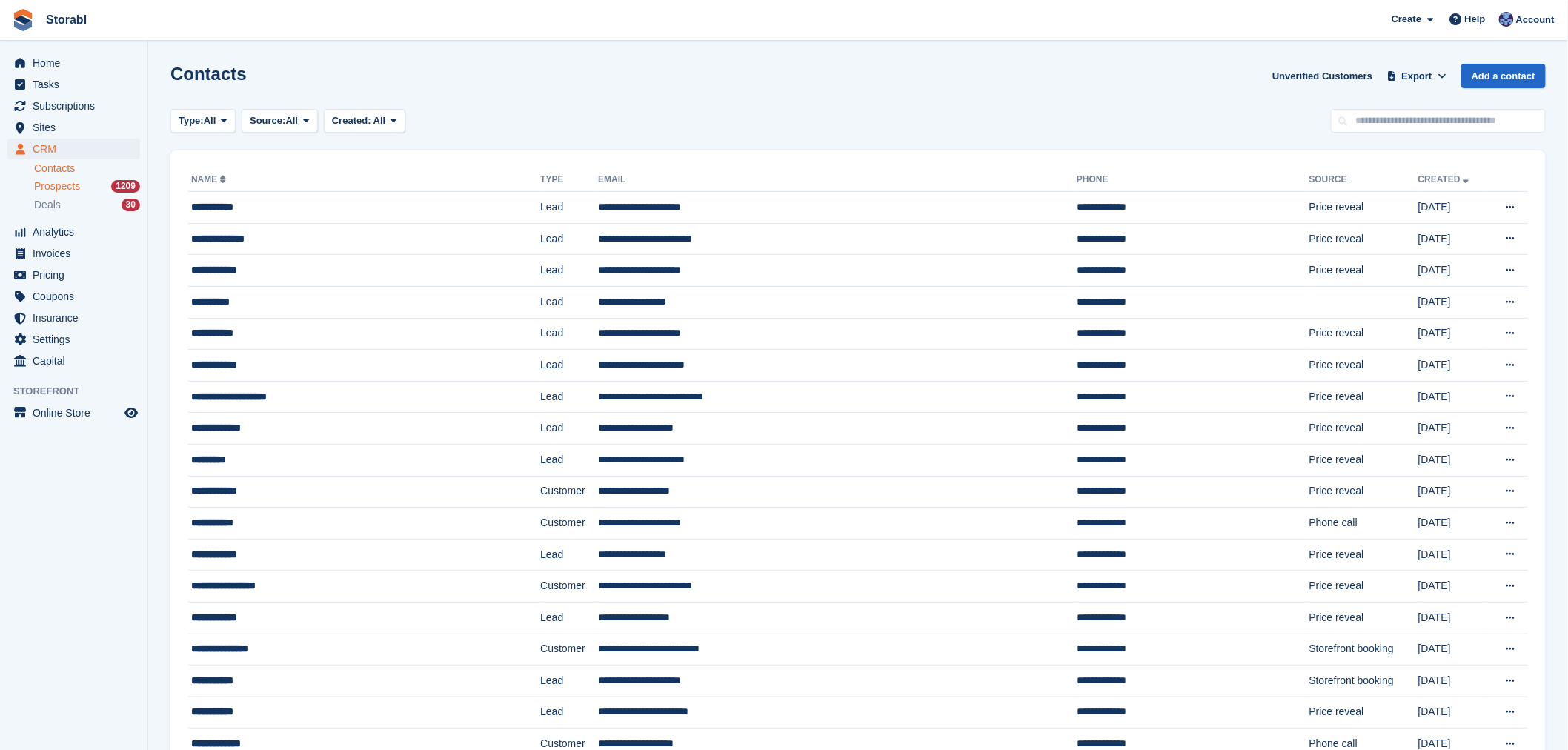
click at [65, 184] on span "Prospects" at bounding box center [57, 186] width 46 height 14
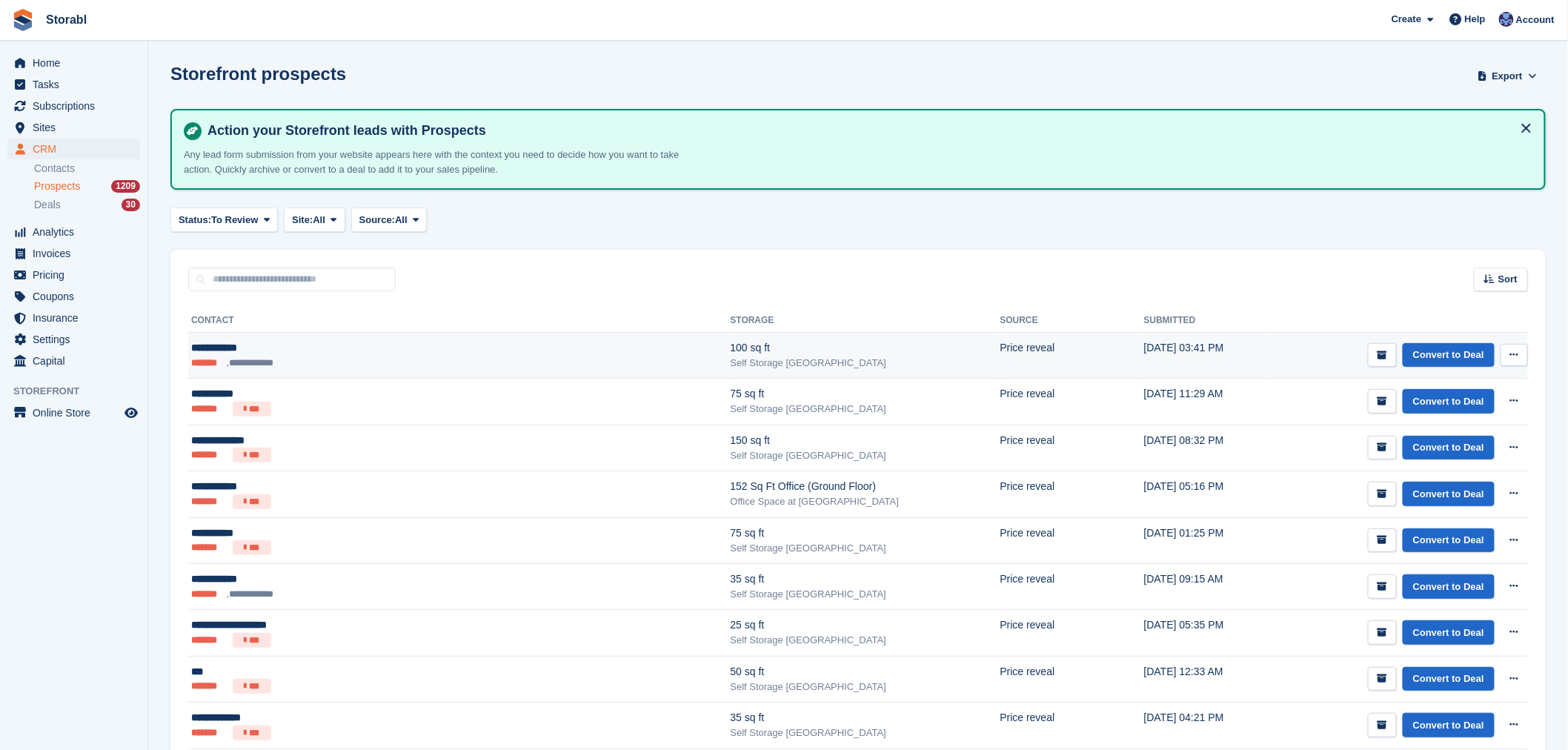
click at [356, 365] on ul "**********" at bounding box center [359, 362] width 336 height 14
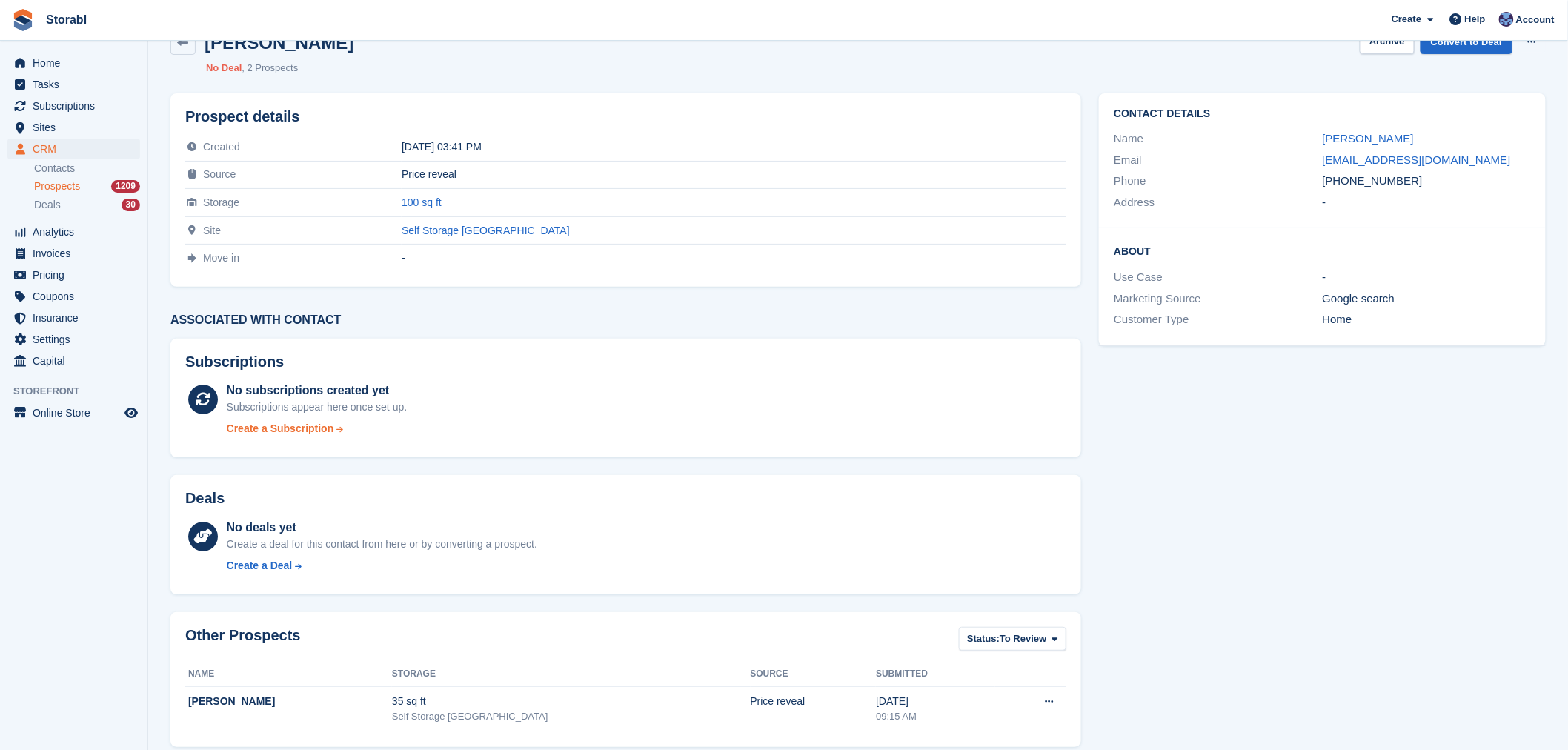
scroll to position [53, 0]
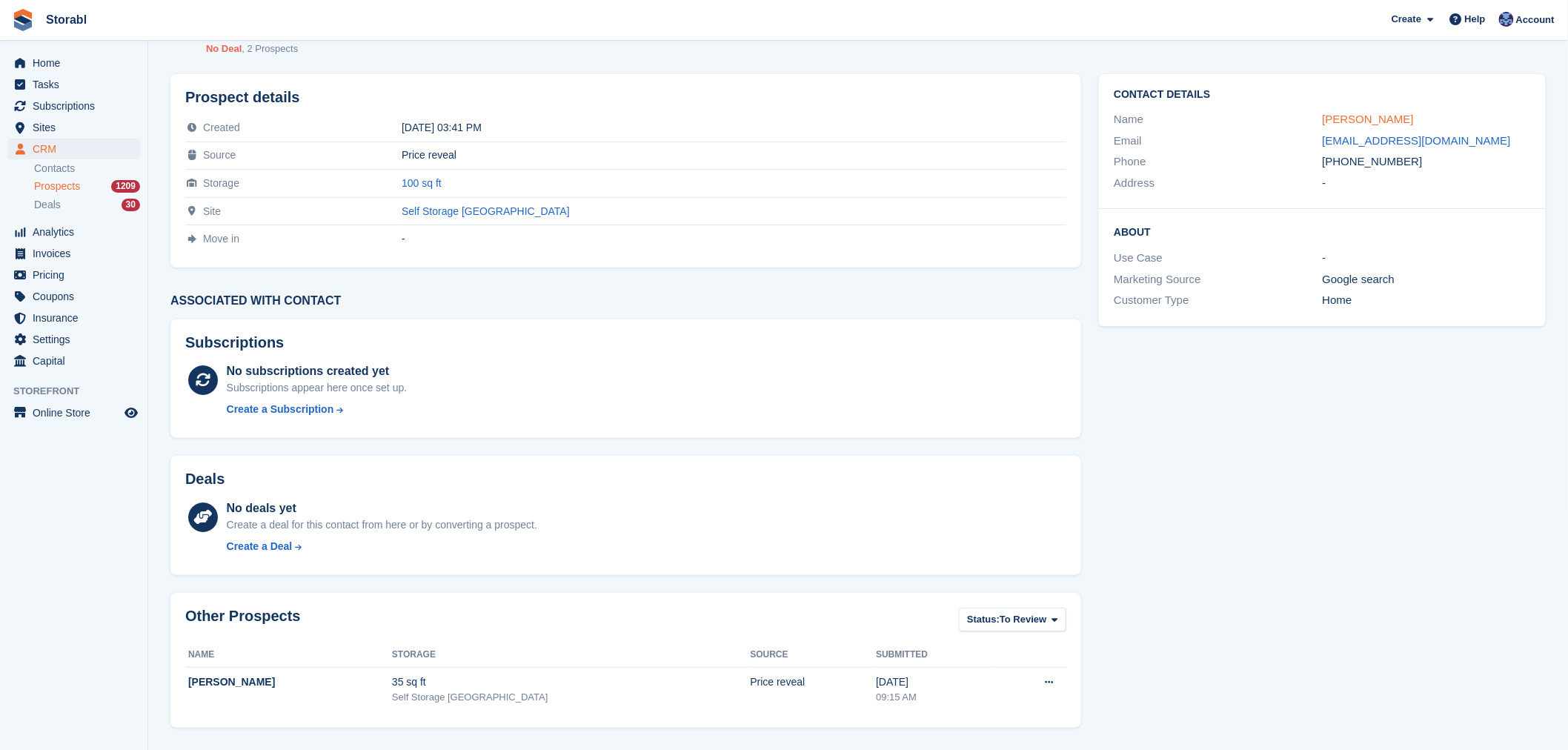
click at [1362, 113] on link "[PERSON_NAME]" at bounding box center [1368, 119] width 91 height 13
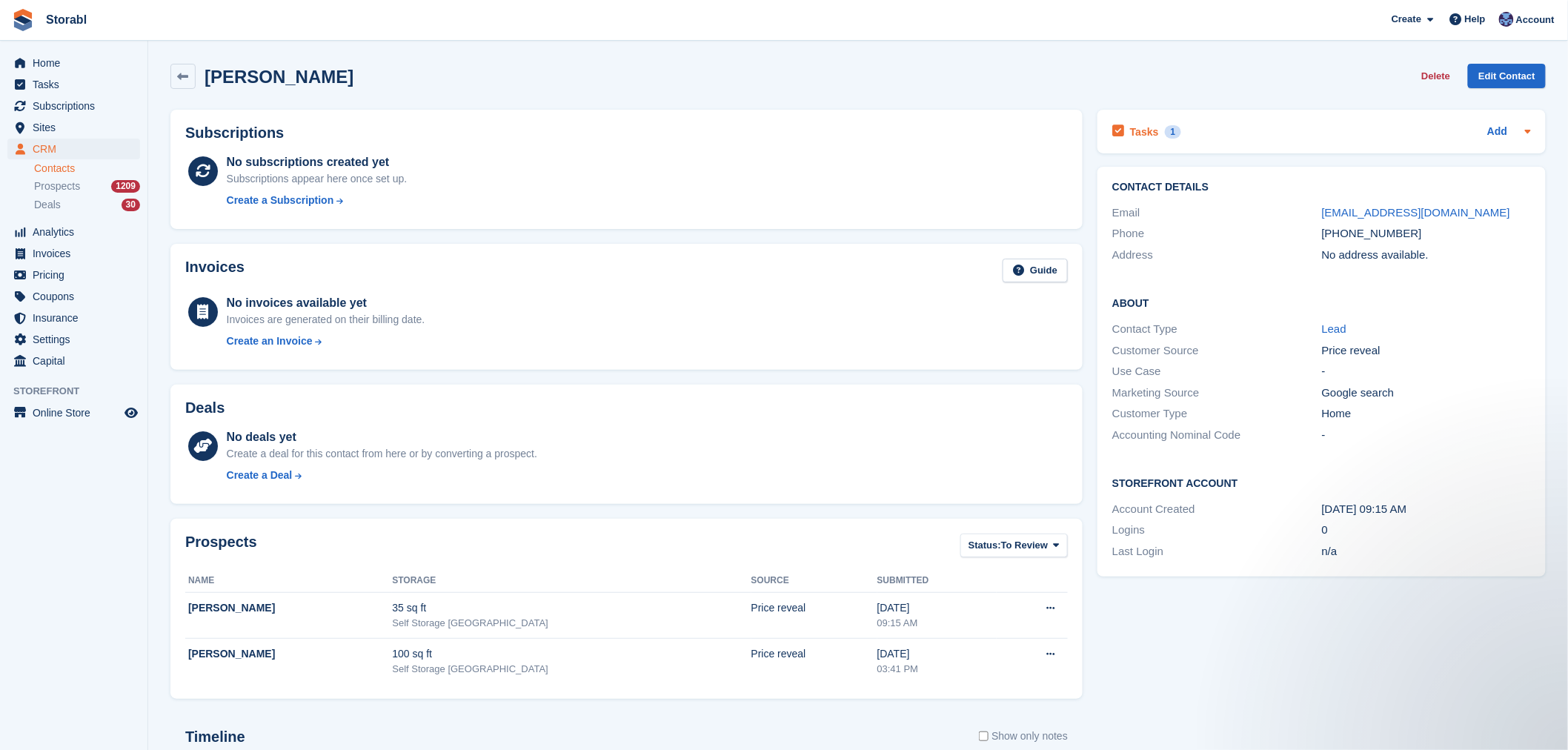
click at [1286, 123] on div "Tasks 1 Add" at bounding box center [1321, 132] width 419 height 20
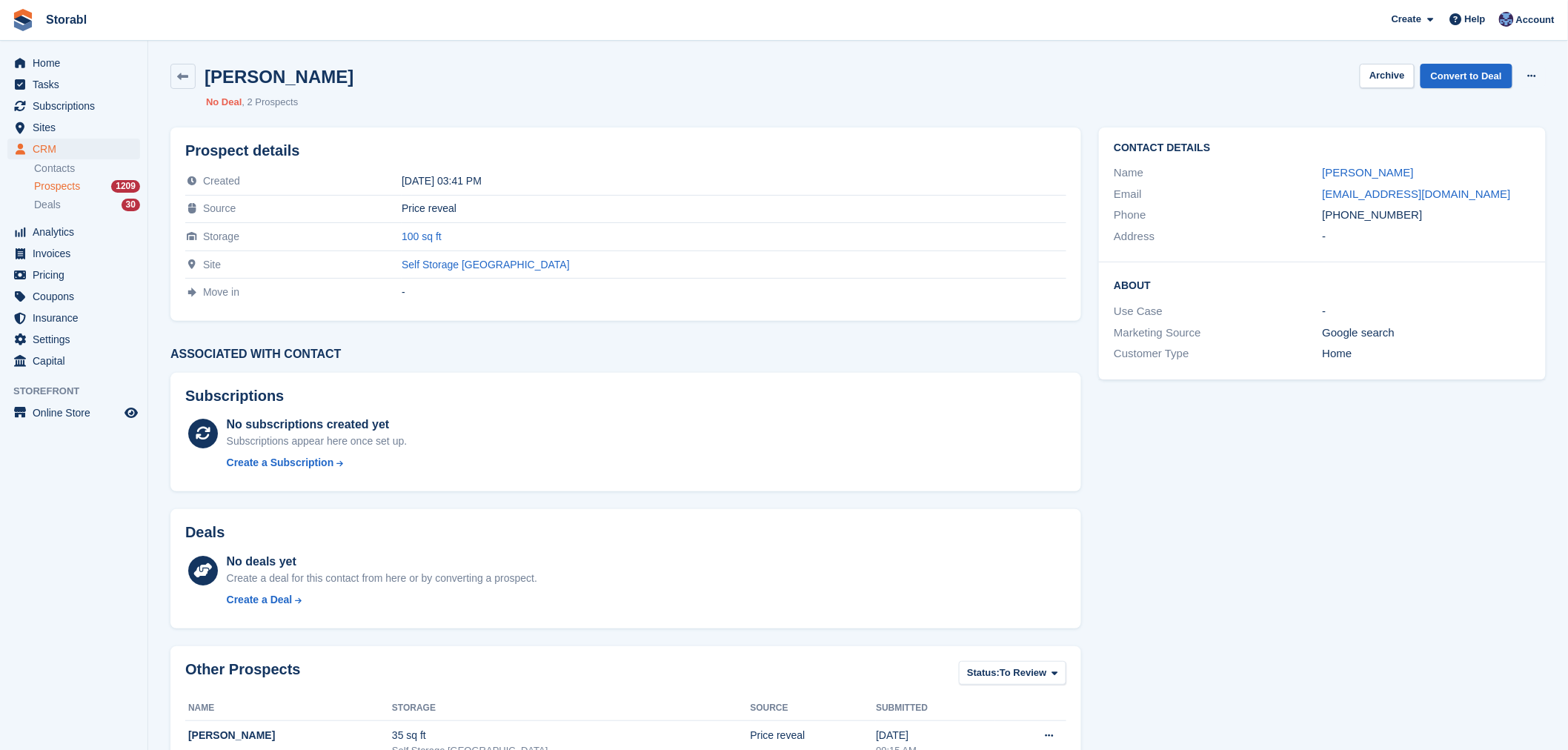
scroll to position [53, 0]
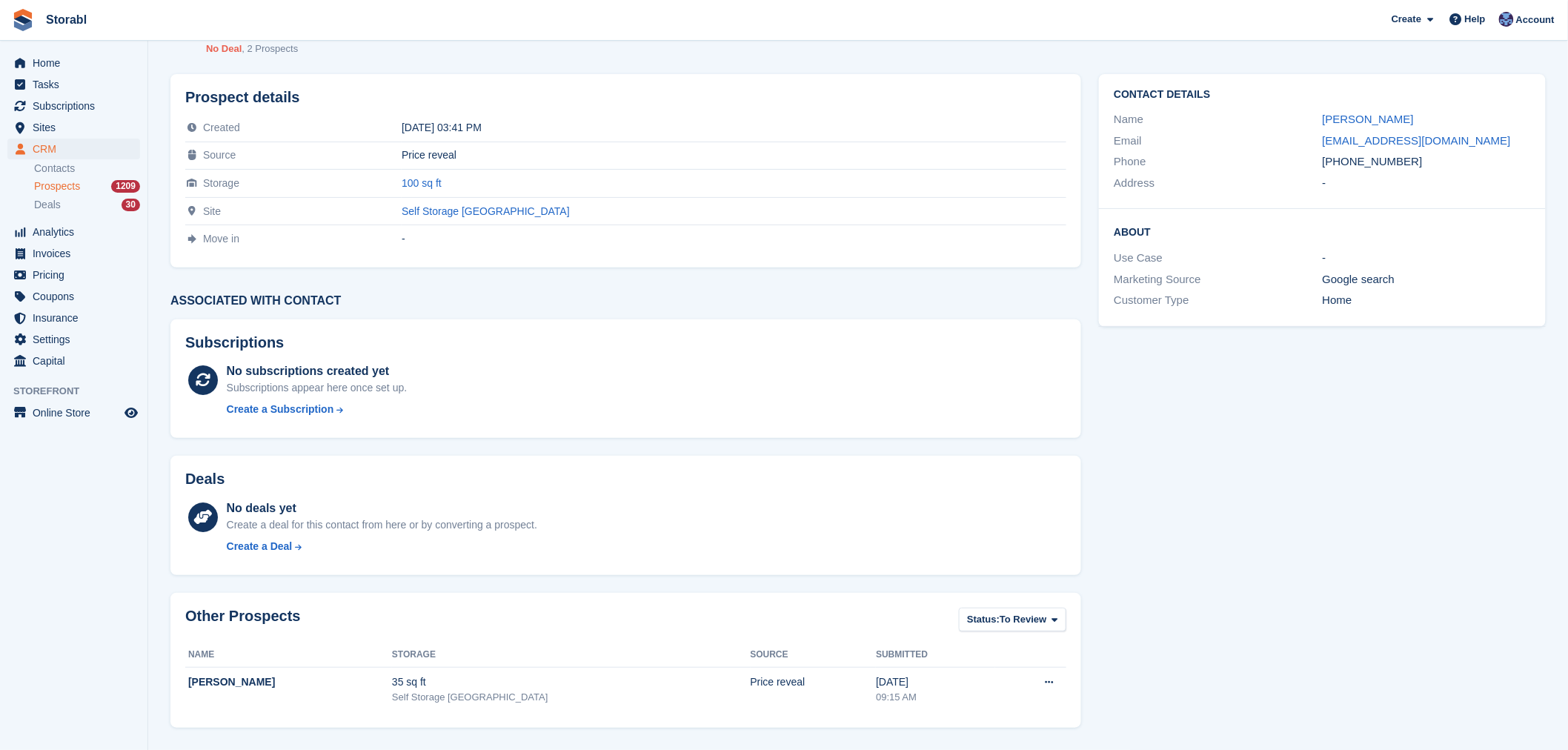
click at [54, 186] on span "Prospects" at bounding box center [57, 186] width 46 height 14
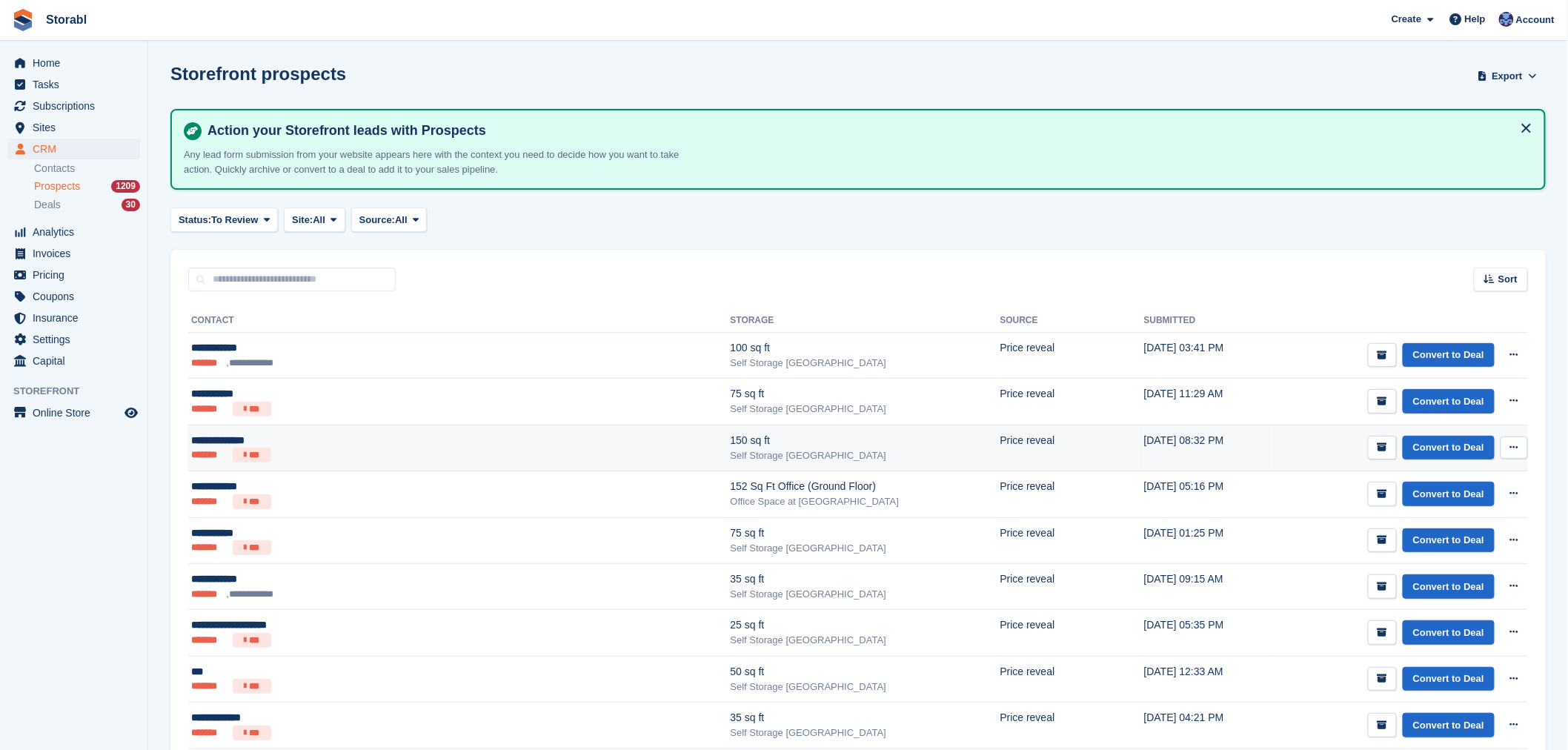
click at [420, 432] on div "**********" at bounding box center [359, 440] width 336 height 15
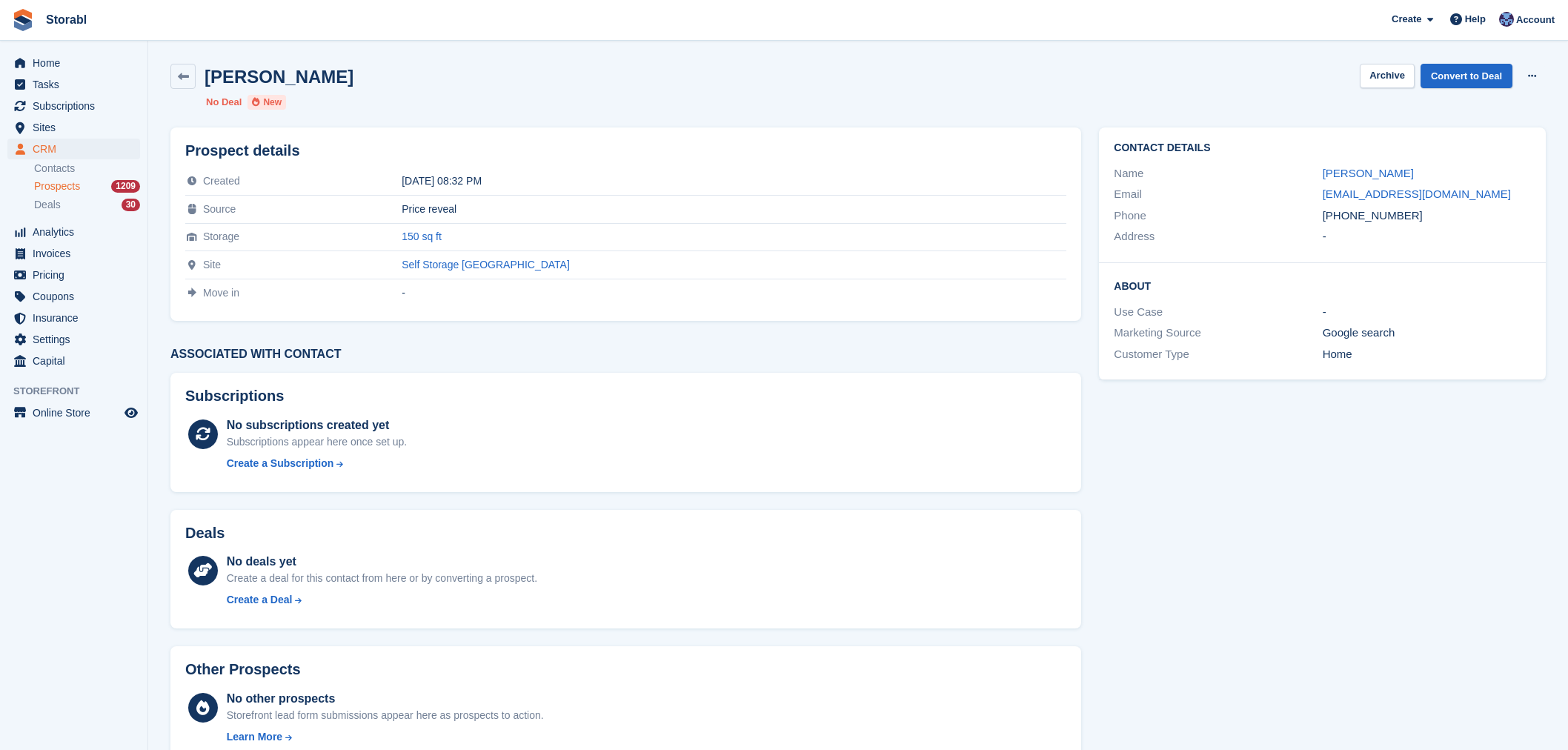
scroll to position [38, 0]
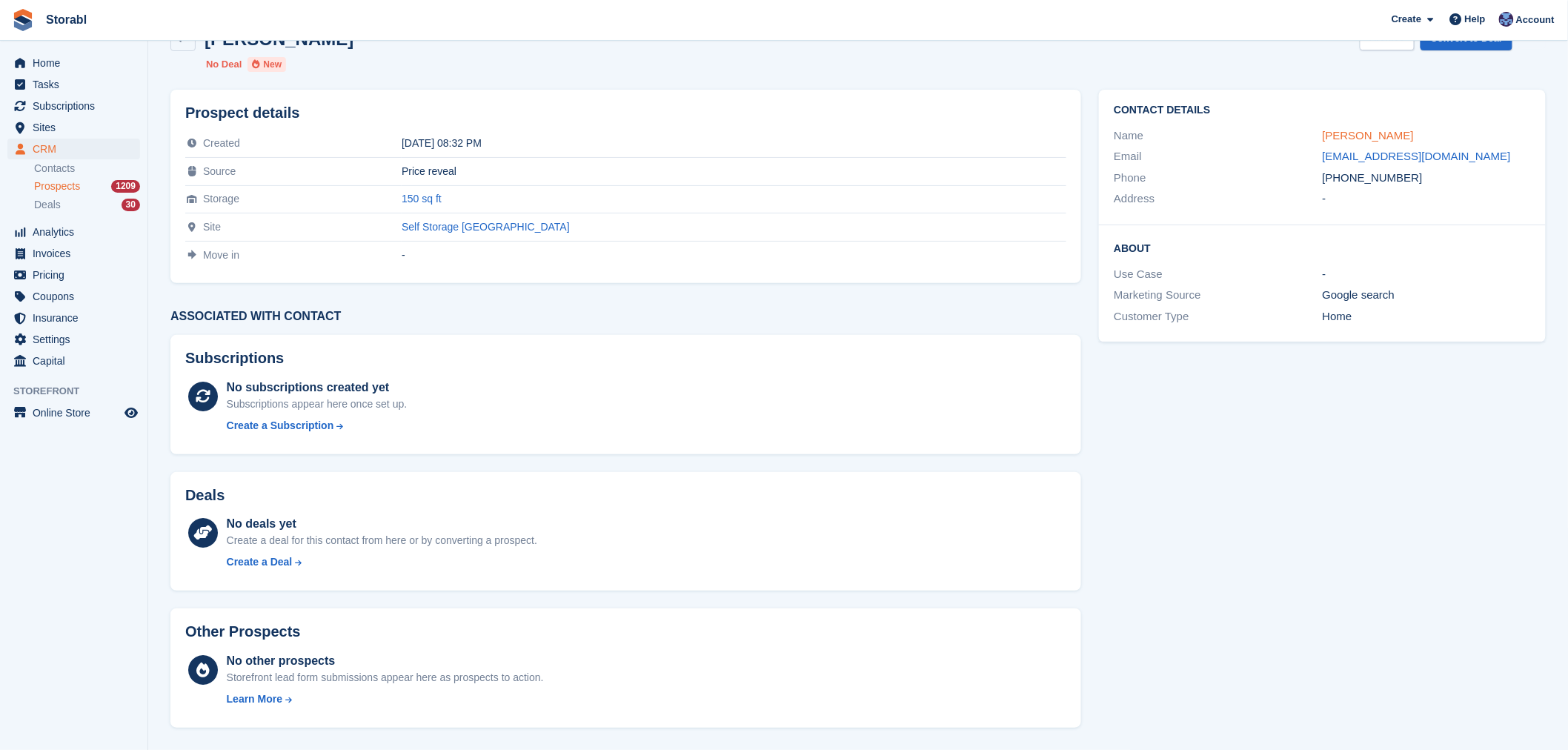
click at [1381, 135] on link "[PERSON_NAME]" at bounding box center [1368, 135] width 91 height 13
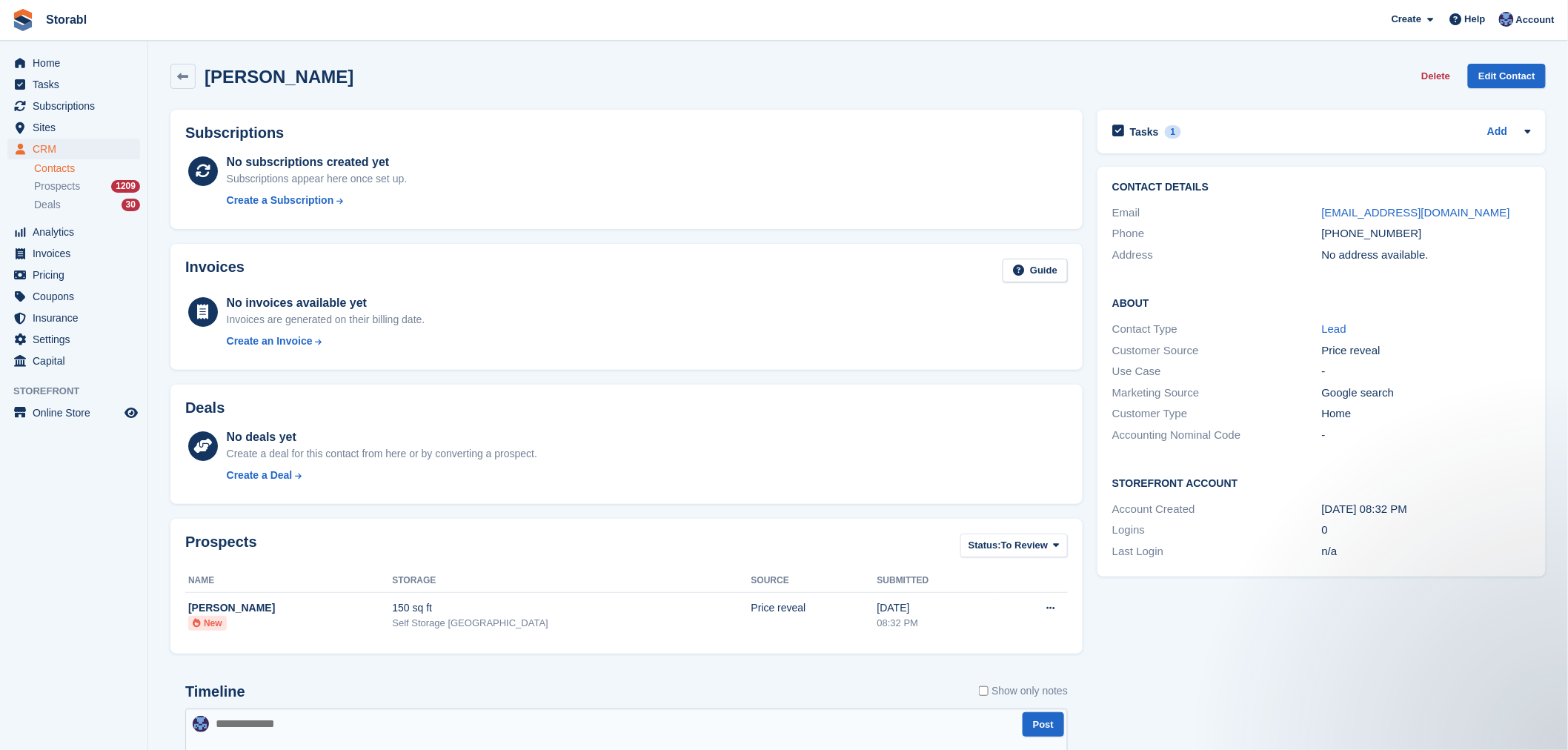
scroll to position [38, 0]
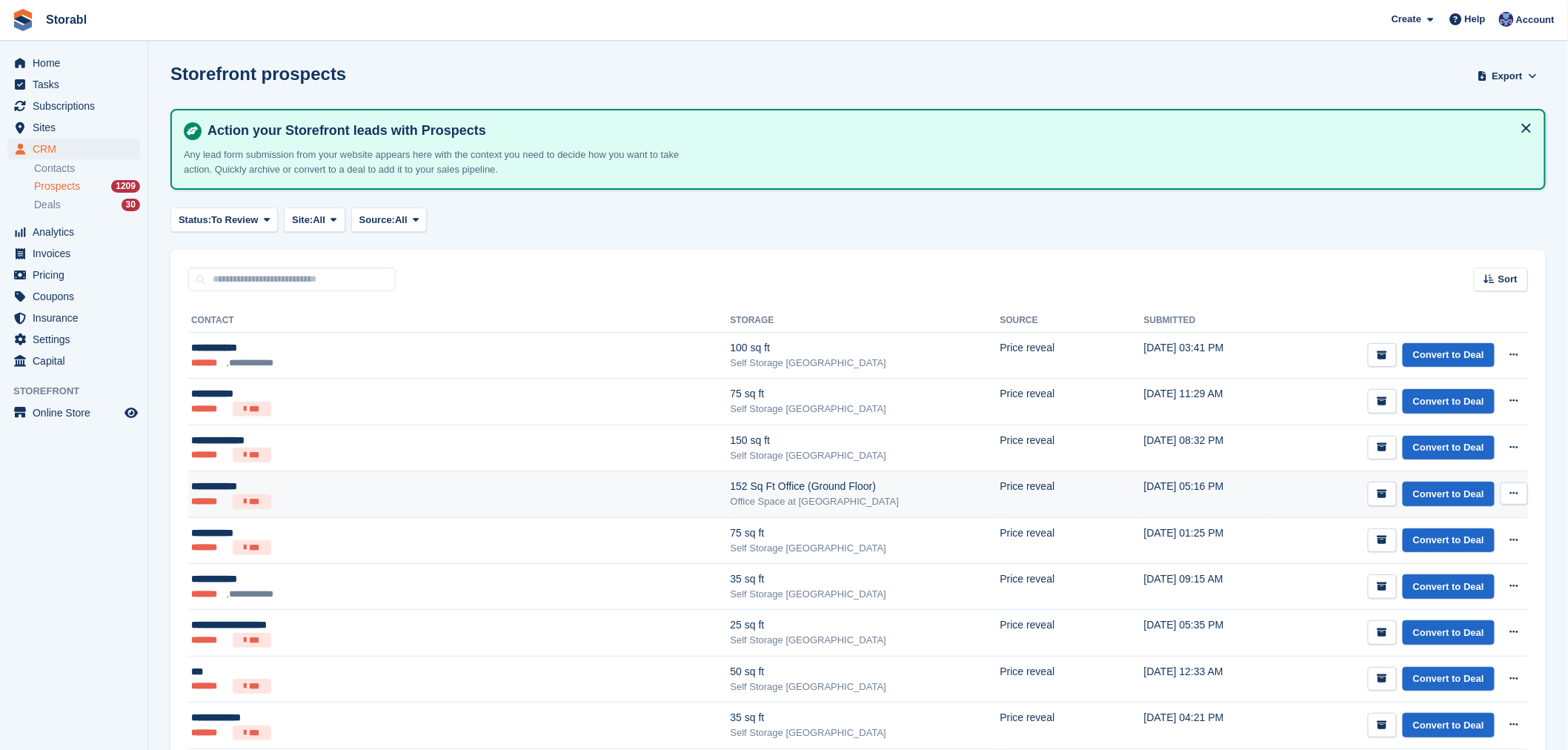
click at [730, 495] on div "Office Space at [GEOGRAPHIC_DATA]" at bounding box center [865, 501] width 270 height 14
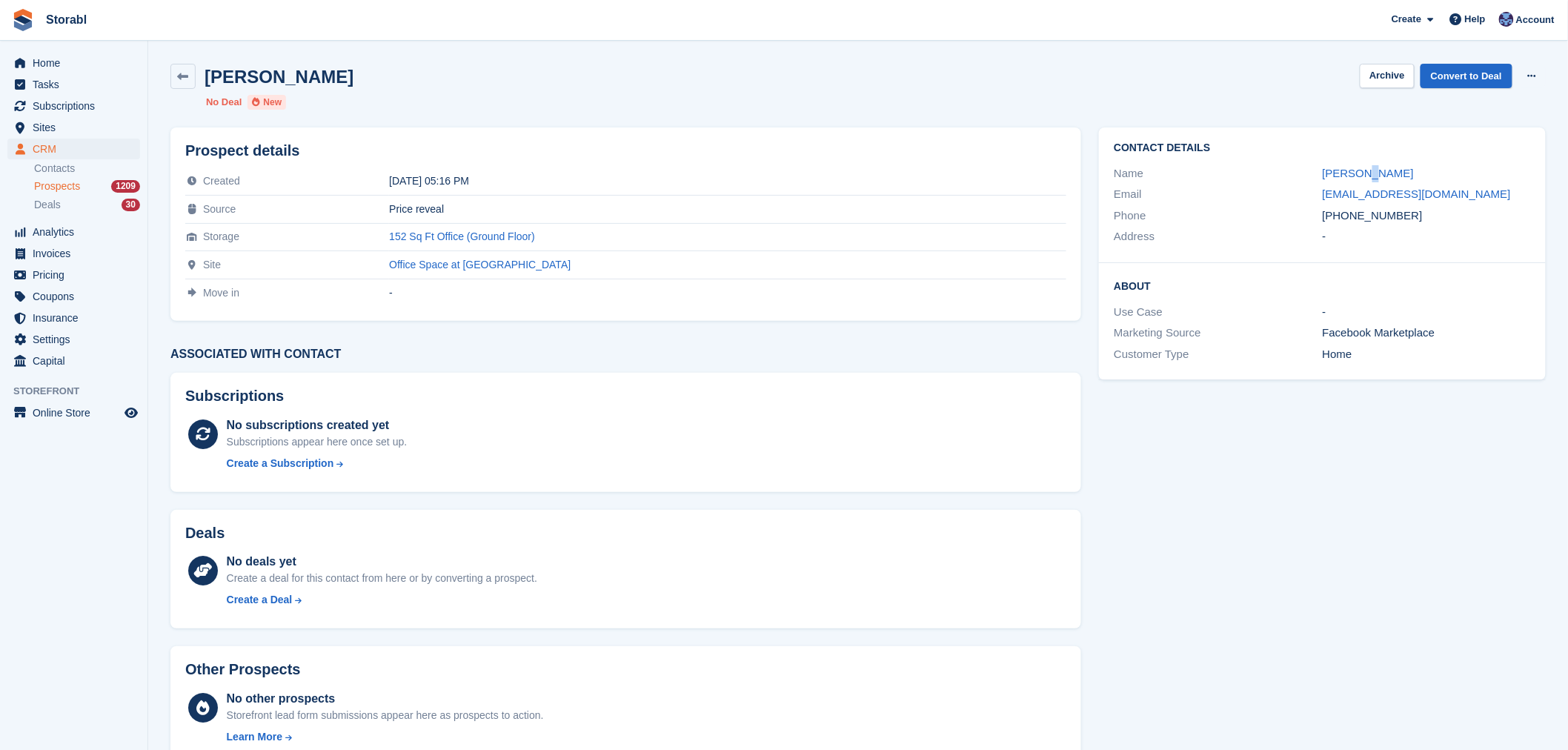
click at [1362, 163] on div "Contact Details Name [PERSON_NAME] Email [EMAIL_ADDRESS][DOMAIN_NAME] Phone [PH…" at bounding box center [1322, 195] width 447 height 136
click at [1360, 164] on div "Name [PERSON_NAME]" at bounding box center [1322, 174] width 417 height 21
click at [1356, 167] on link "[PERSON_NAME]" at bounding box center [1368, 173] width 91 height 13
